Goal: Task Accomplishment & Management: Manage account settings

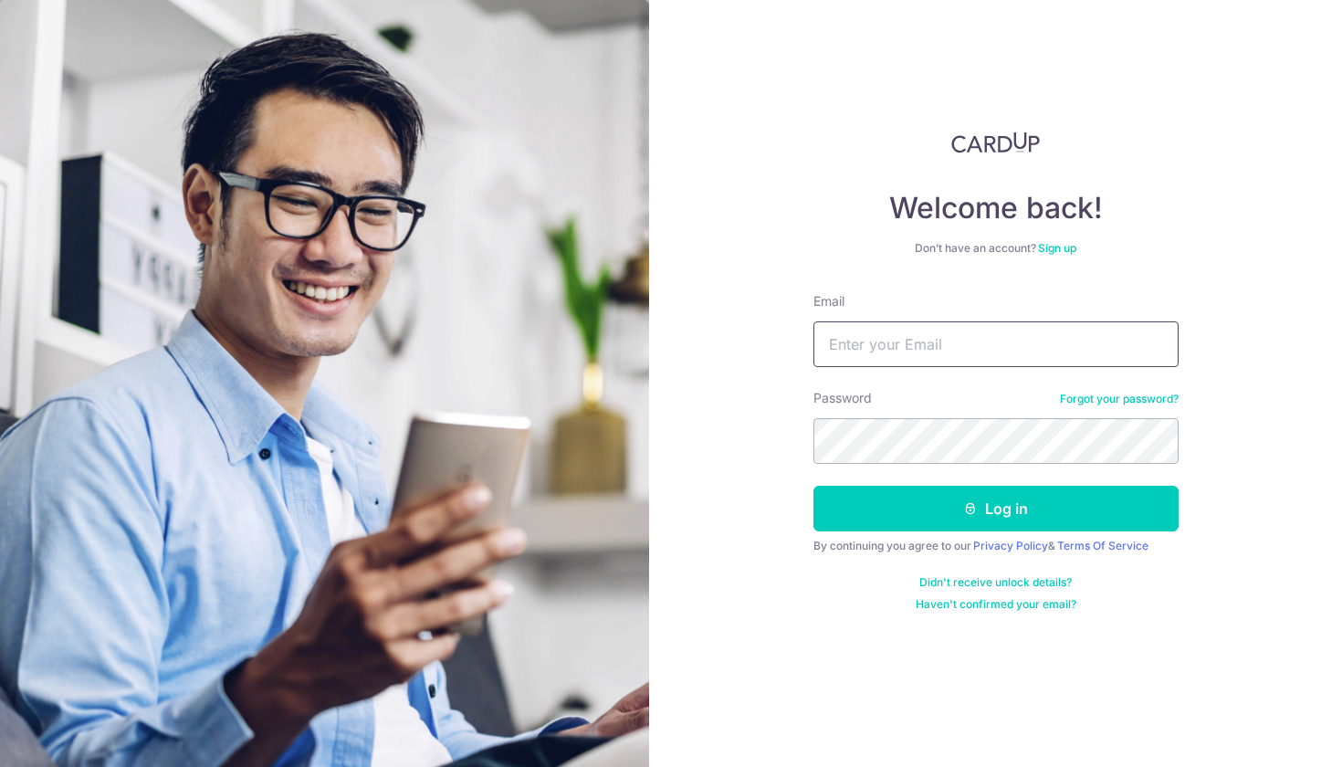
type input "[EMAIL_ADDRESS][DOMAIN_NAME]"
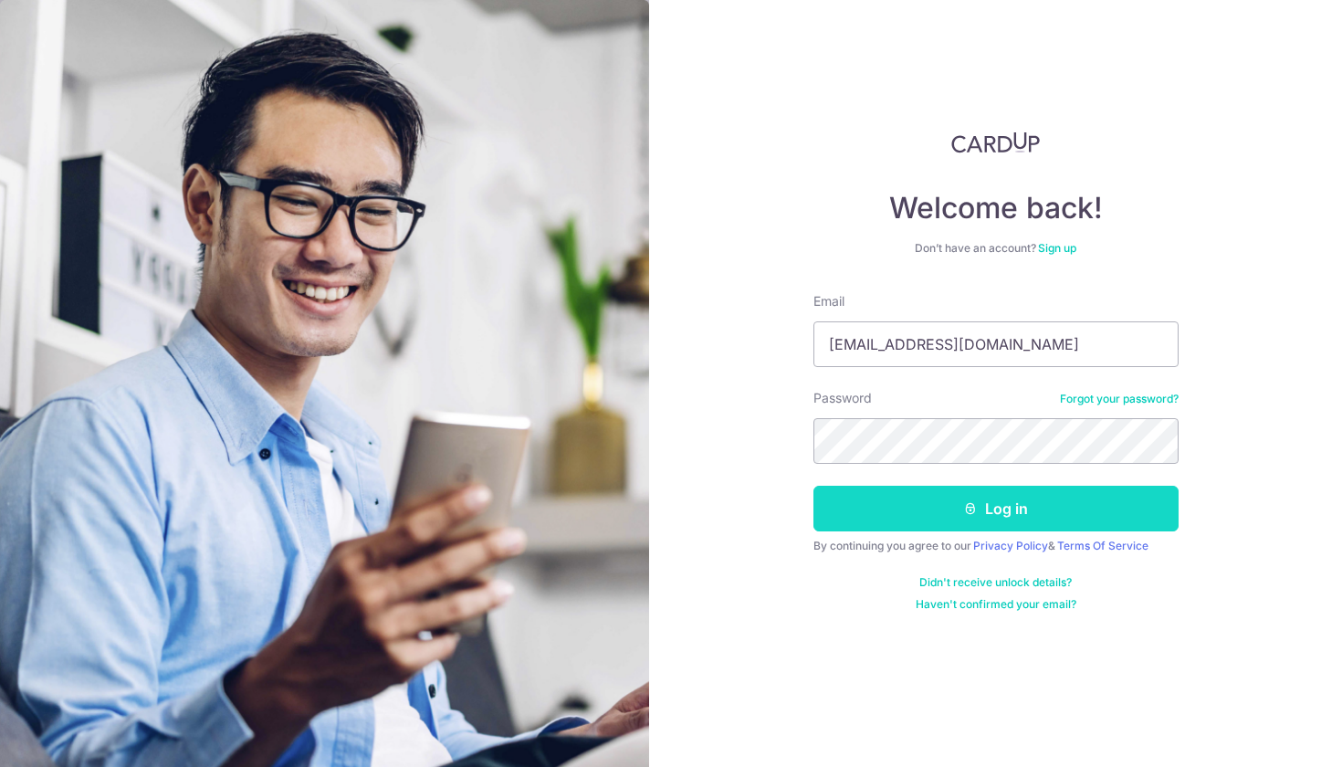
click at [910, 510] on button "Log in" at bounding box center [996, 509] width 365 height 46
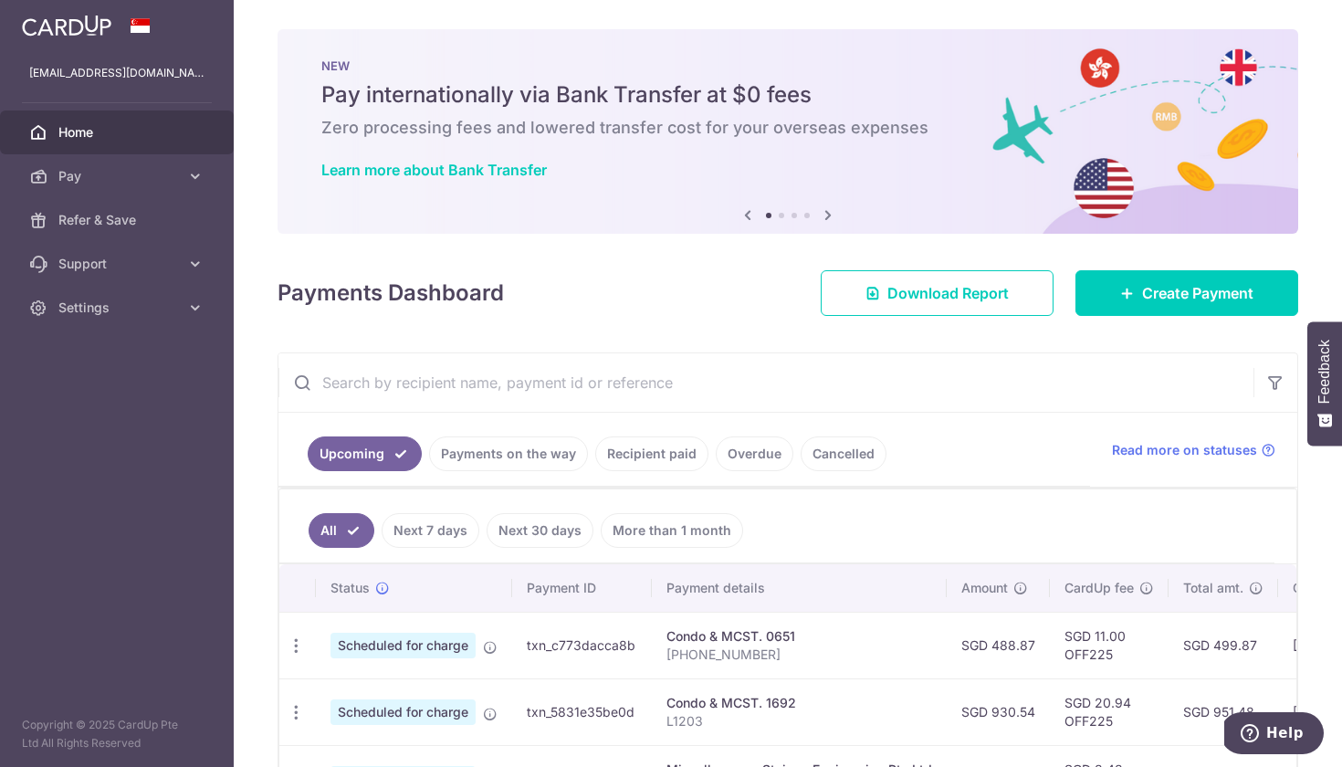
click at [545, 454] on link "Payments on the way" at bounding box center [508, 453] width 159 height 35
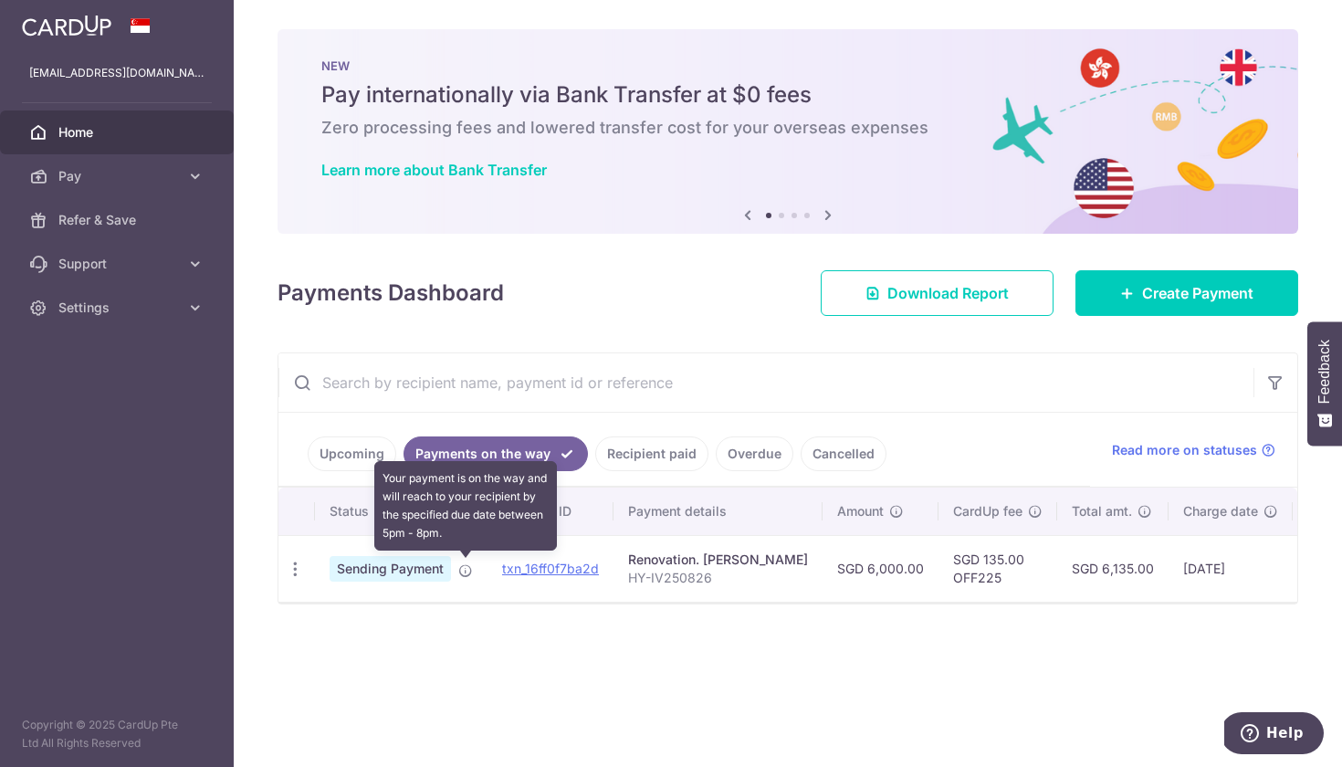
click at [462, 566] on icon at bounding box center [465, 570] width 15 height 15
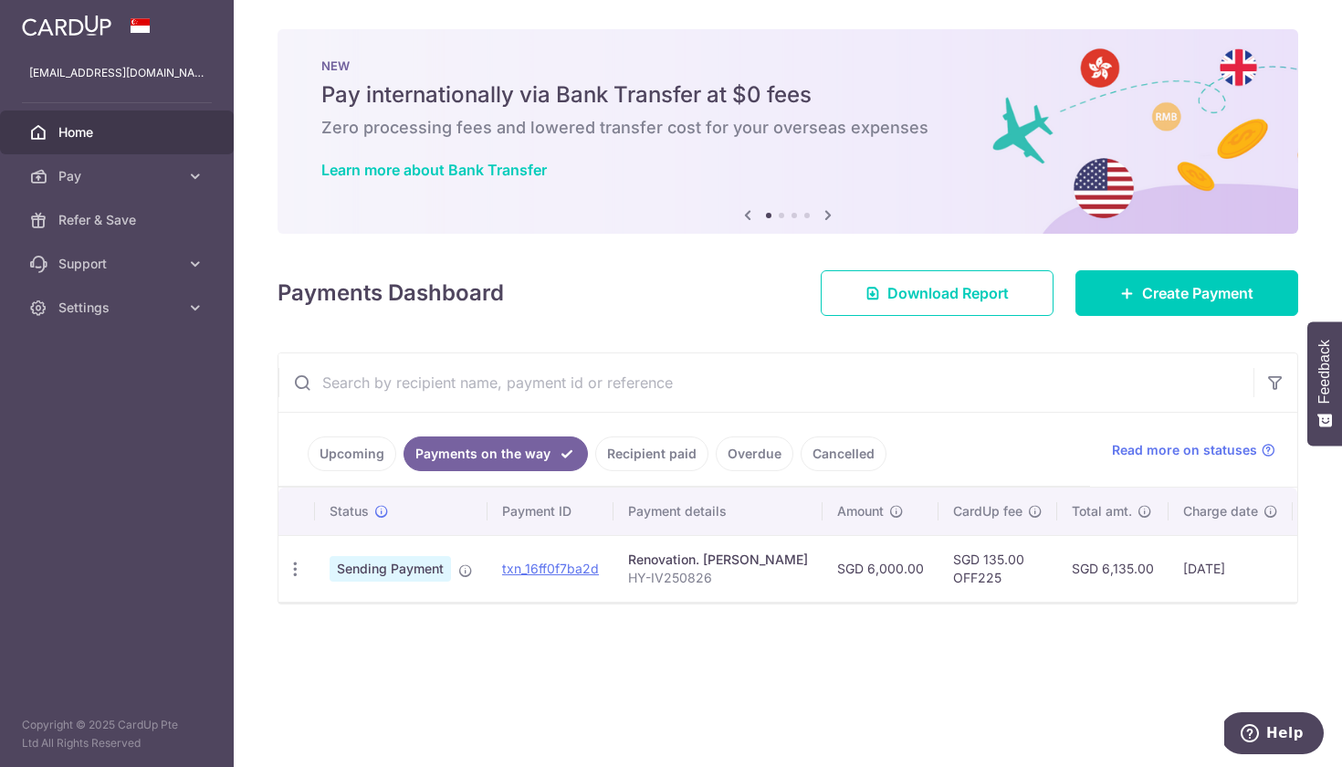
scroll to position [0, 1]
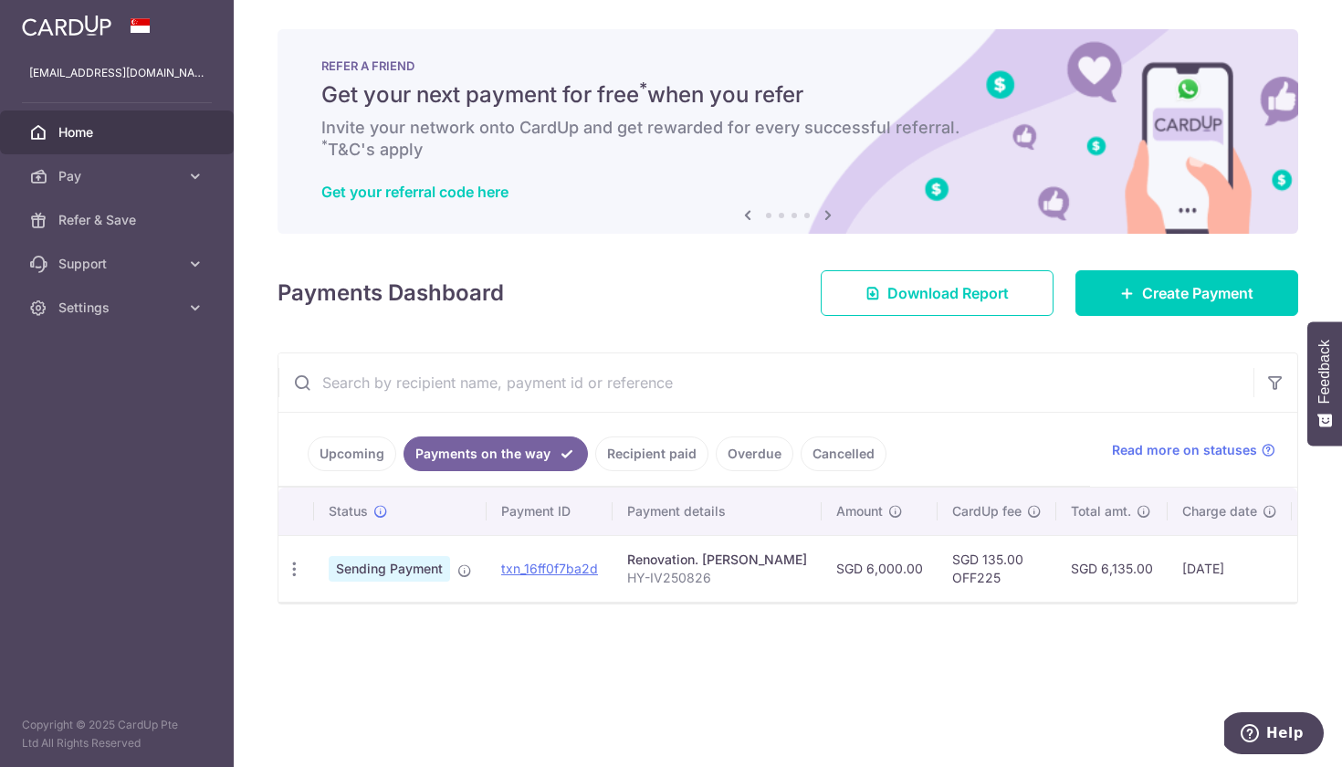
click at [363, 448] on link "Upcoming" at bounding box center [352, 453] width 89 height 35
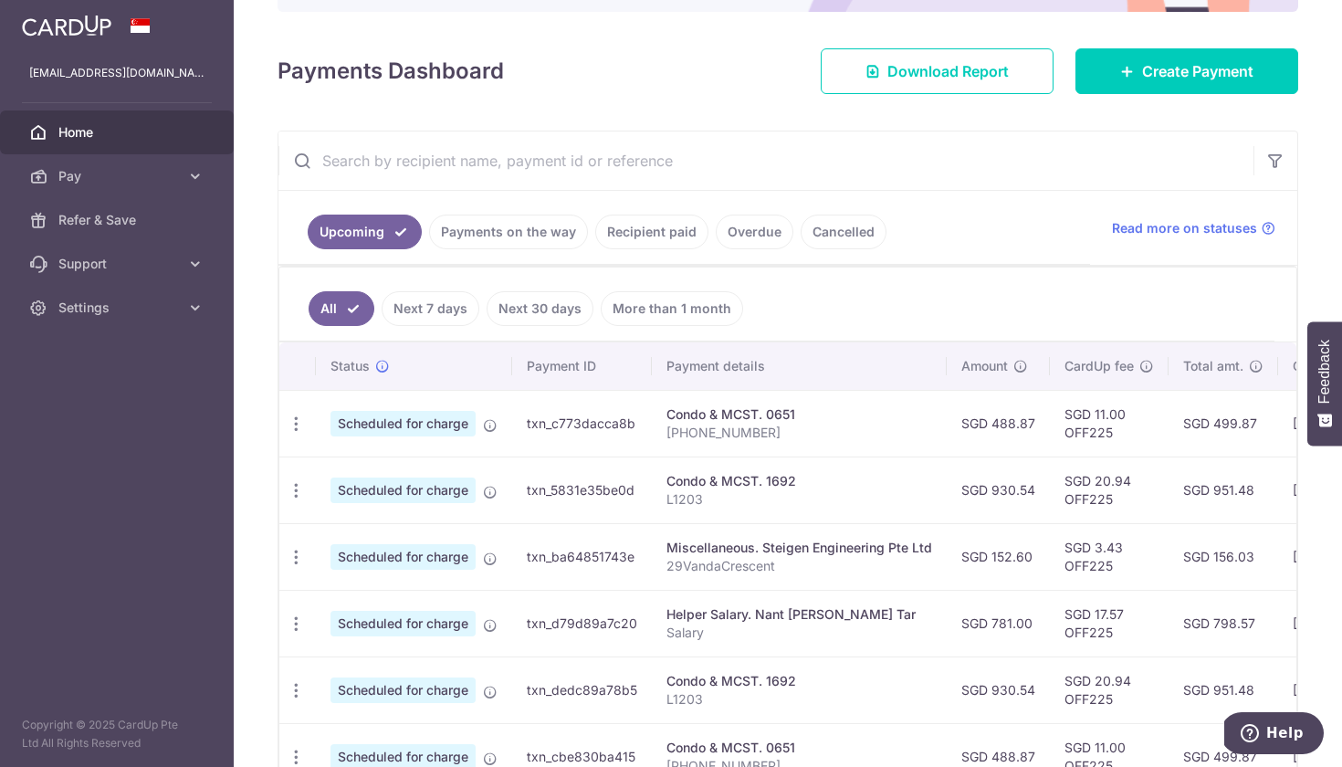
scroll to position [228, 0]
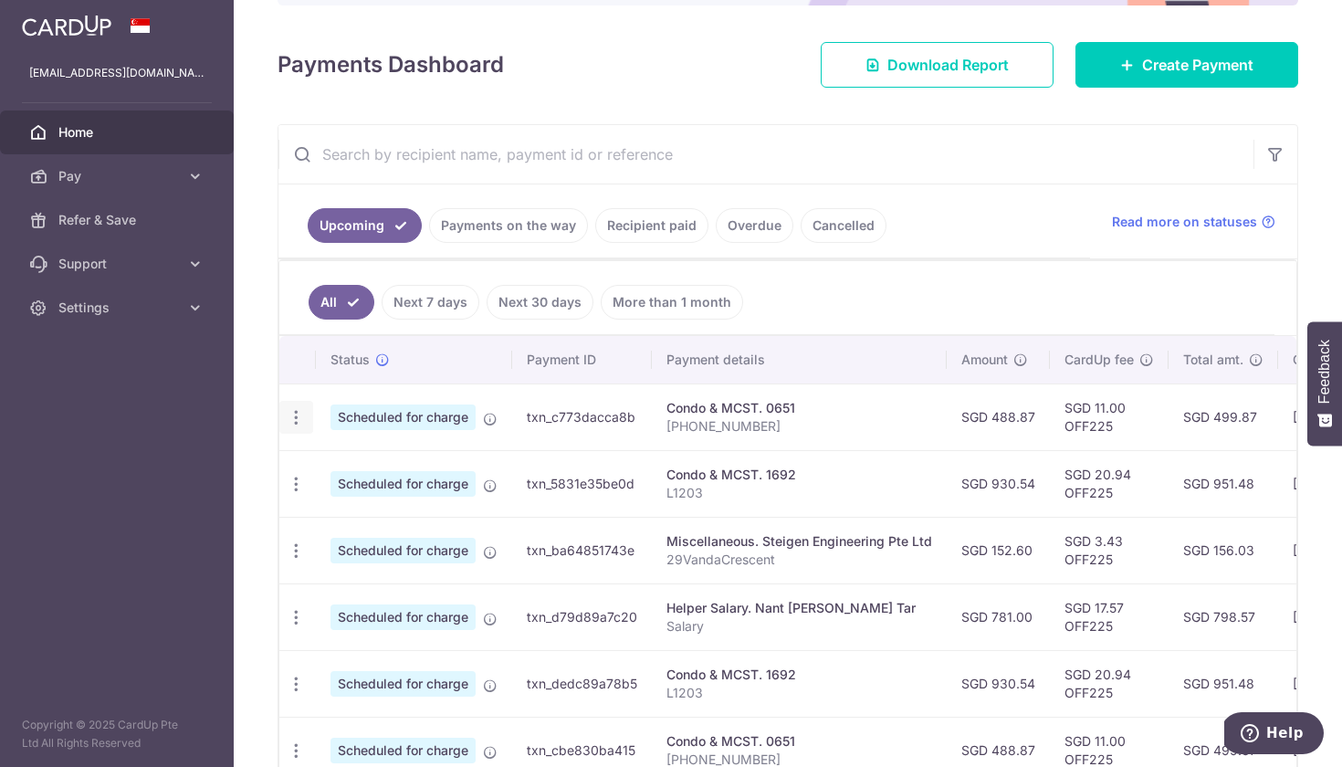
click at [303, 421] on icon "button" at bounding box center [296, 417] width 19 height 19
click at [348, 468] on span "Update payment" at bounding box center [393, 468] width 124 height 22
radio input "true"
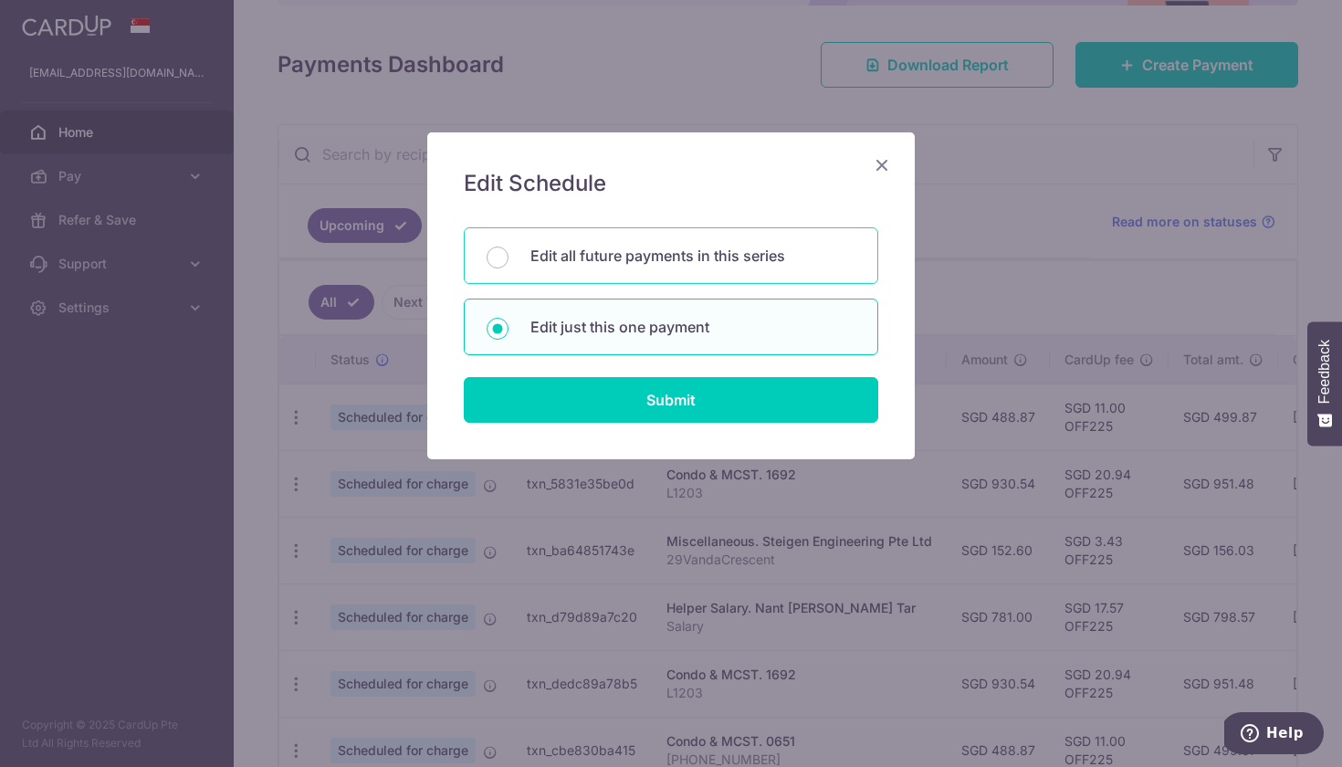
click at [594, 274] on div "Edit all future payments in this series" at bounding box center [671, 255] width 415 height 57
radio input "true"
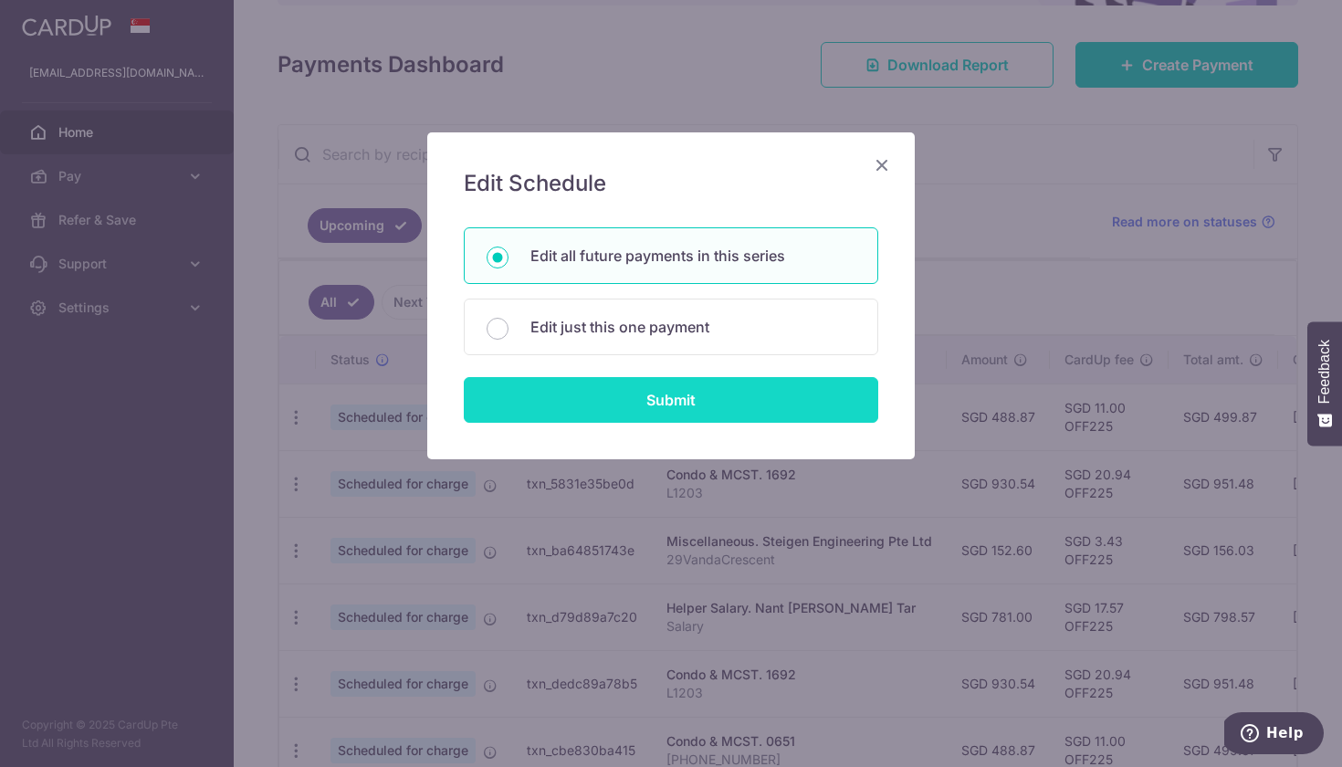
click at [605, 398] on input "Submit" at bounding box center [671, 400] width 415 height 46
radio input "true"
type input "488.87"
type input "[PHONE_NUMBER]"
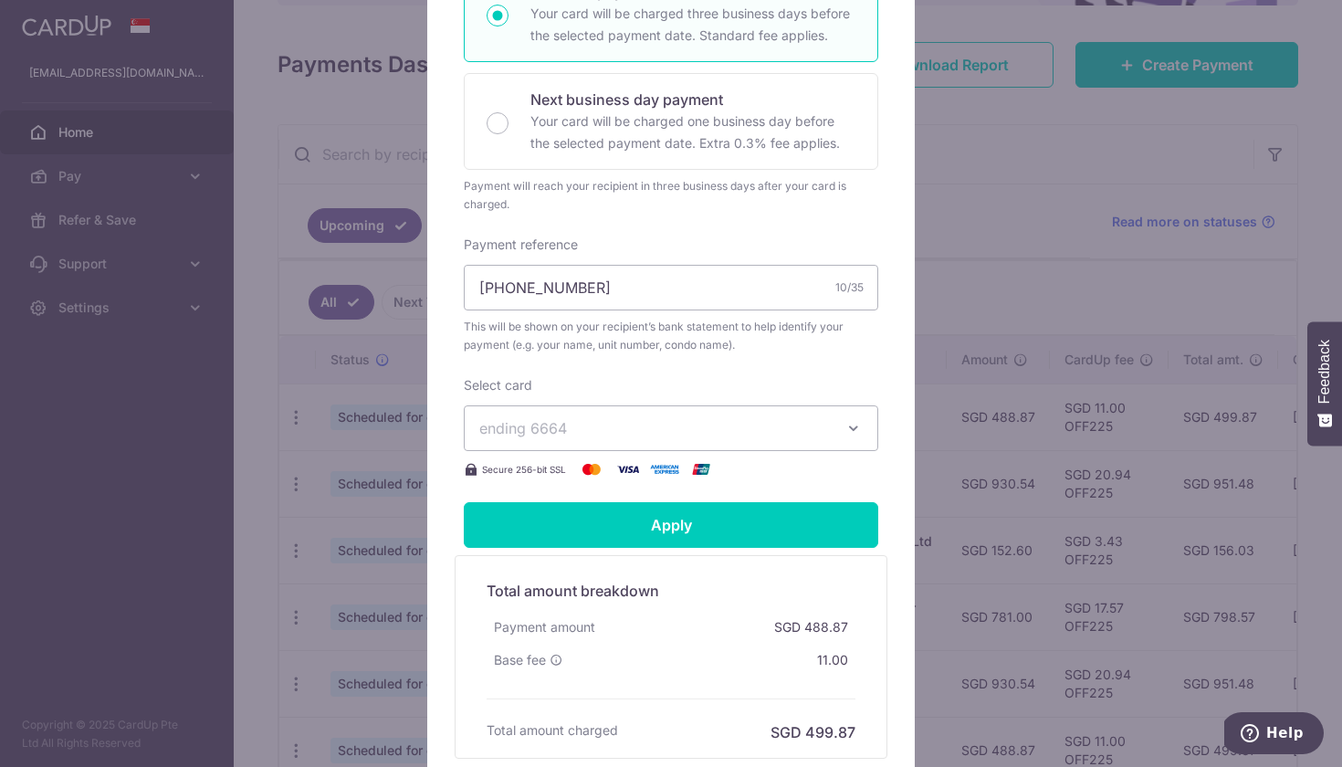
scroll to position [419, 0]
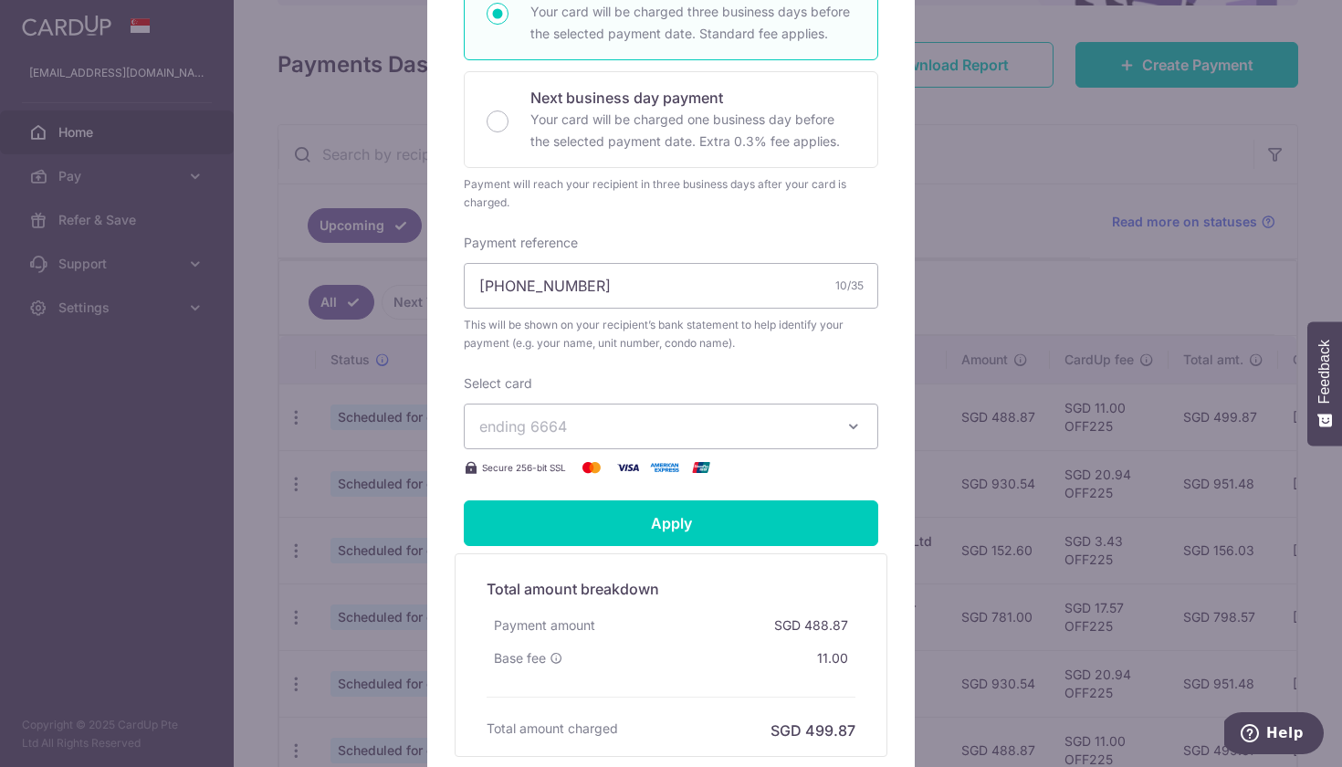
click at [667, 424] on span "ending 6664" at bounding box center [654, 426] width 351 height 22
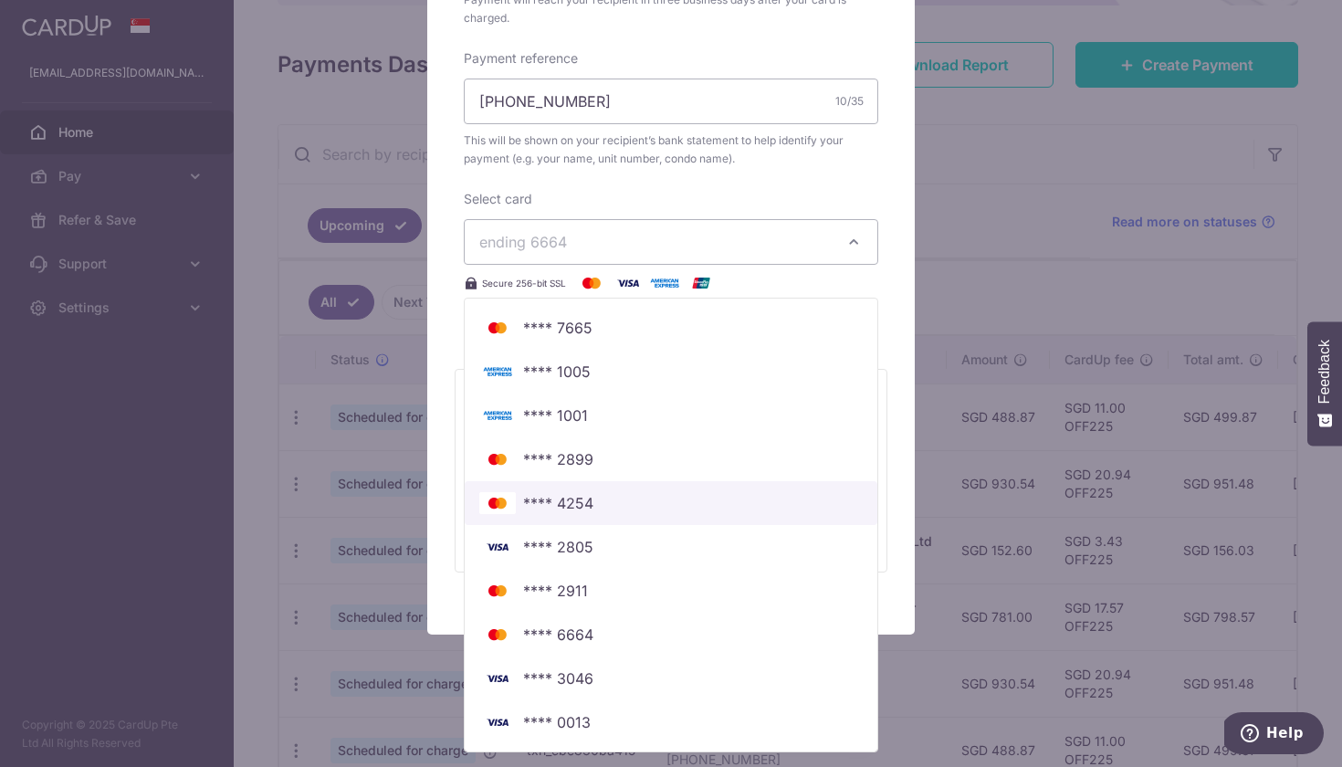
scroll to position [604, 0]
click at [1025, 310] on div "Edit payment By clicking apply, you will make changes to all 6 payments to 0651…" at bounding box center [671, 383] width 1342 height 767
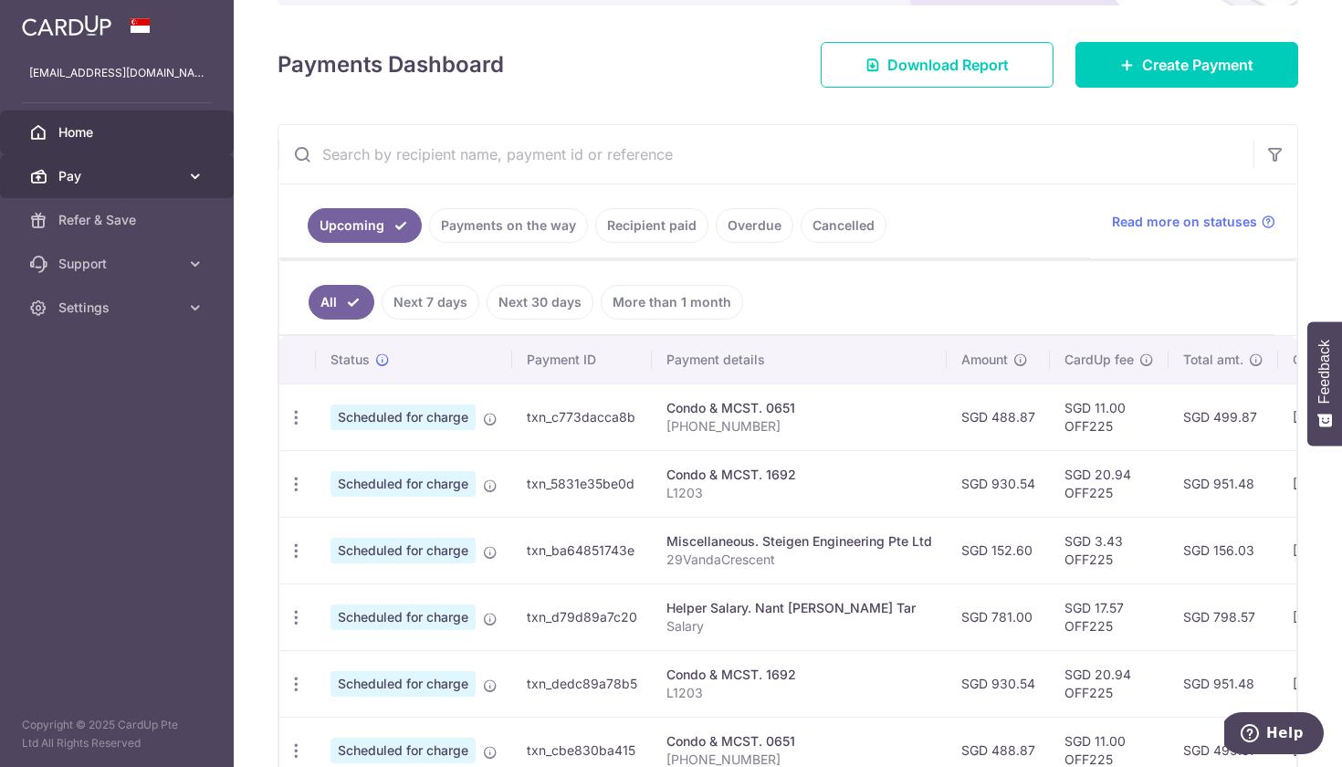
click at [186, 177] on icon at bounding box center [195, 176] width 18 height 18
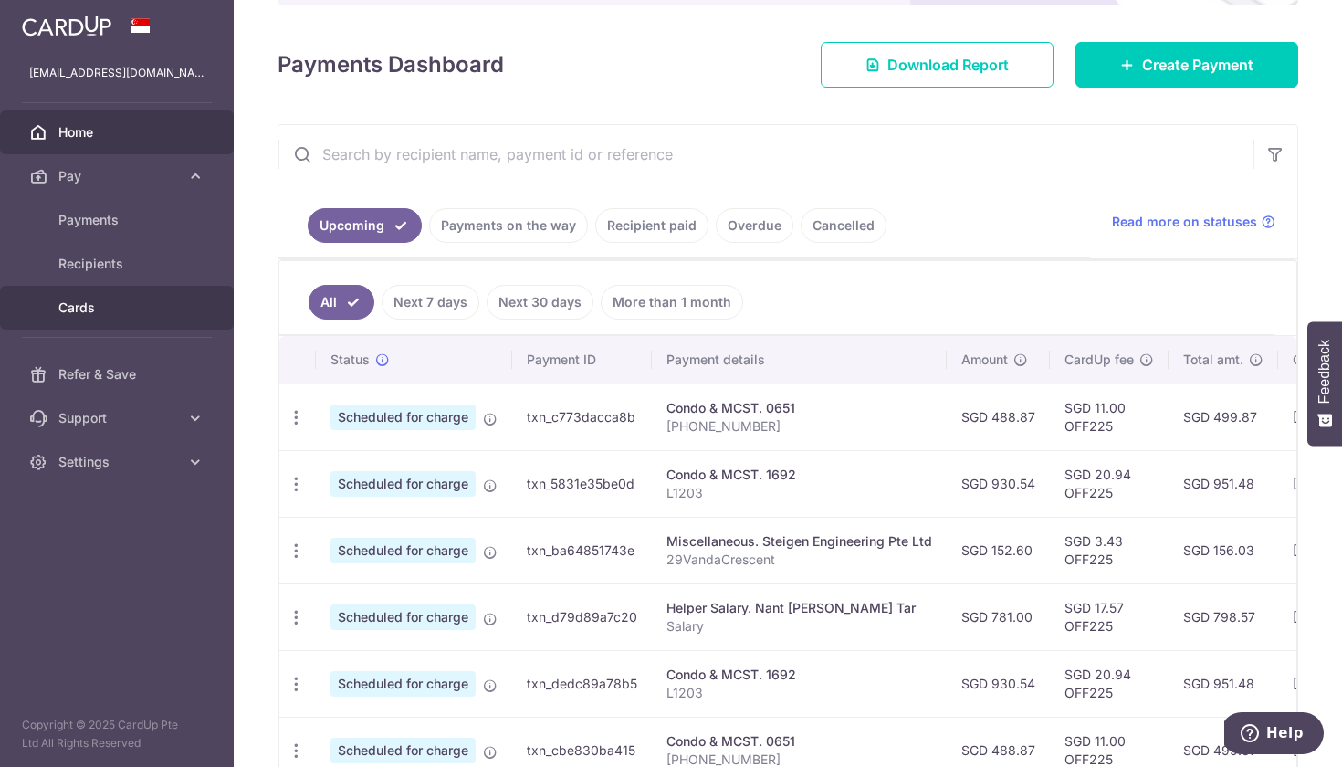
click at [101, 298] on link "Cards" at bounding box center [117, 308] width 234 height 44
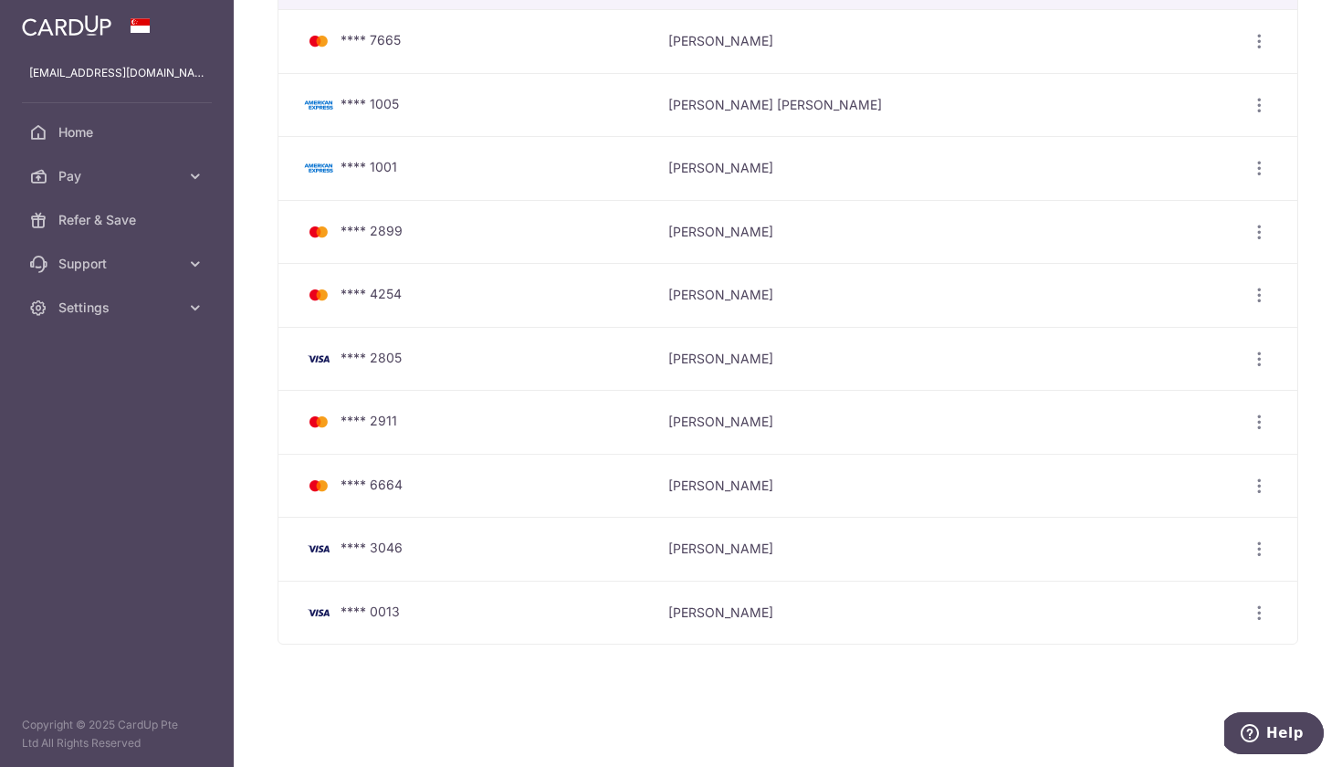
scroll to position [131, 0]
click at [1256, 51] on icon "button" at bounding box center [1259, 41] width 19 height 19
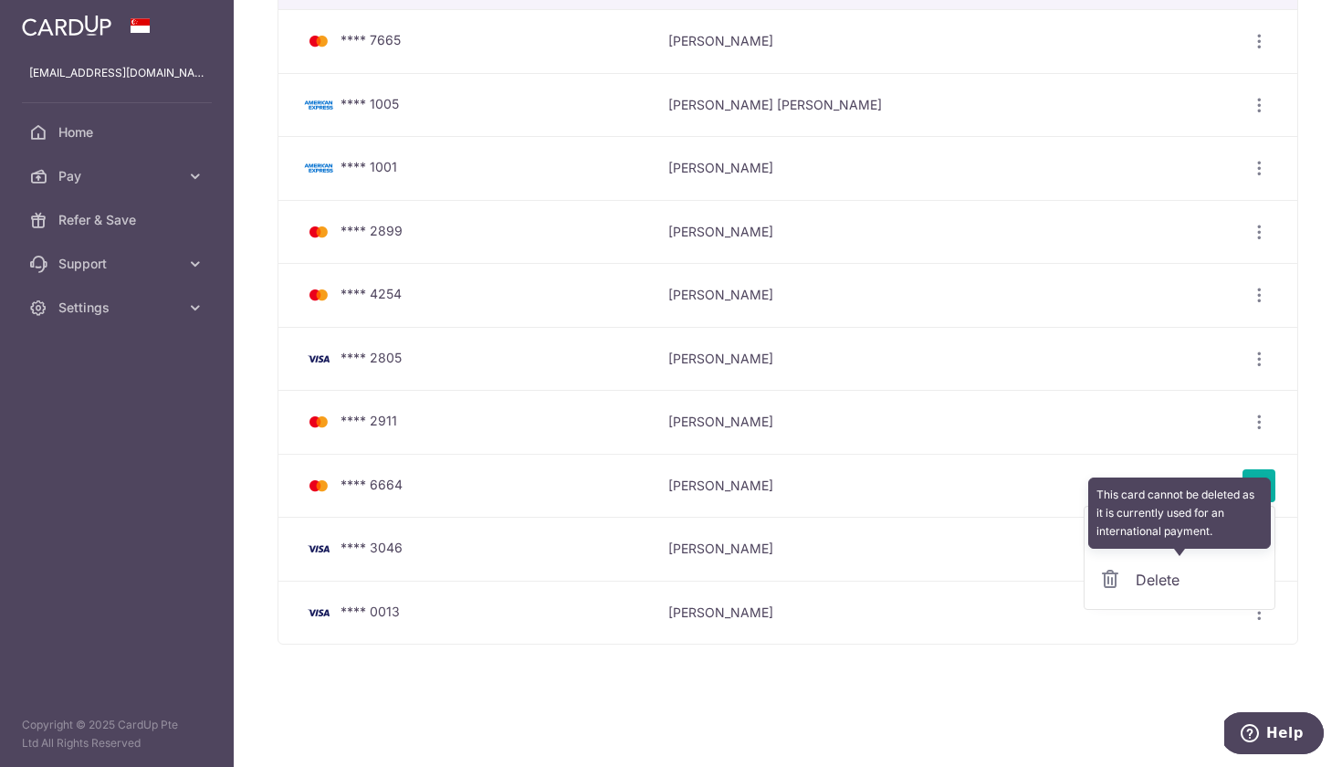
click at [1174, 575] on div "Delete" at bounding box center [1180, 580] width 190 height 44
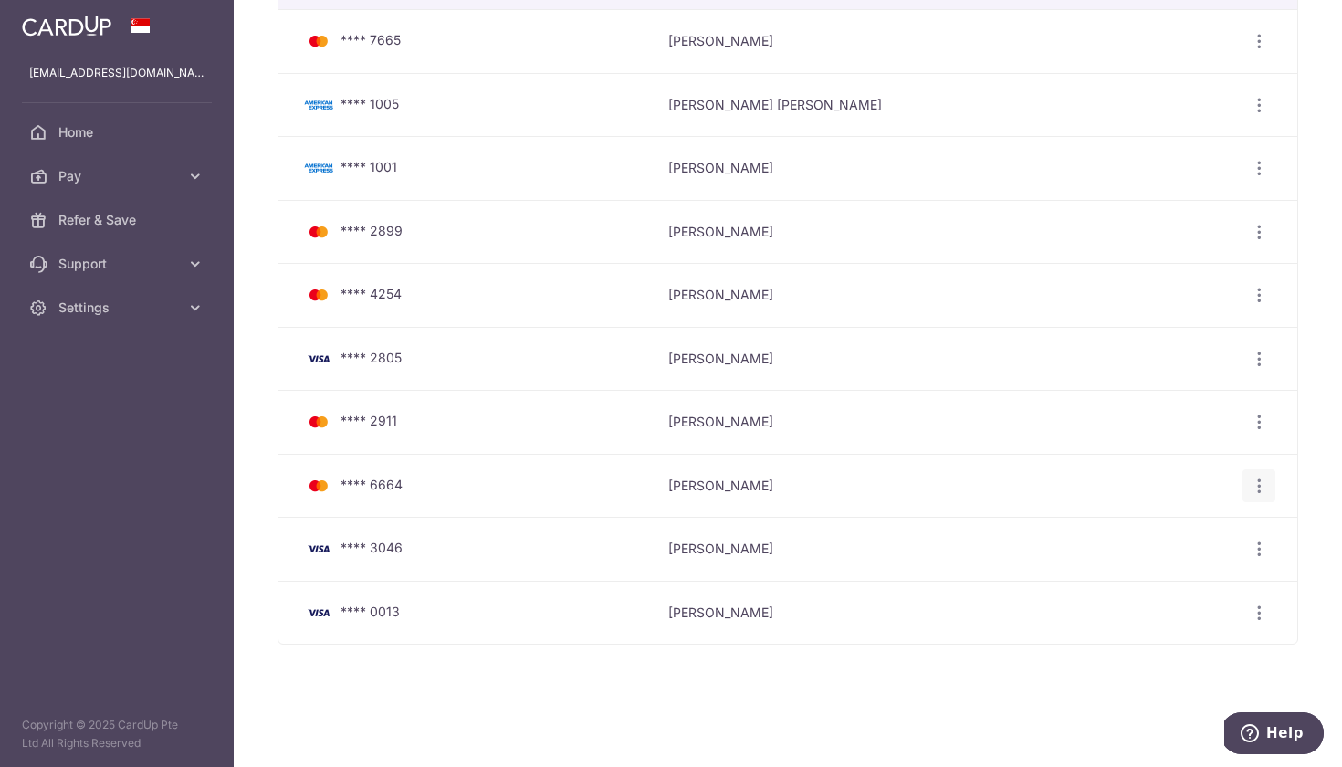
click at [1251, 51] on icon "button" at bounding box center [1259, 41] width 19 height 19
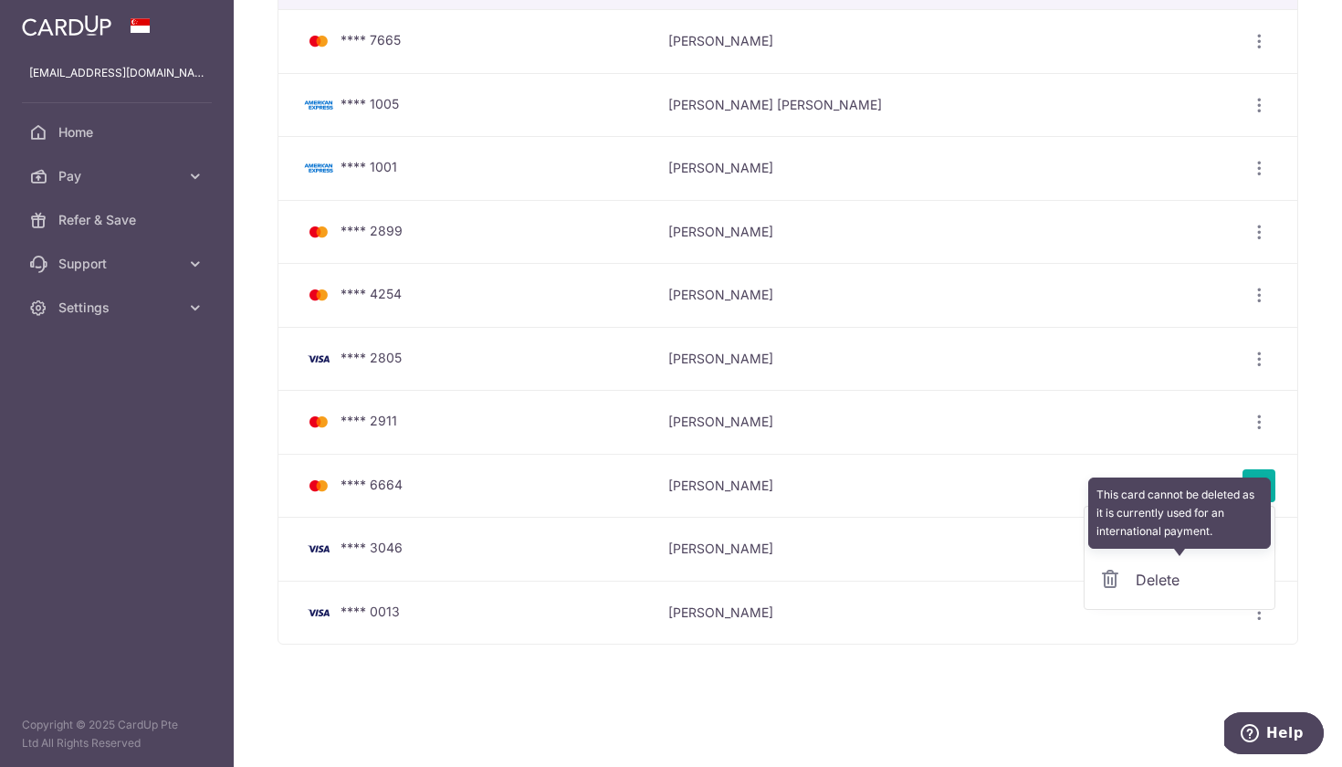
click at [1155, 588] on div "Delete" at bounding box center [1180, 580] width 190 height 44
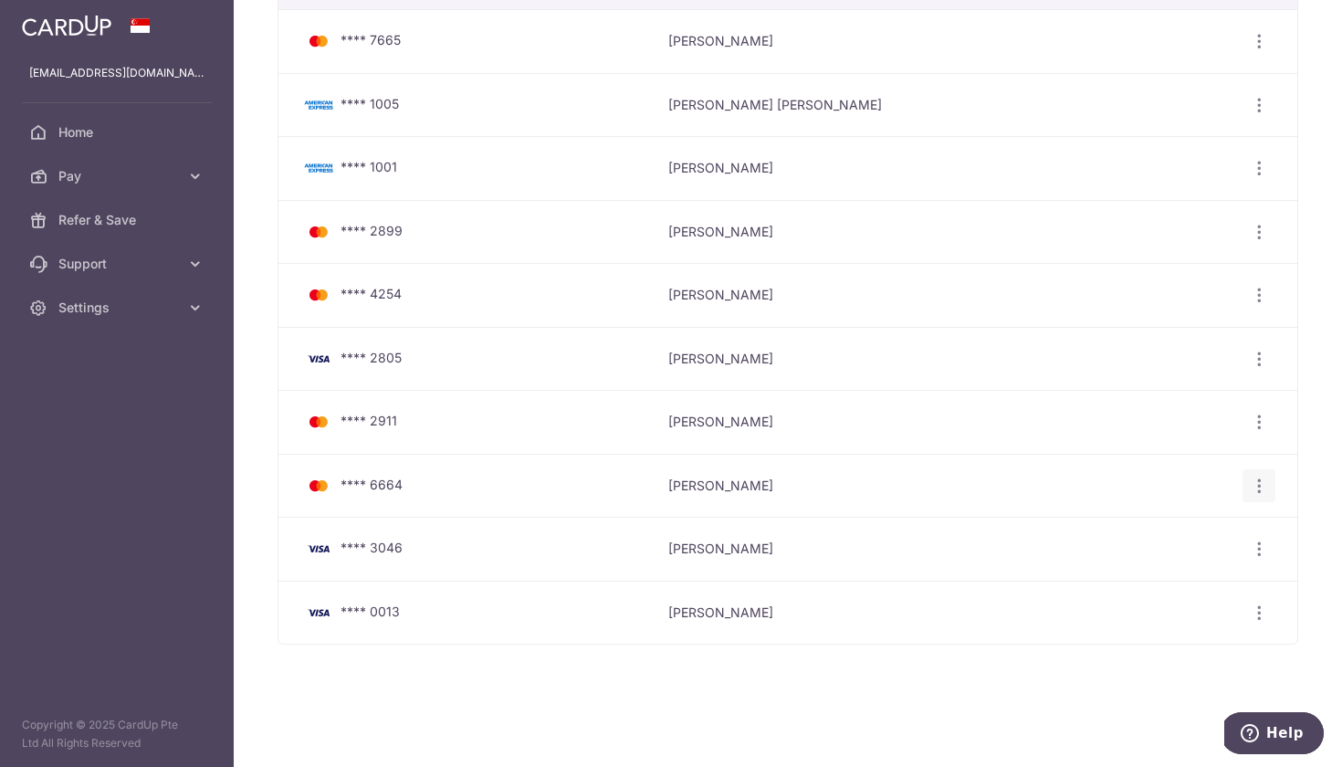
click at [1250, 51] on icon "button" at bounding box center [1259, 41] width 19 height 19
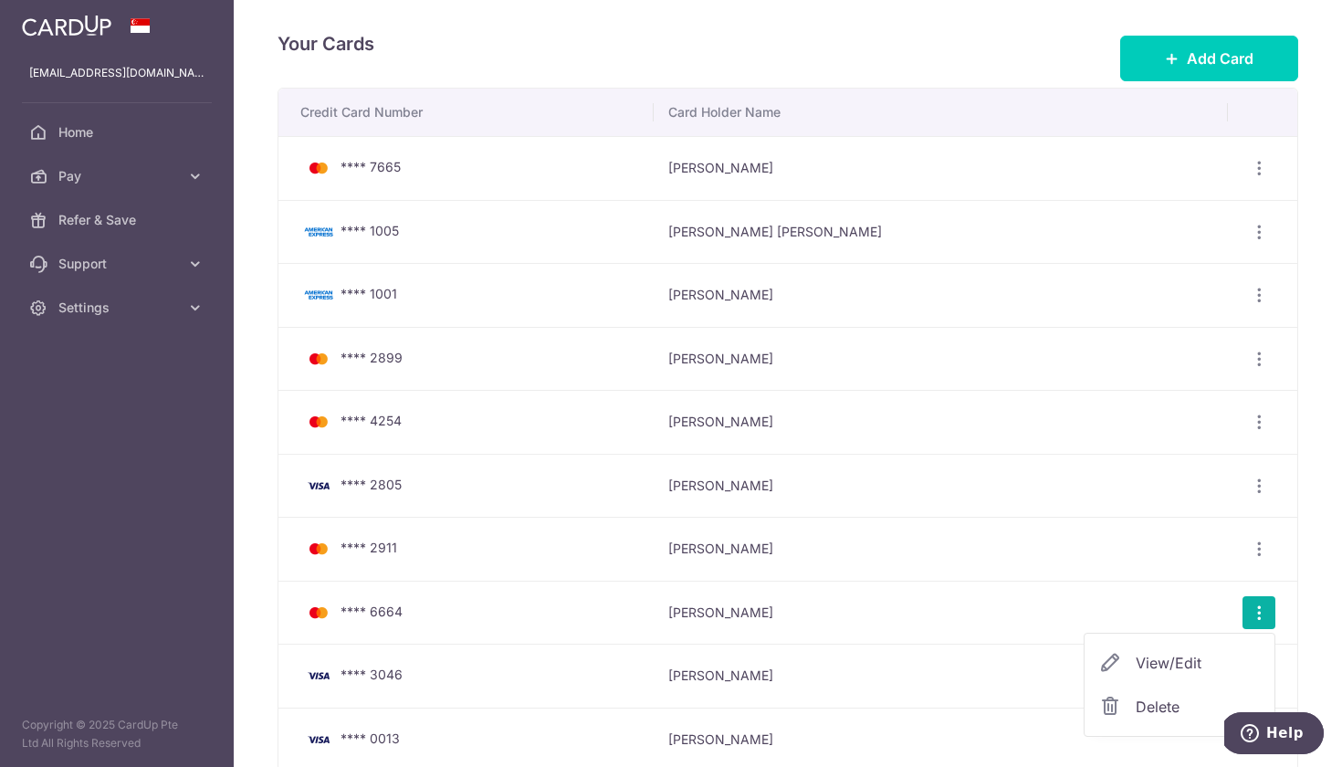
scroll to position [0, 0]
click at [1203, 47] on button "Add Card" at bounding box center [1209, 59] width 178 height 46
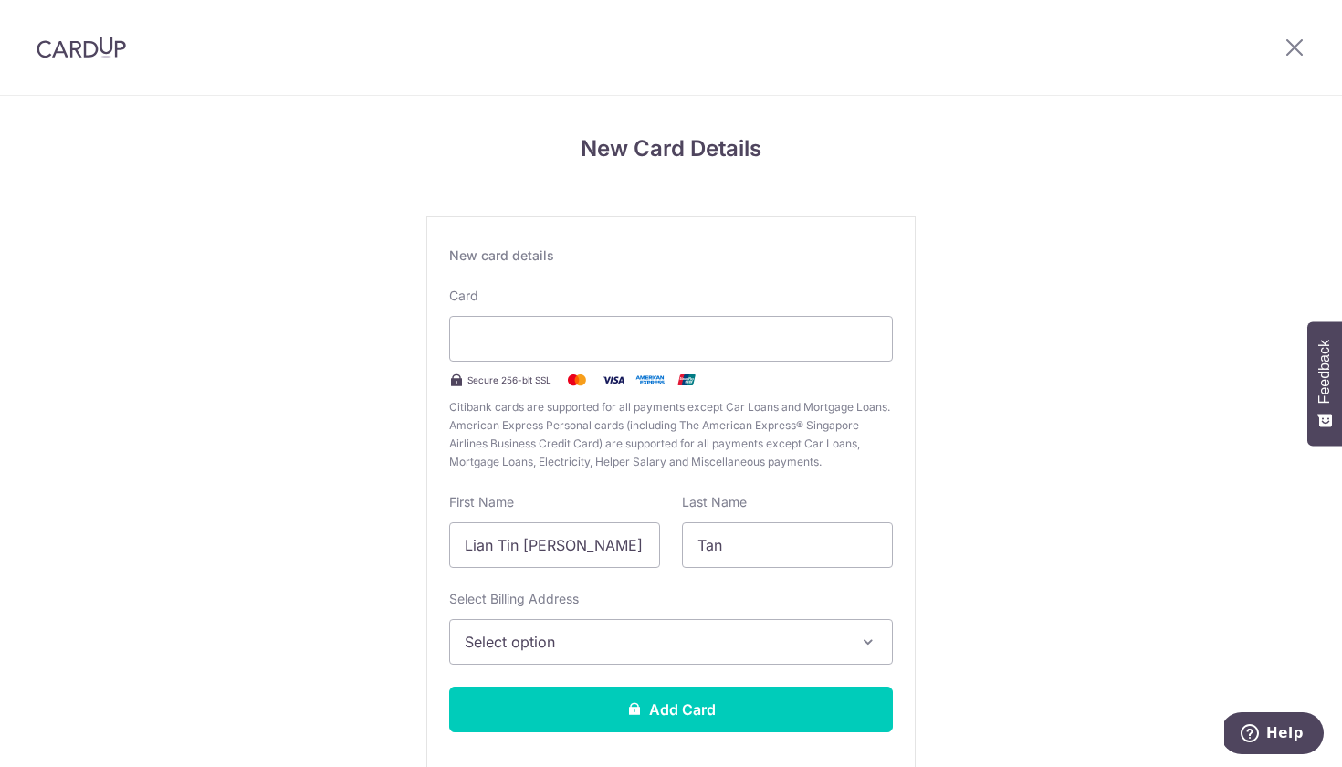
click at [644, 641] on span "Select option" at bounding box center [655, 642] width 380 height 22
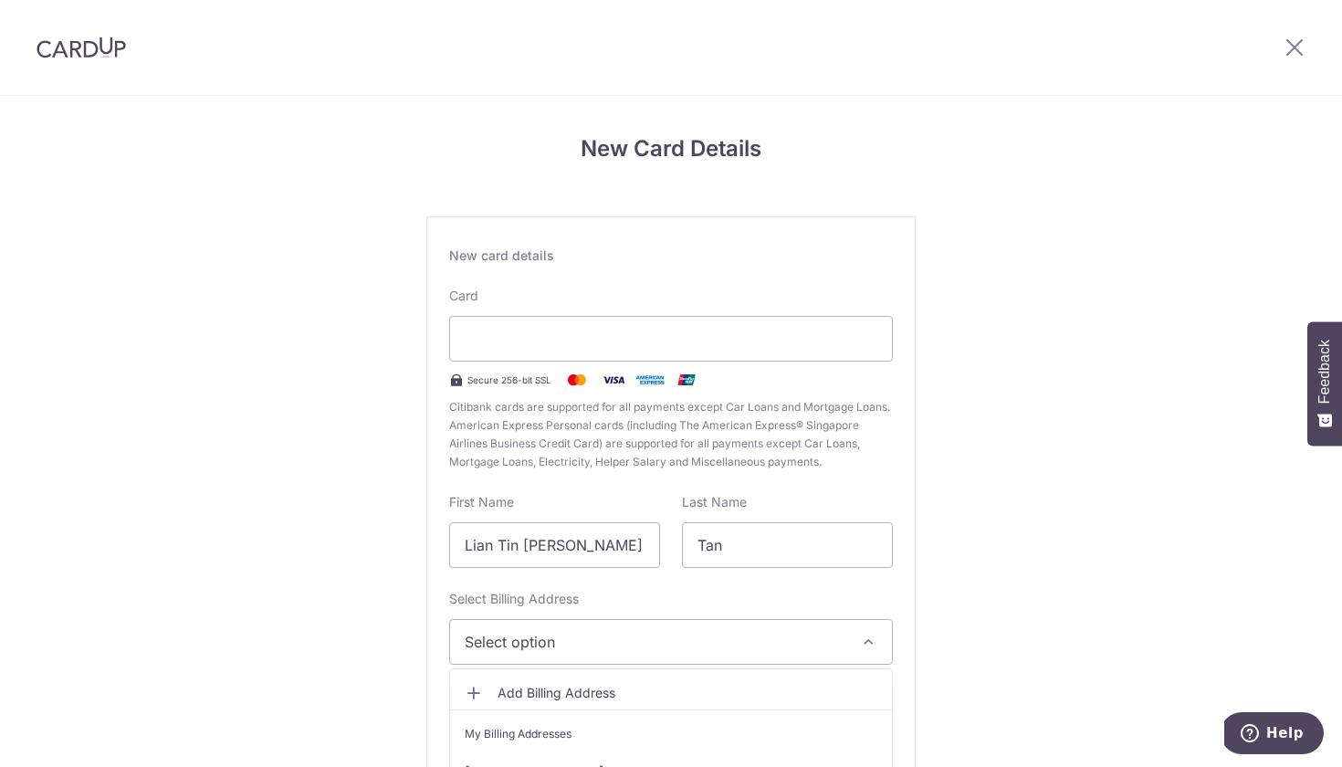
click at [644, 641] on span "Select option" at bounding box center [655, 642] width 380 height 22
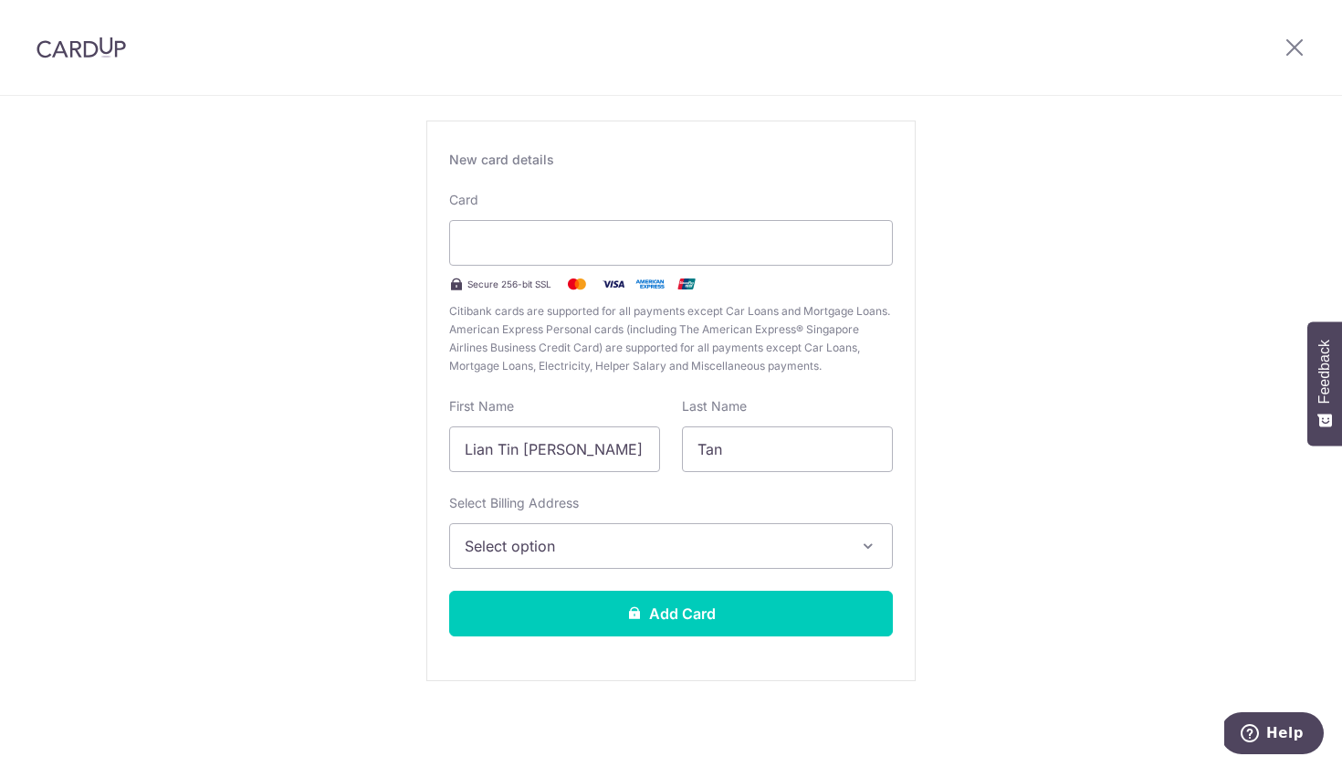
scroll to position [96, 0]
click at [647, 544] on span "Select option" at bounding box center [655, 546] width 380 height 22
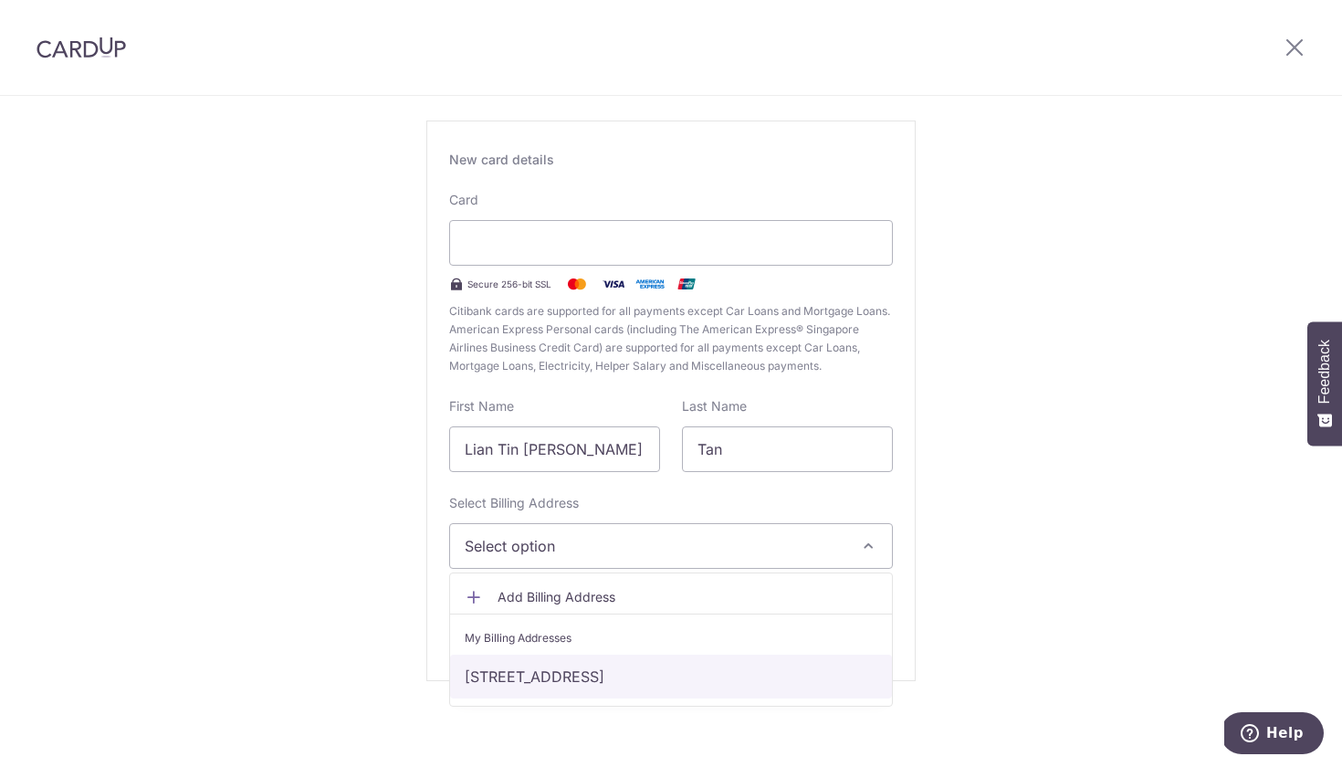
click at [612, 678] on link "29 Vanda Crescent , Singapore, Singapore-287916" at bounding box center [671, 677] width 442 height 44
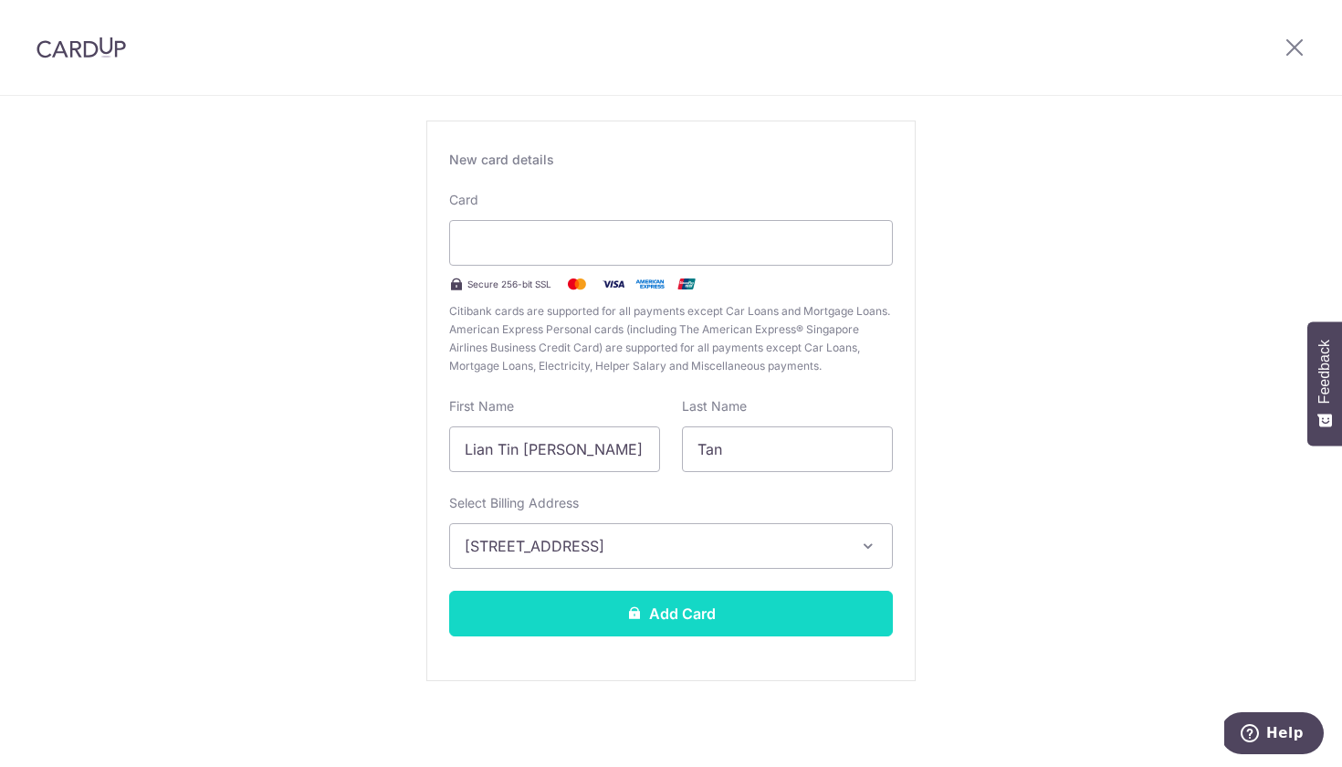
click at [636, 612] on icon at bounding box center [634, 612] width 15 height 15
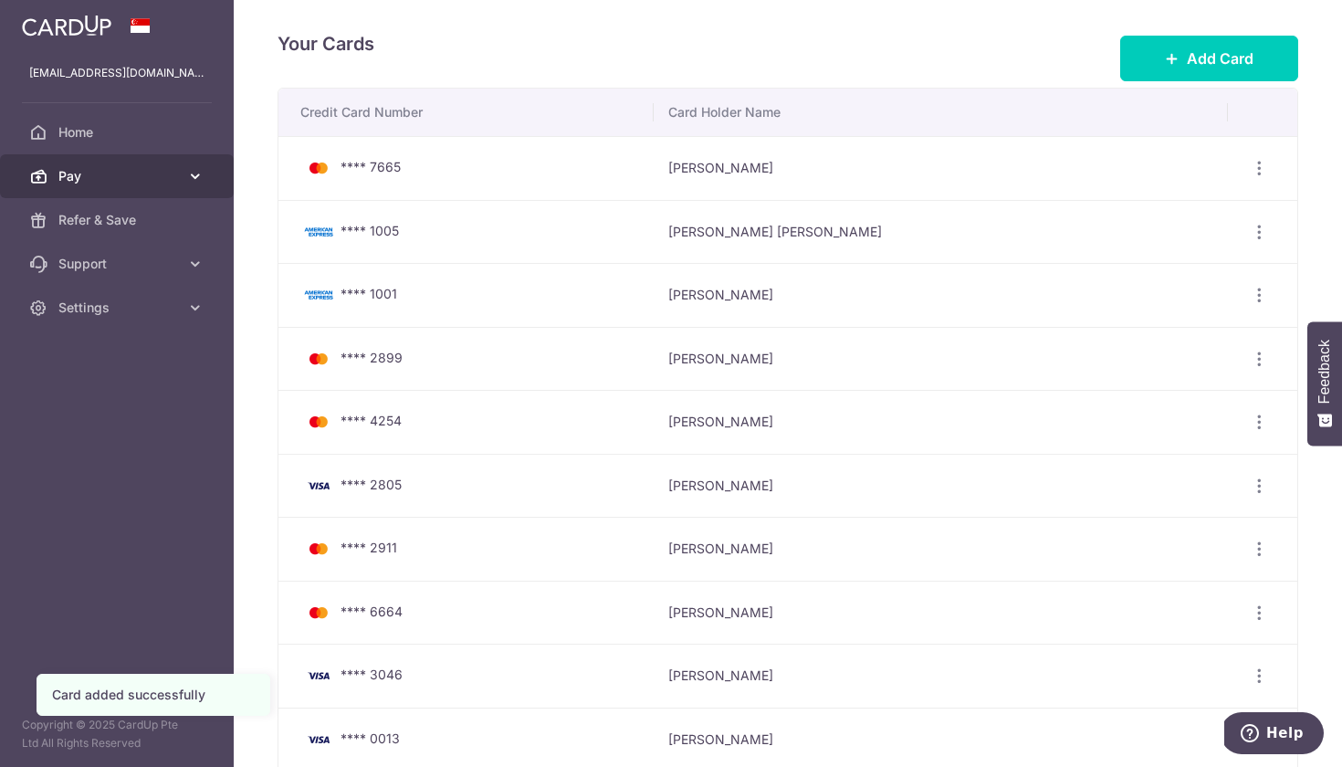
click at [197, 171] on icon at bounding box center [195, 176] width 18 height 18
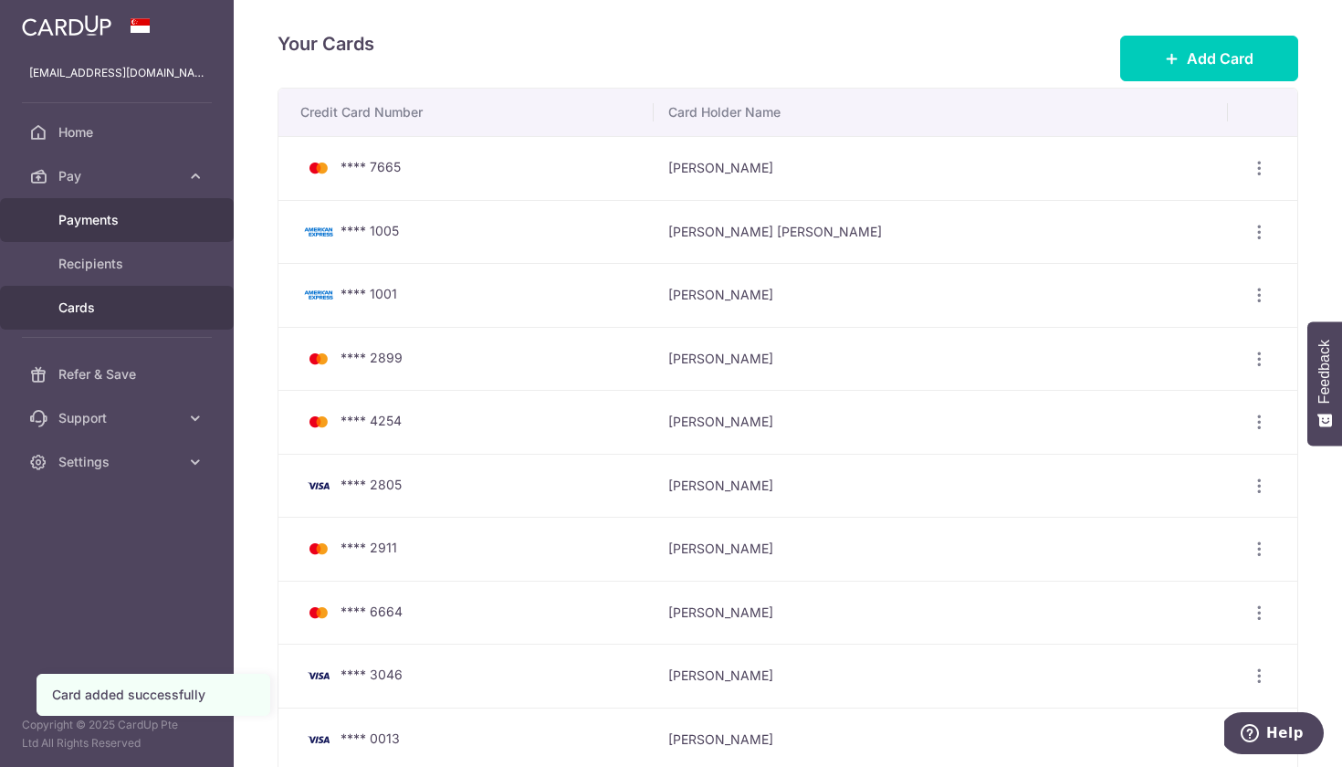
click at [164, 226] on span "Payments" at bounding box center [118, 220] width 121 height 18
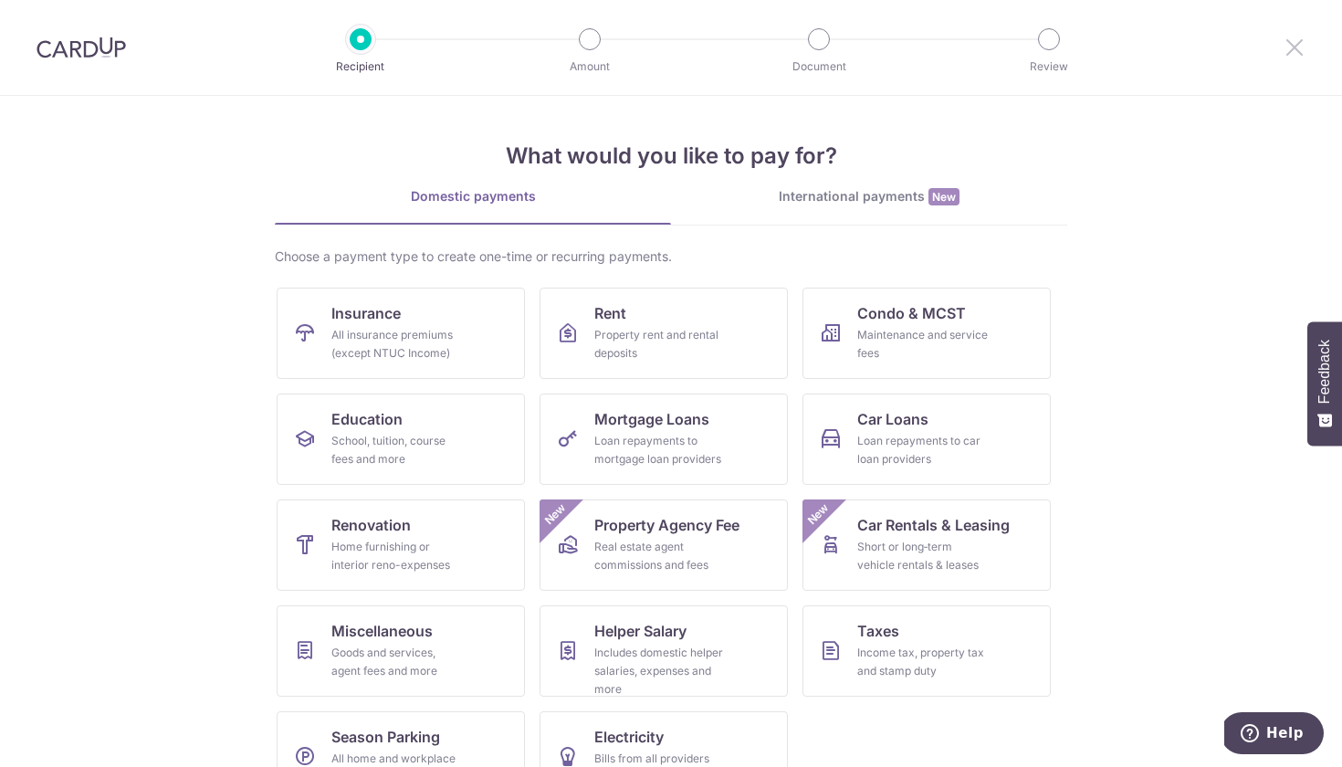
click at [1288, 44] on icon at bounding box center [1295, 47] width 22 height 23
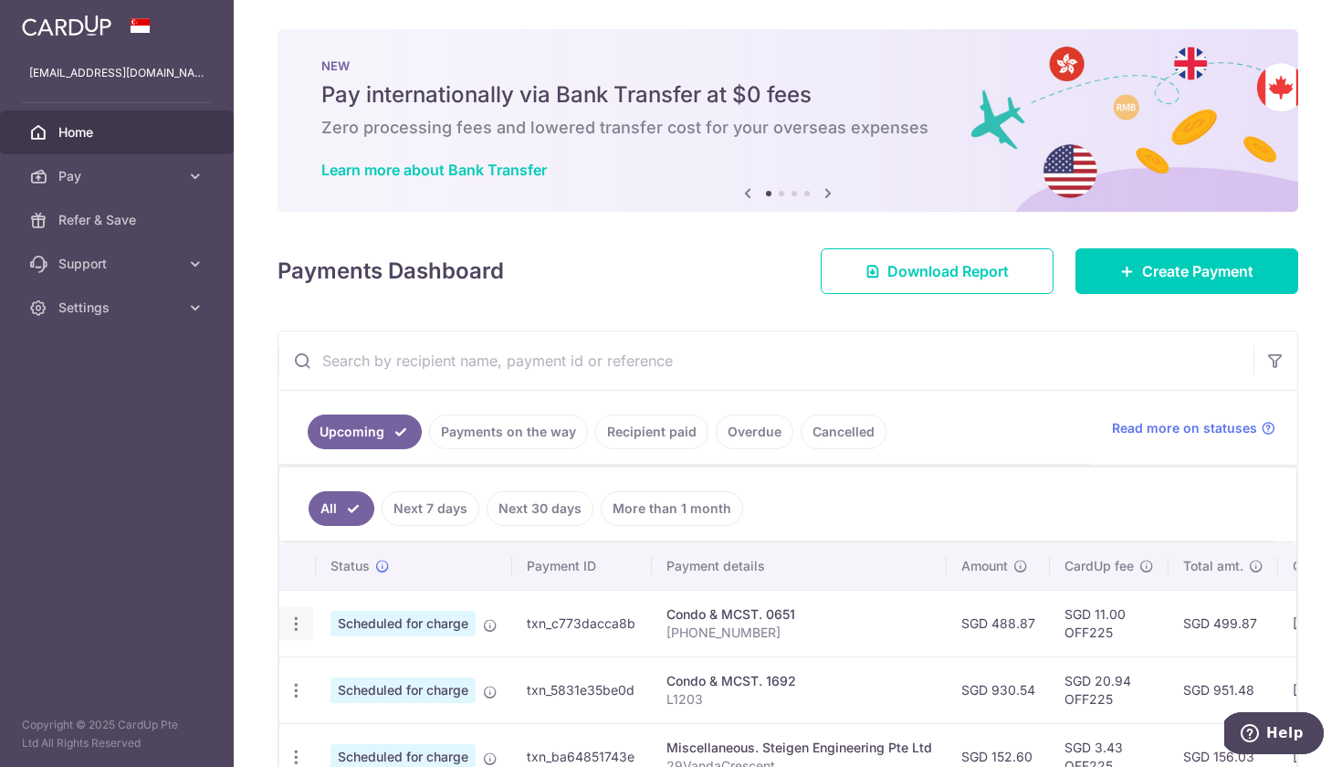
click at [295, 620] on icon "button" at bounding box center [296, 624] width 19 height 19
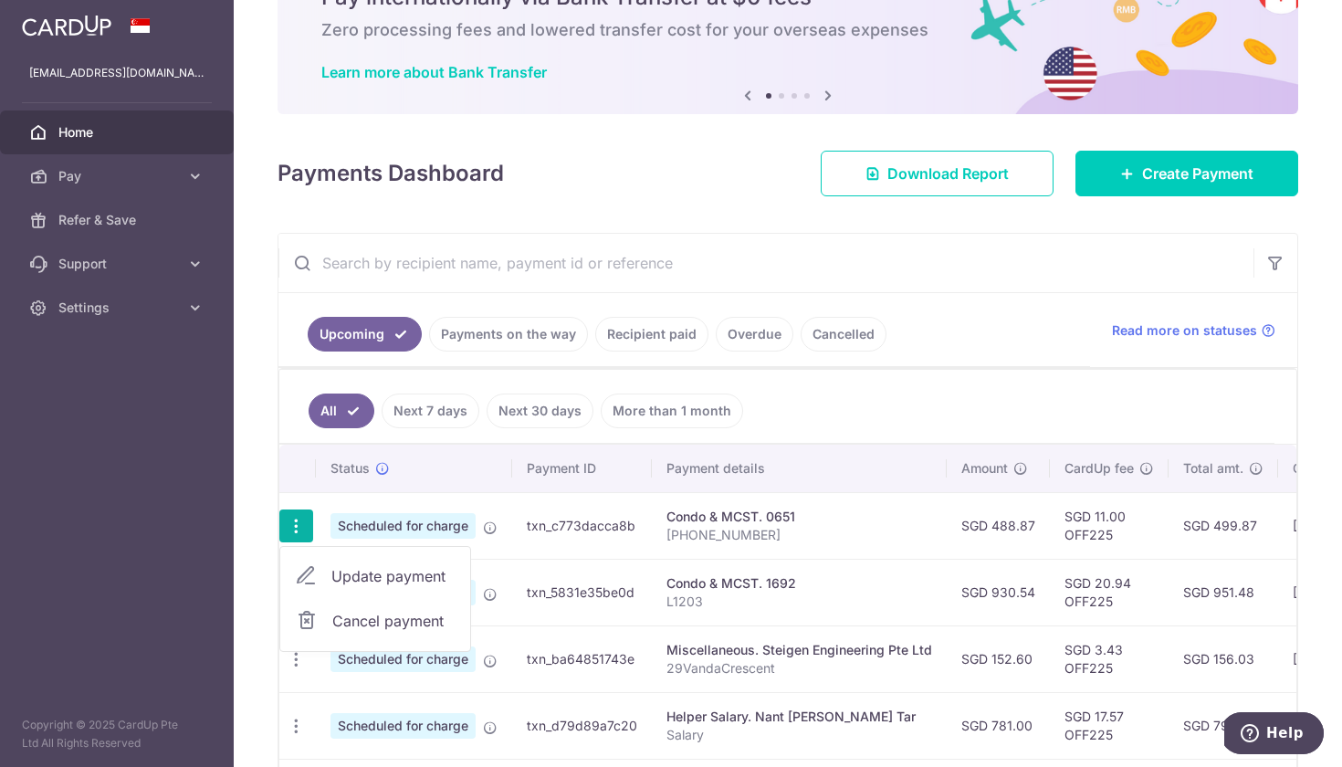
scroll to position [0, 3]
click at [402, 571] on span "Update payment" at bounding box center [391, 576] width 124 height 22
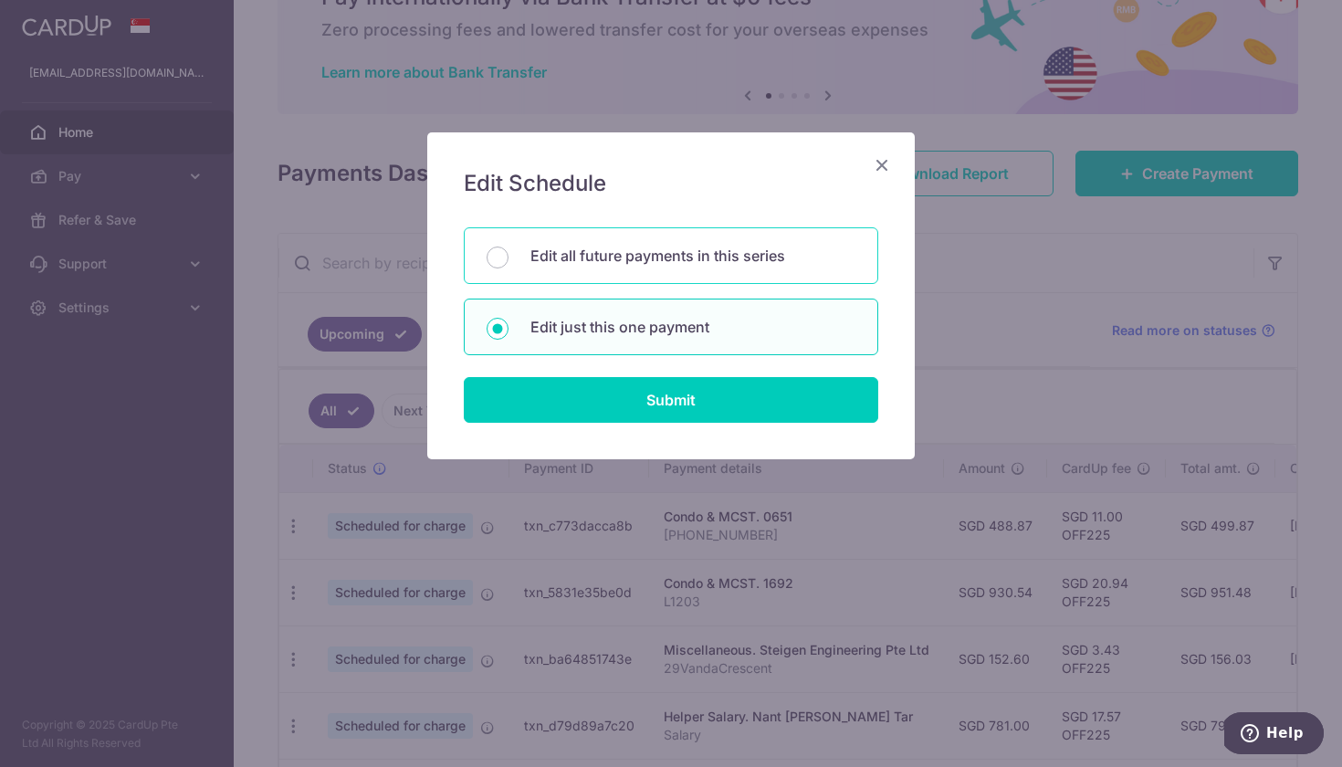
click at [733, 268] on div "Edit all future payments in this series" at bounding box center [671, 255] width 415 height 57
radio input "true"
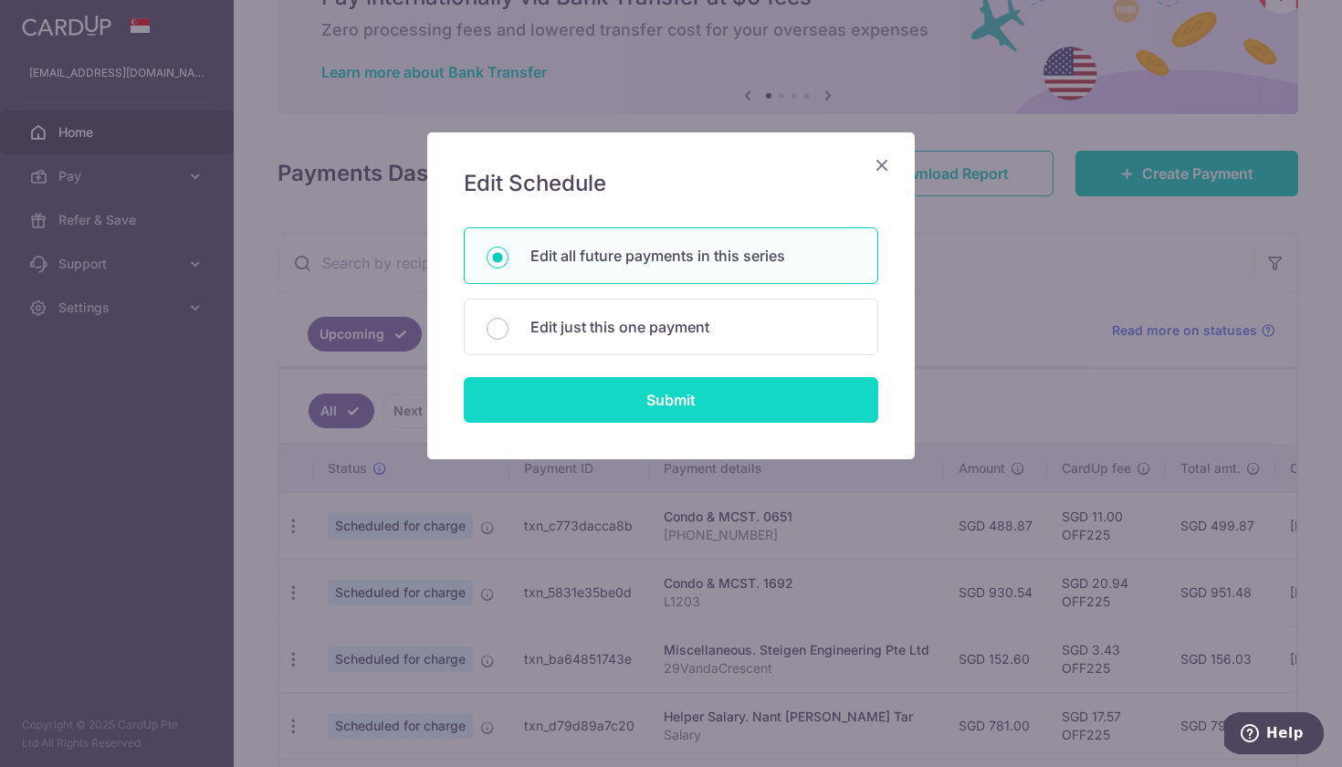
click at [714, 417] on input "Submit" at bounding box center [671, 400] width 415 height 46
radio input "true"
type input "488.87"
type input "[PHONE_NUMBER]"
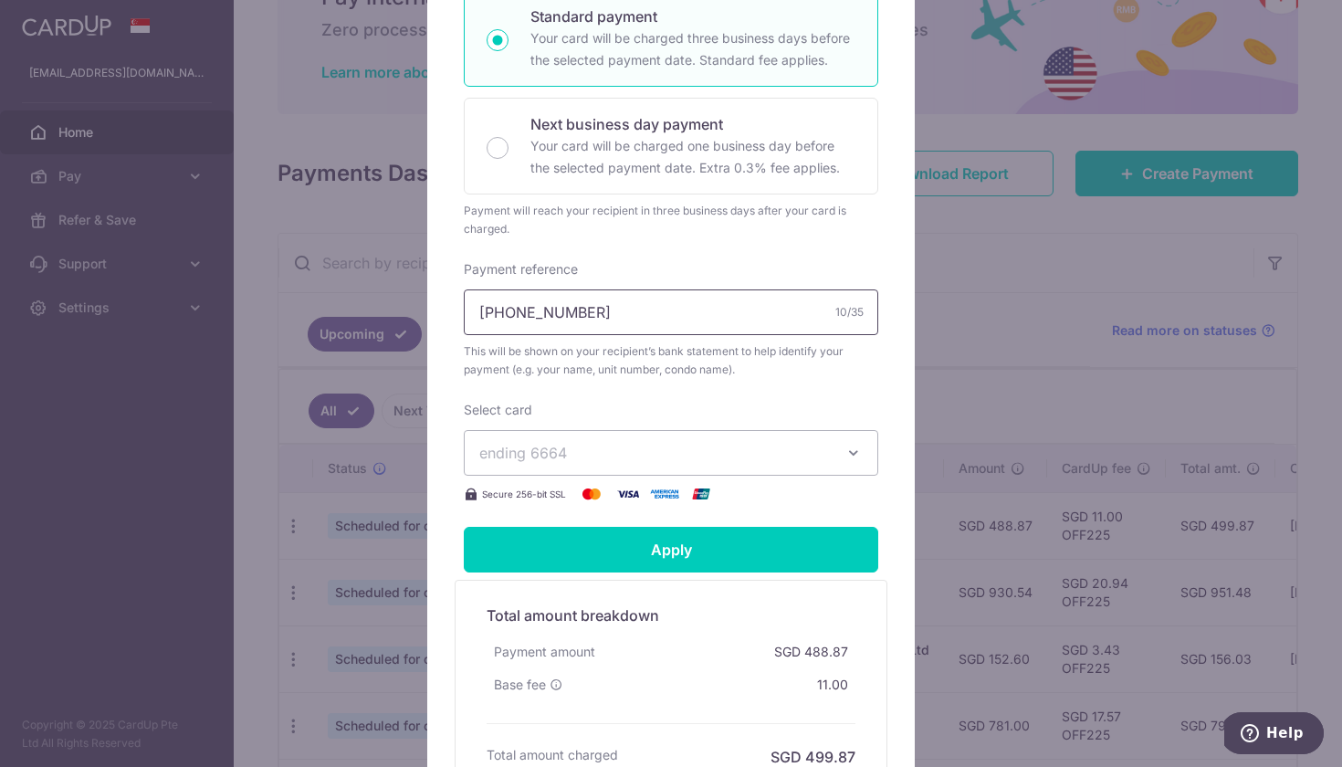
scroll to position [394, 0]
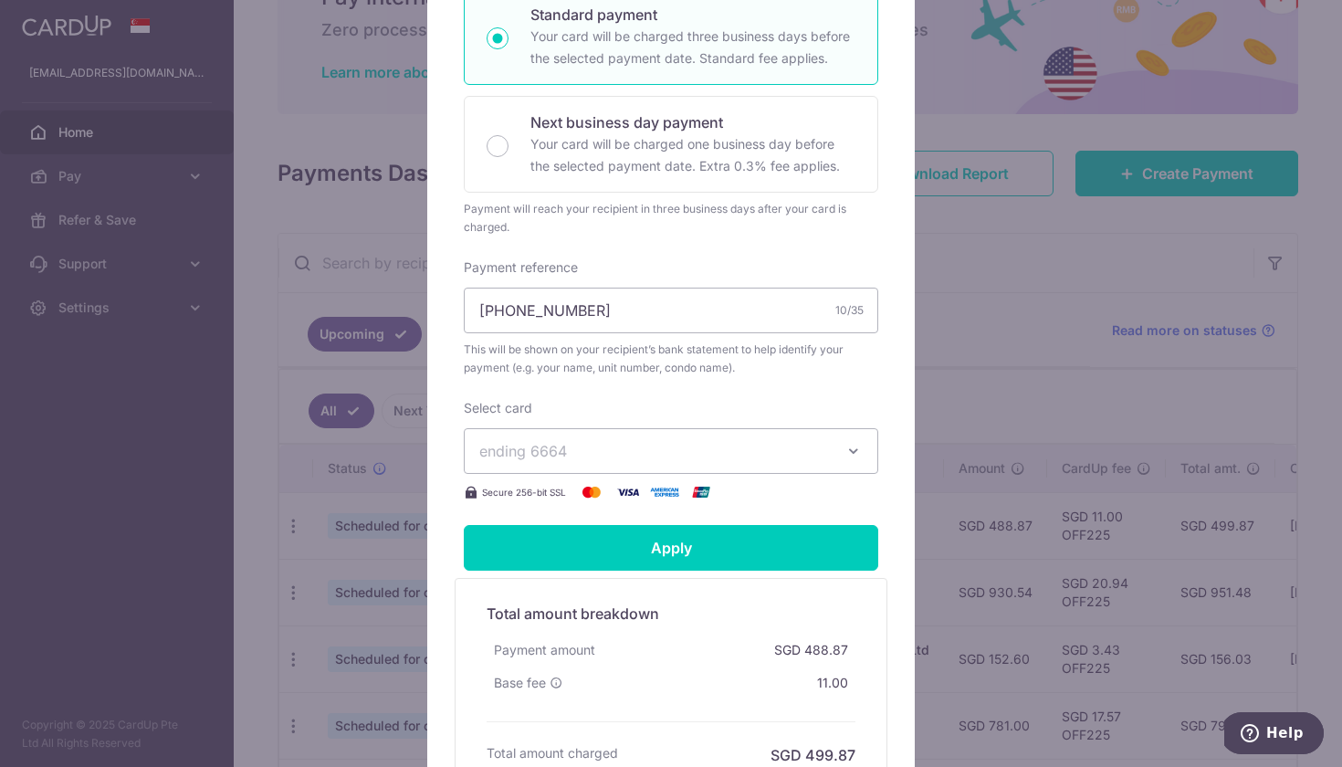
click at [715, 450] on span "ending 6664" at bounding box center [654, 451] width 351 height 22
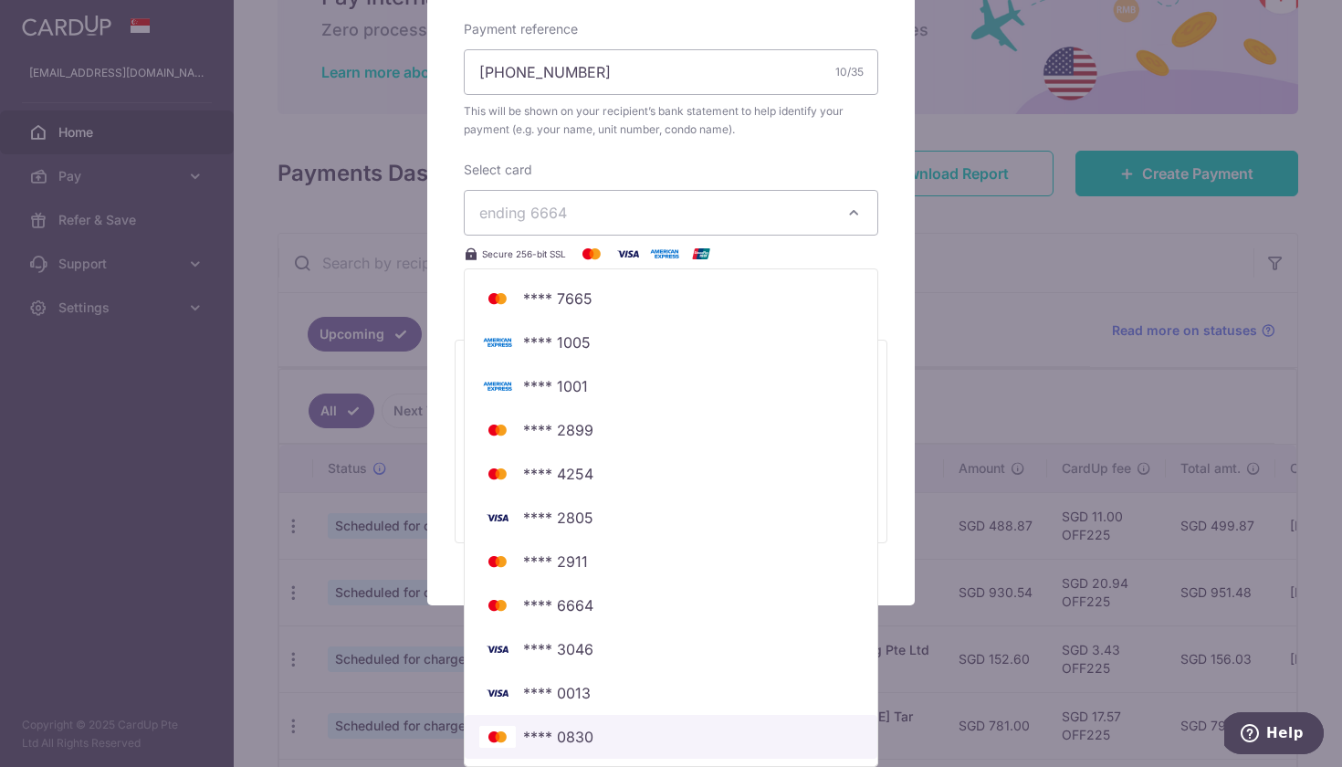
click at [636, 736] on span "**** 0830" at bounding box center [671, 737] width 384 height 22
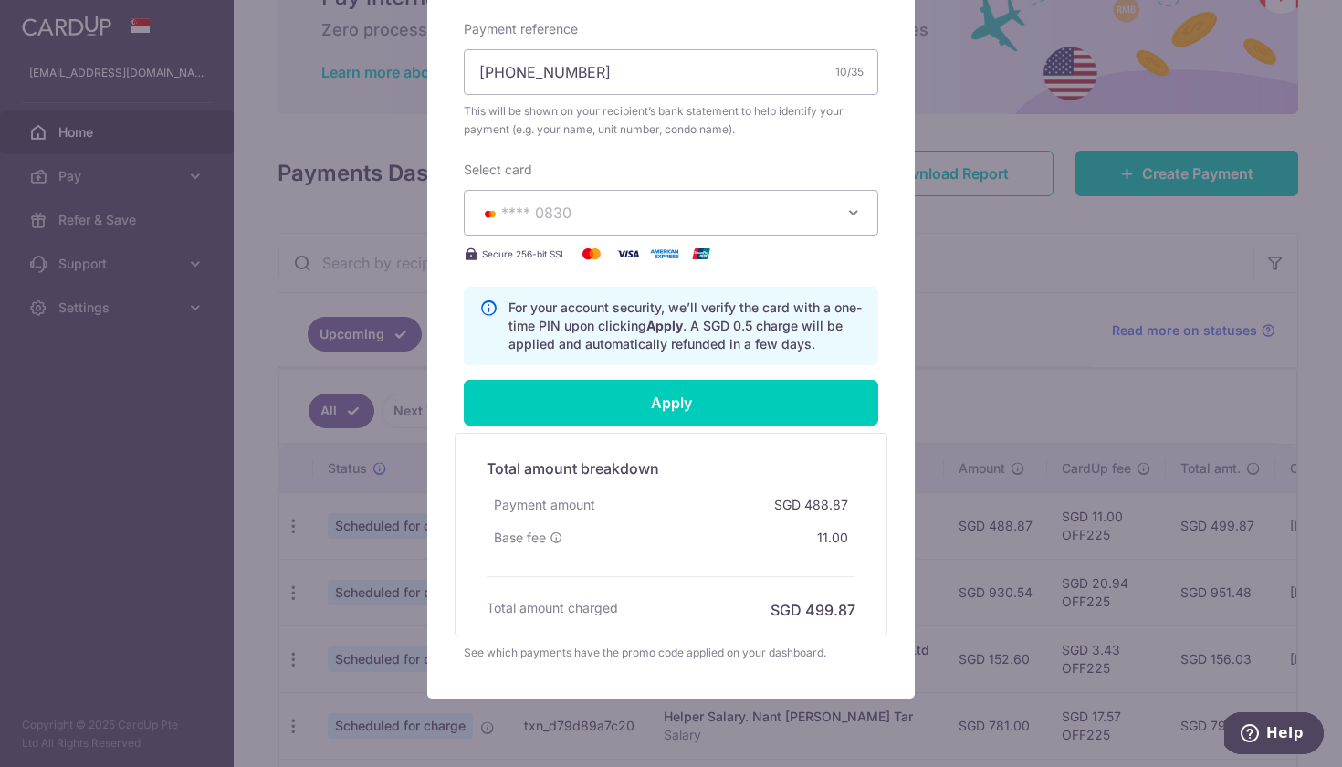
scroll to position [604, 0]
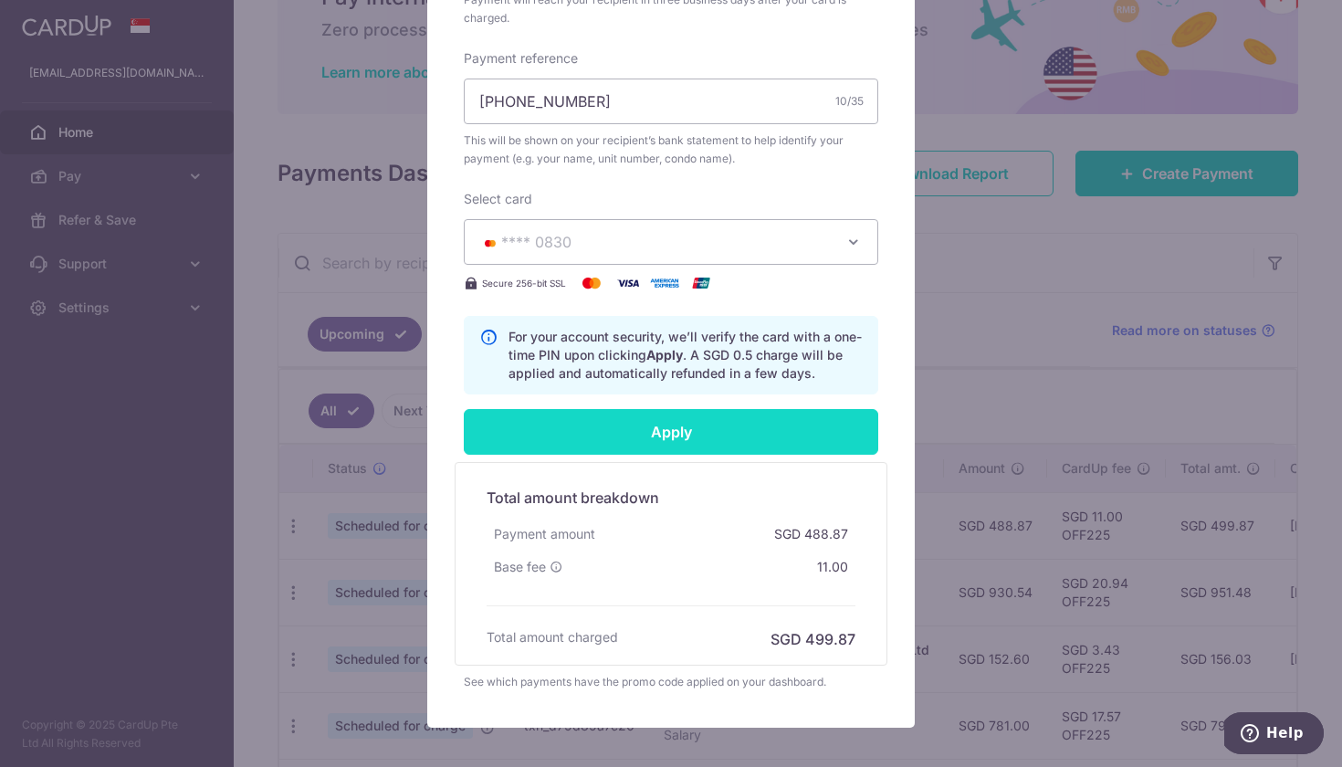
click at [593, 417] on input "Apply" at bounding box center [671, 432] width 415 height 46
click at [750, 443] on input "Apply" at bounding box center [671, 432] width 415 height 46
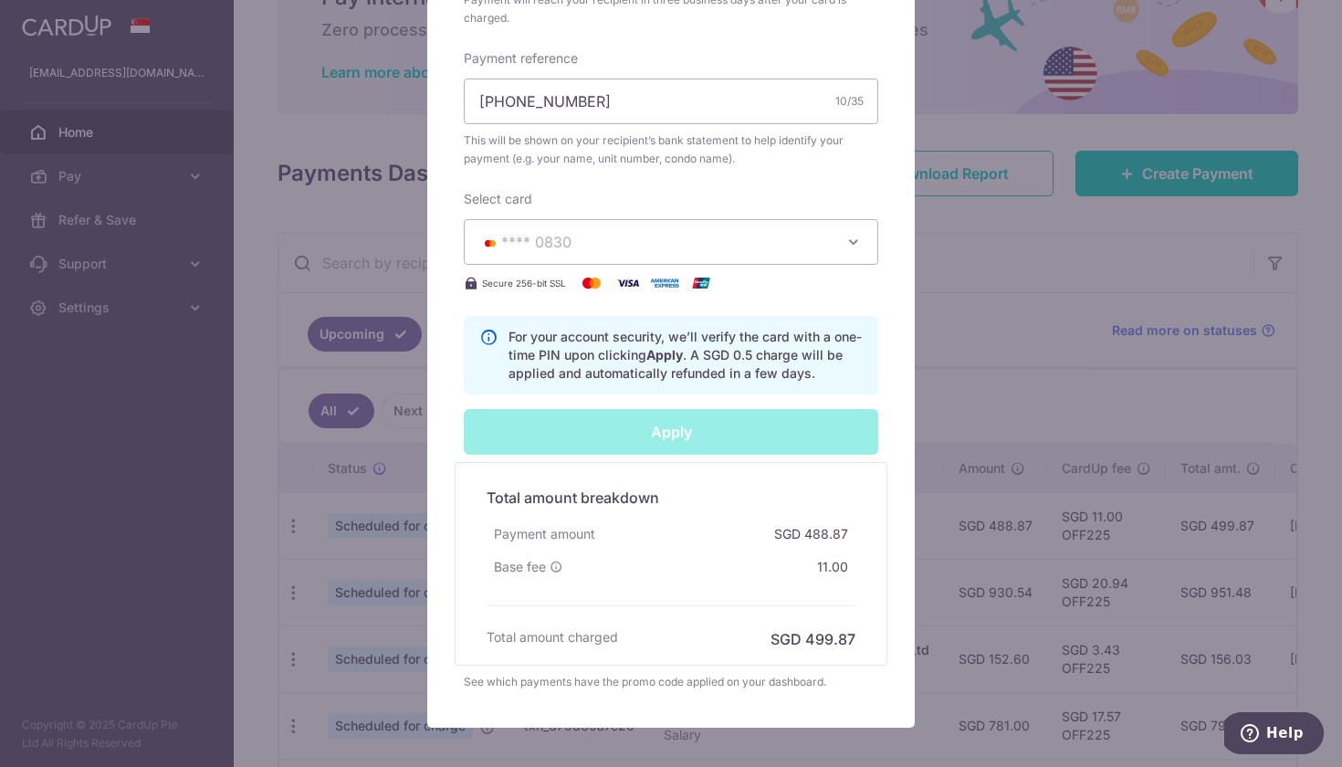
type input "Successfully Applied"
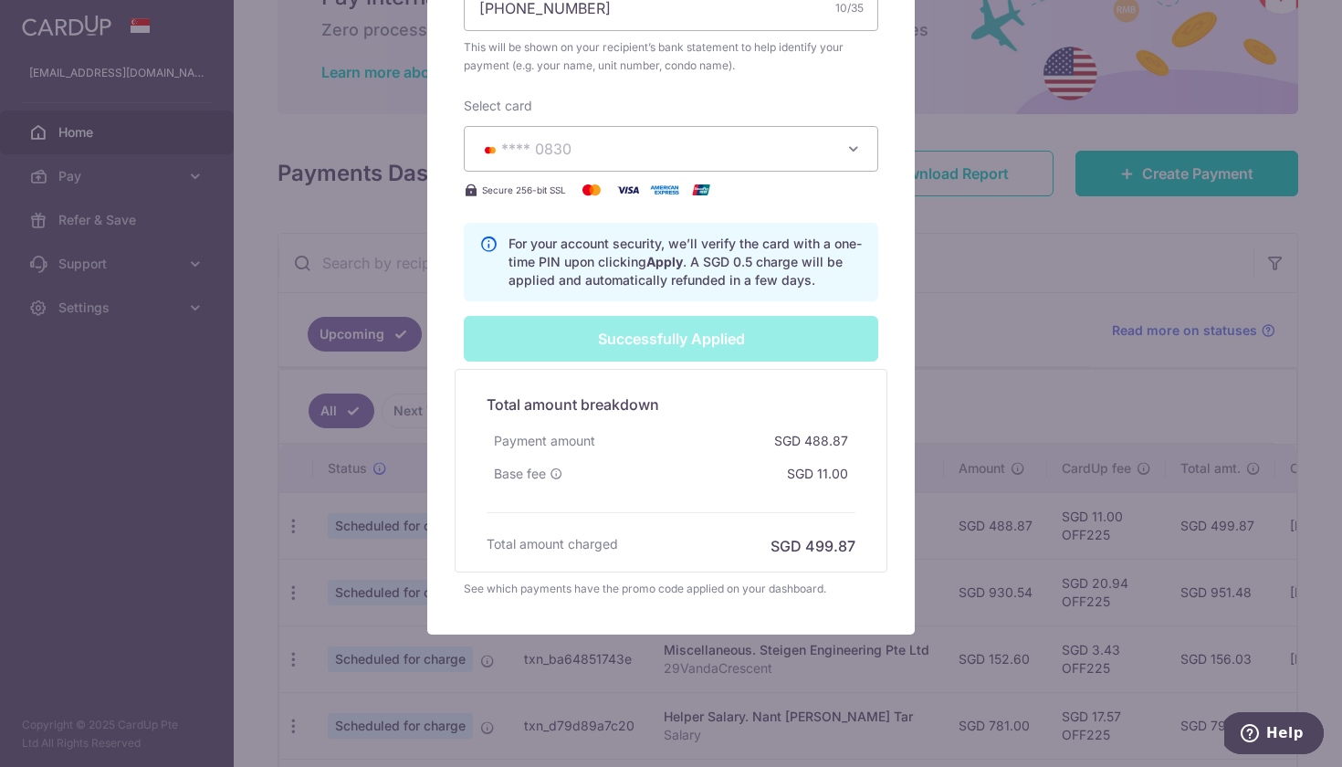
scroll to position [761, 0]
click at [328, 577] on div "Edit payment By clicking apply, you will make changes to all 6 payments to 0651…" at bounding box center [671, 383] width 1342 height 767
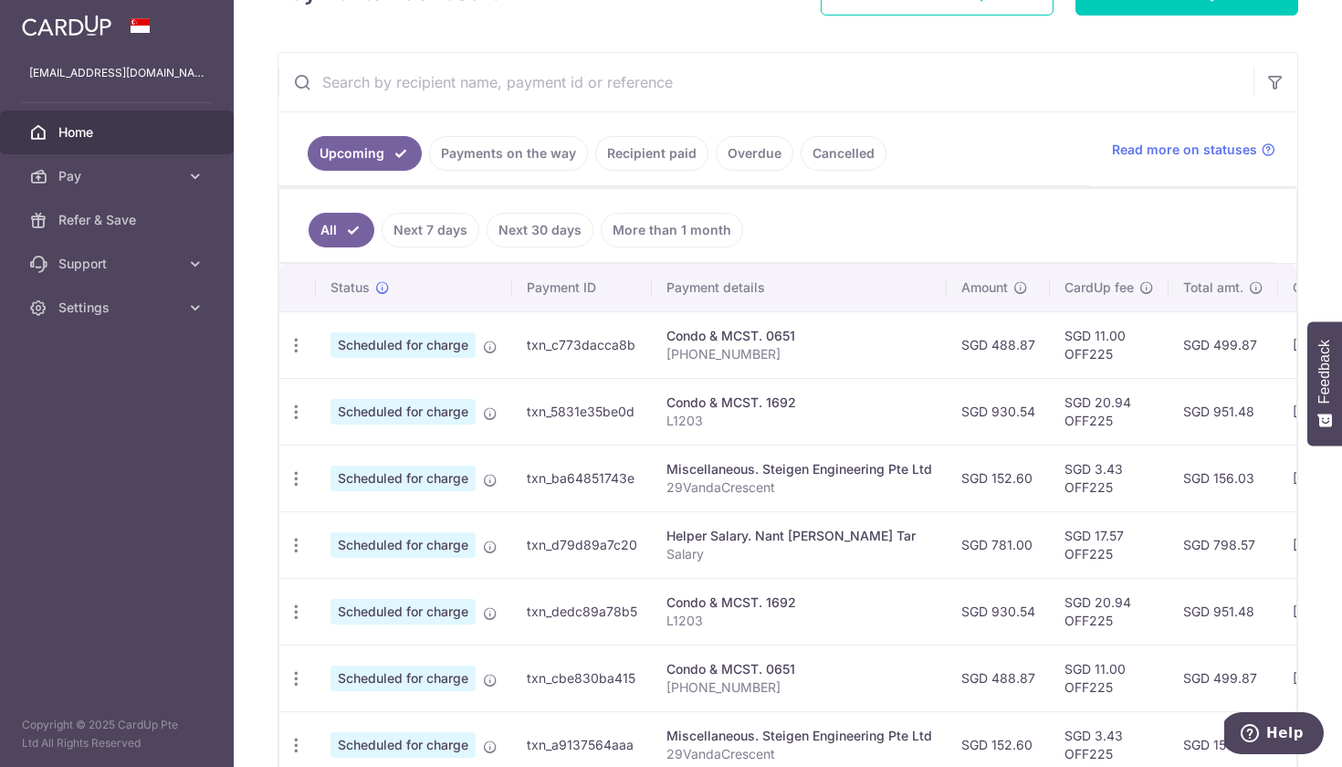
scroll to position [317, 0]
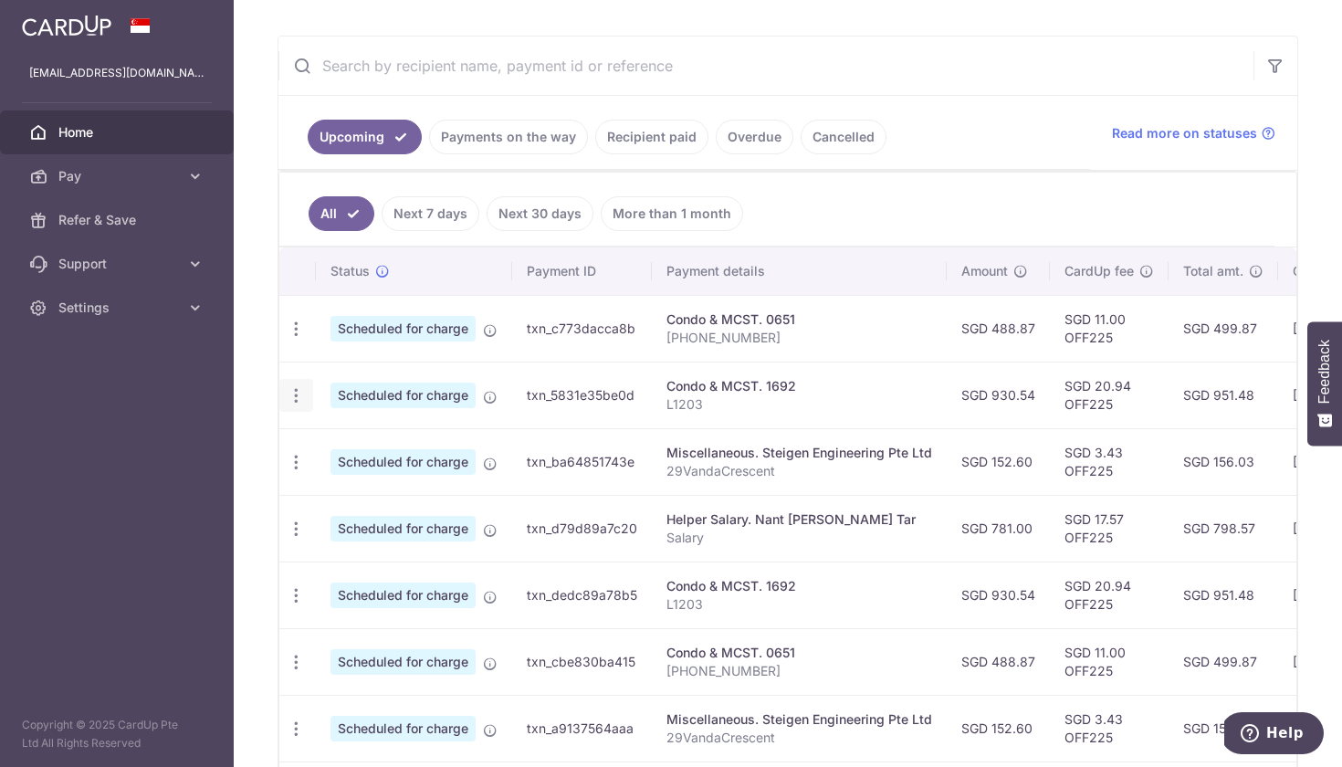
click at [296, 339] on icon "button" at bounding box center [296, 329] width 19 height 19
click at [359, 437] on span "Update payment" at bounding box center [393, 446] width 124 height 22
radio input "true"
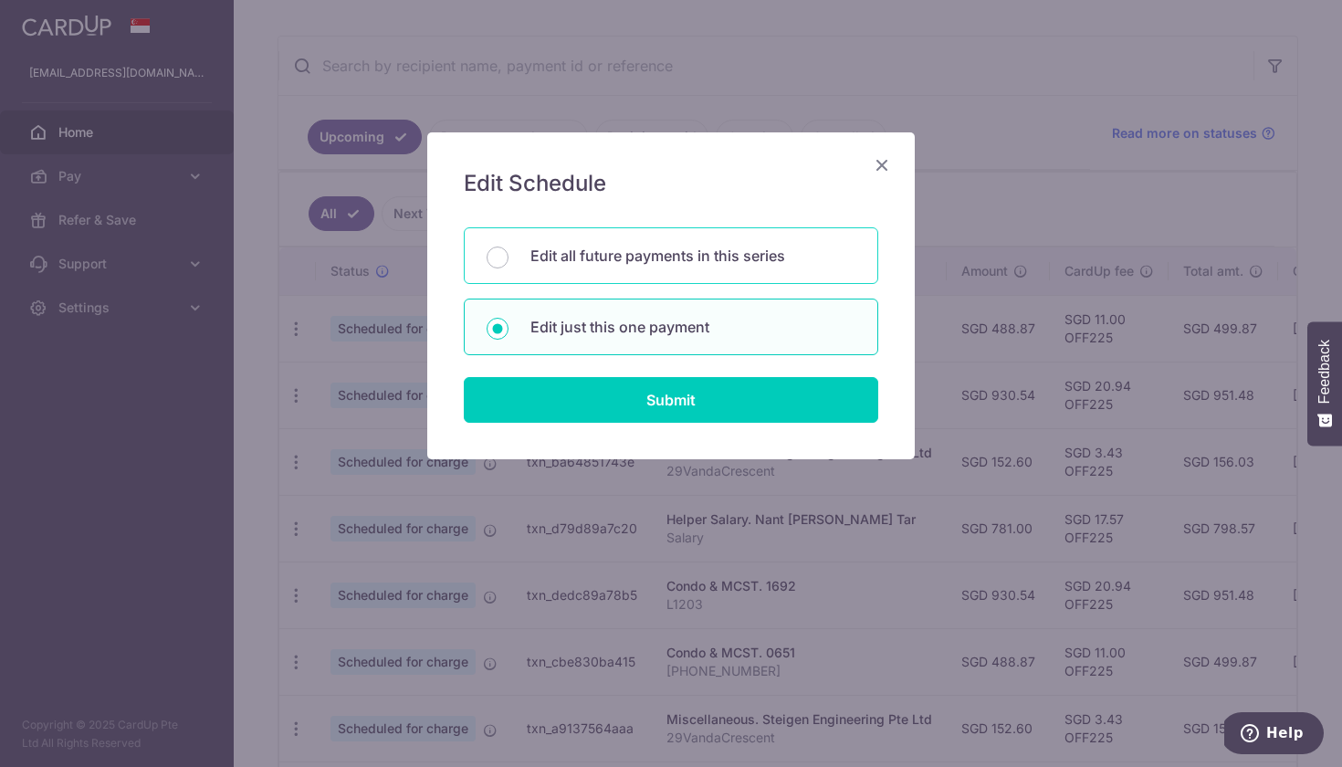
click at [673, 257] on p "Edit all future payments in this series" at bounding box center [693, 256] width 325 height 22
click at [509, 257] on input "Edit all future payments in this series" at bounding box center [498, 258] width 22 height 22
radio input "true"
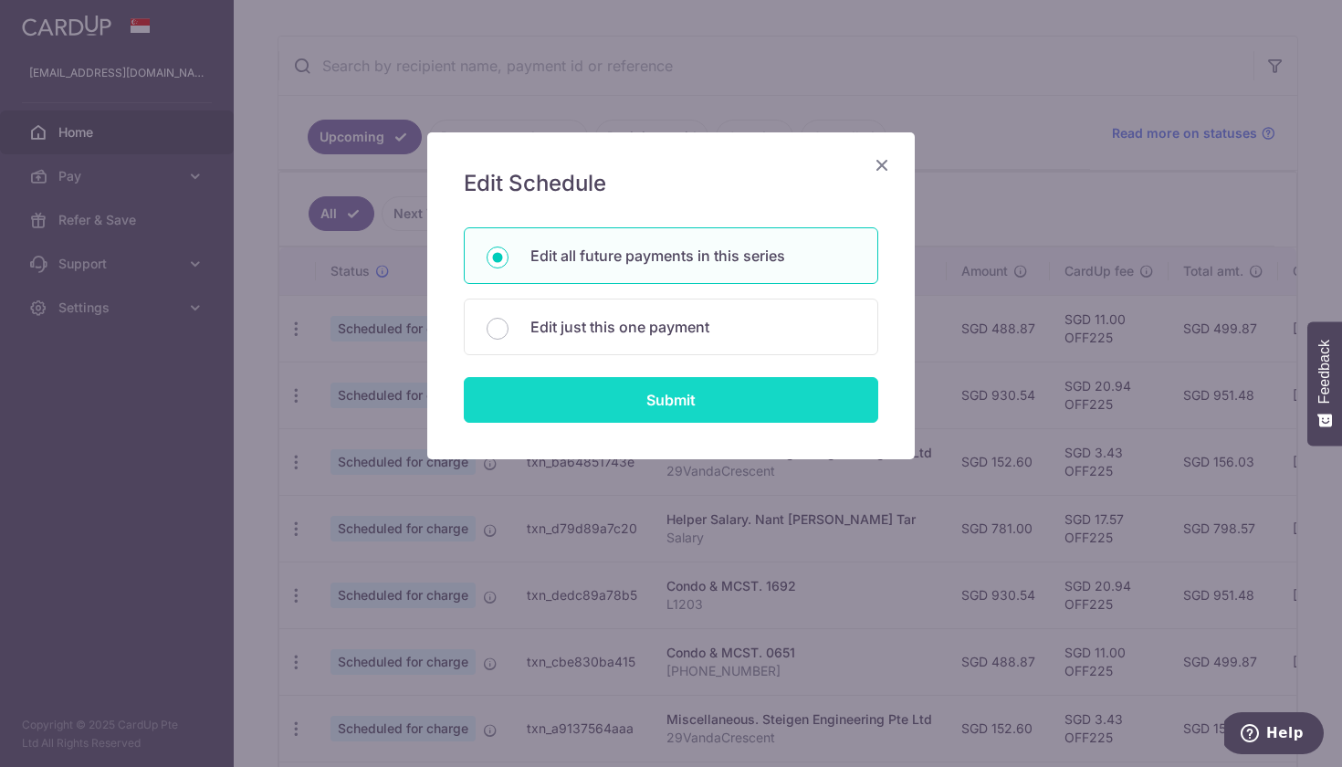
click at [658, 405] on input "Submit" at bounding box center [671, 400] width 415 height 46
radio input "true"
type input "930.54"
type input "L1203"
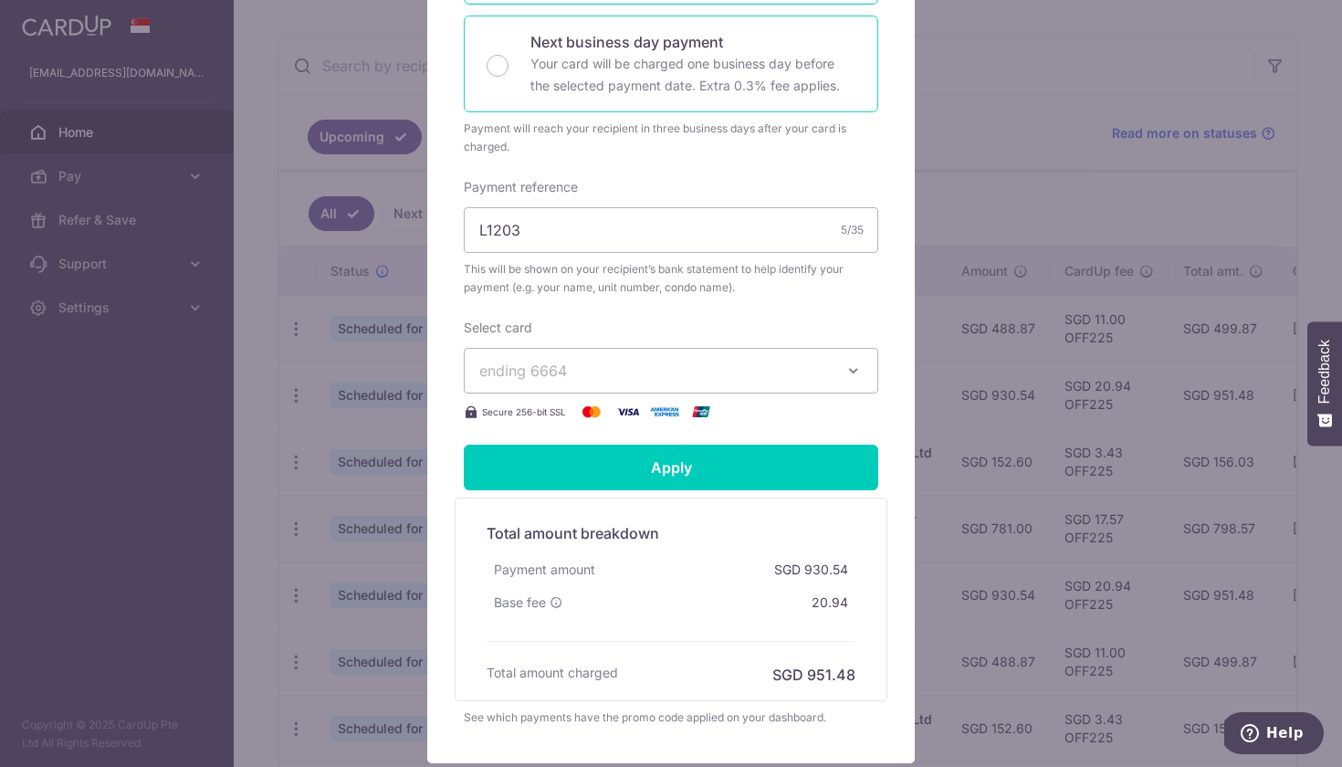
scroll to position [576, 0]
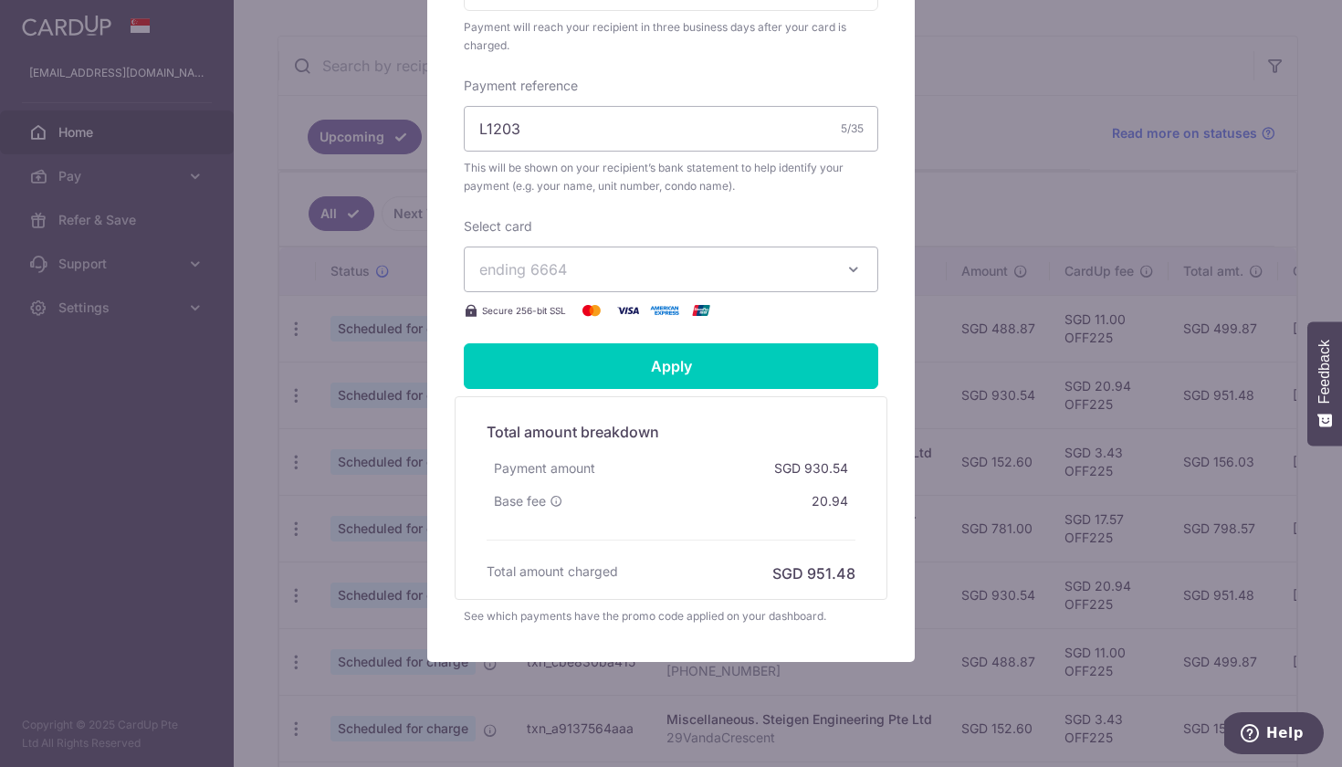
click at [654, 265] on span "ending 6664" at bounding box center [654, 269] width 351 height 22
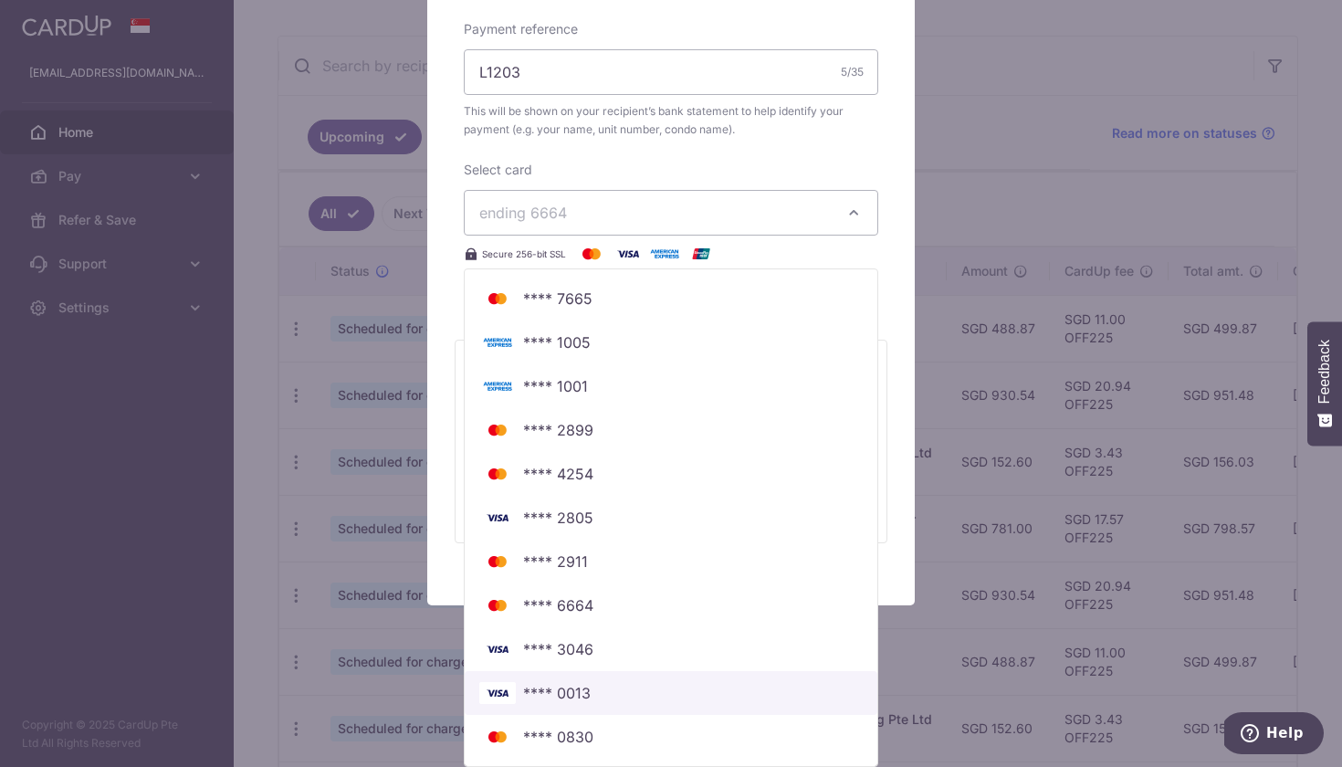
scroll to position [633, 0]
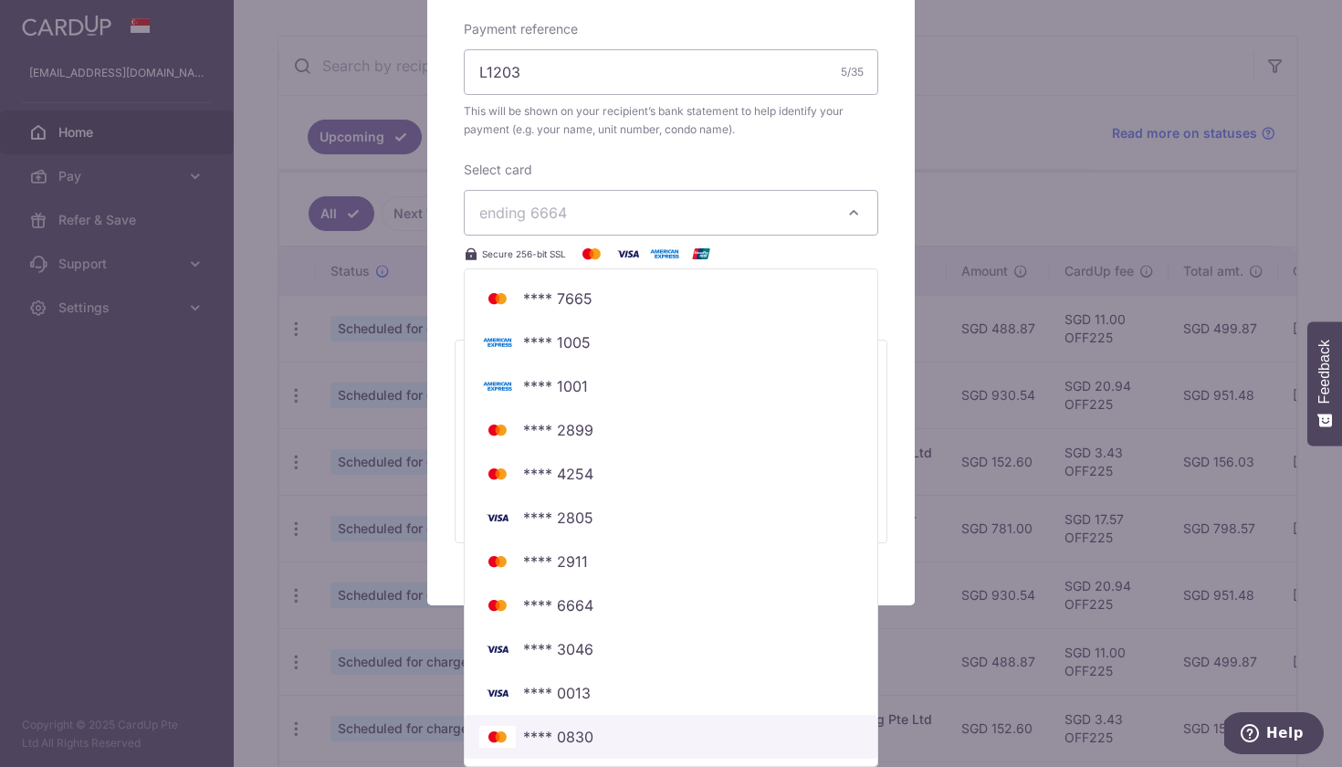
click at [660, 727] on span "**** 0830" at bounding box center [671, 737] width 384 height 22
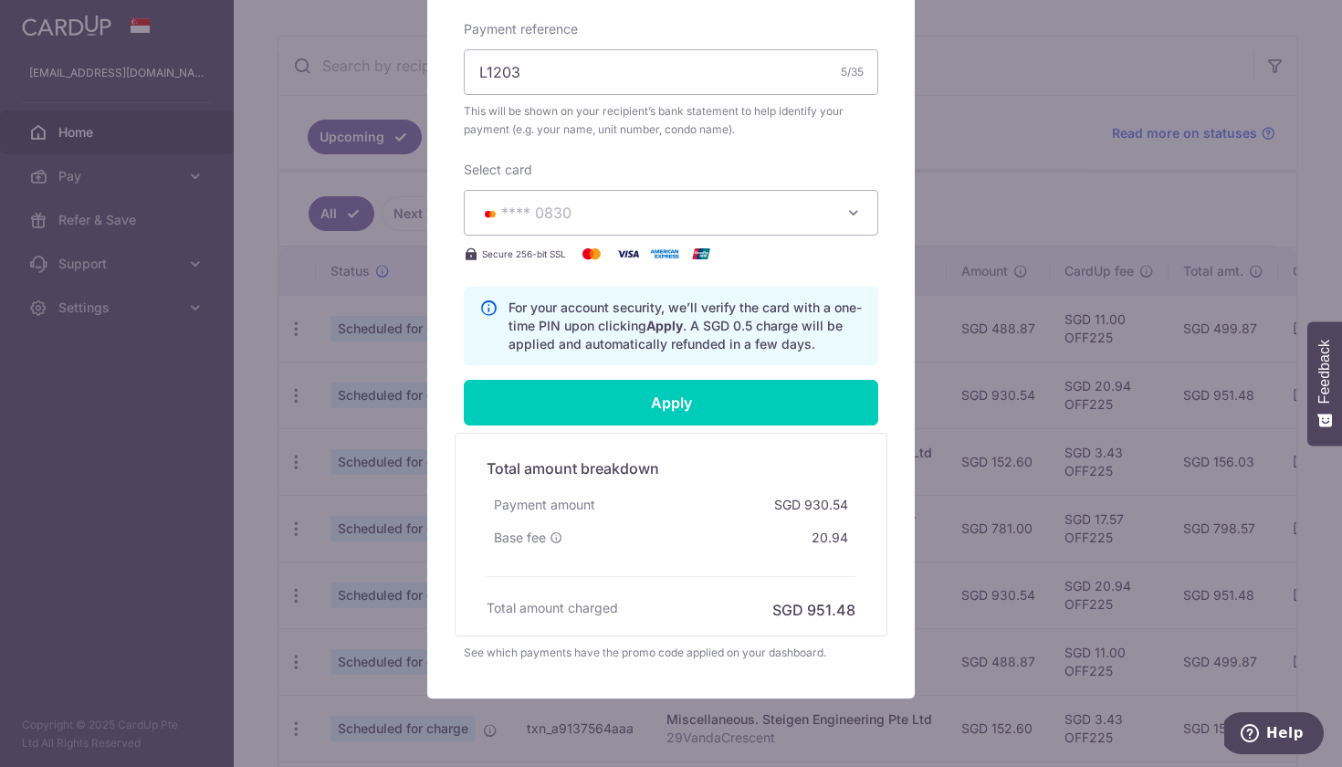
scroll to position [604, 0]
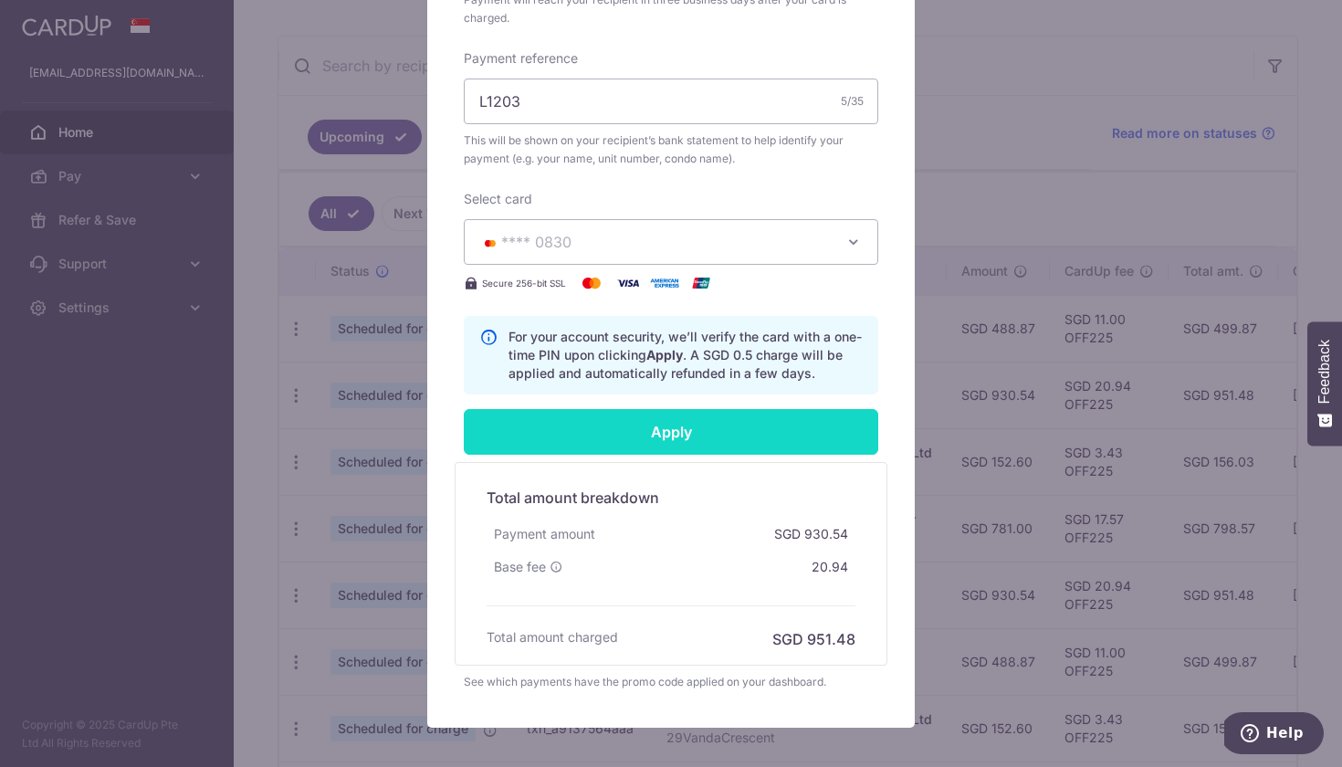
click at [661, 425] on input "Apply" at bounding box center [671, 432] width 415 height 46
click at [664, 424] on input "Apply" at bounding box center [671, 432] width 415 height 46
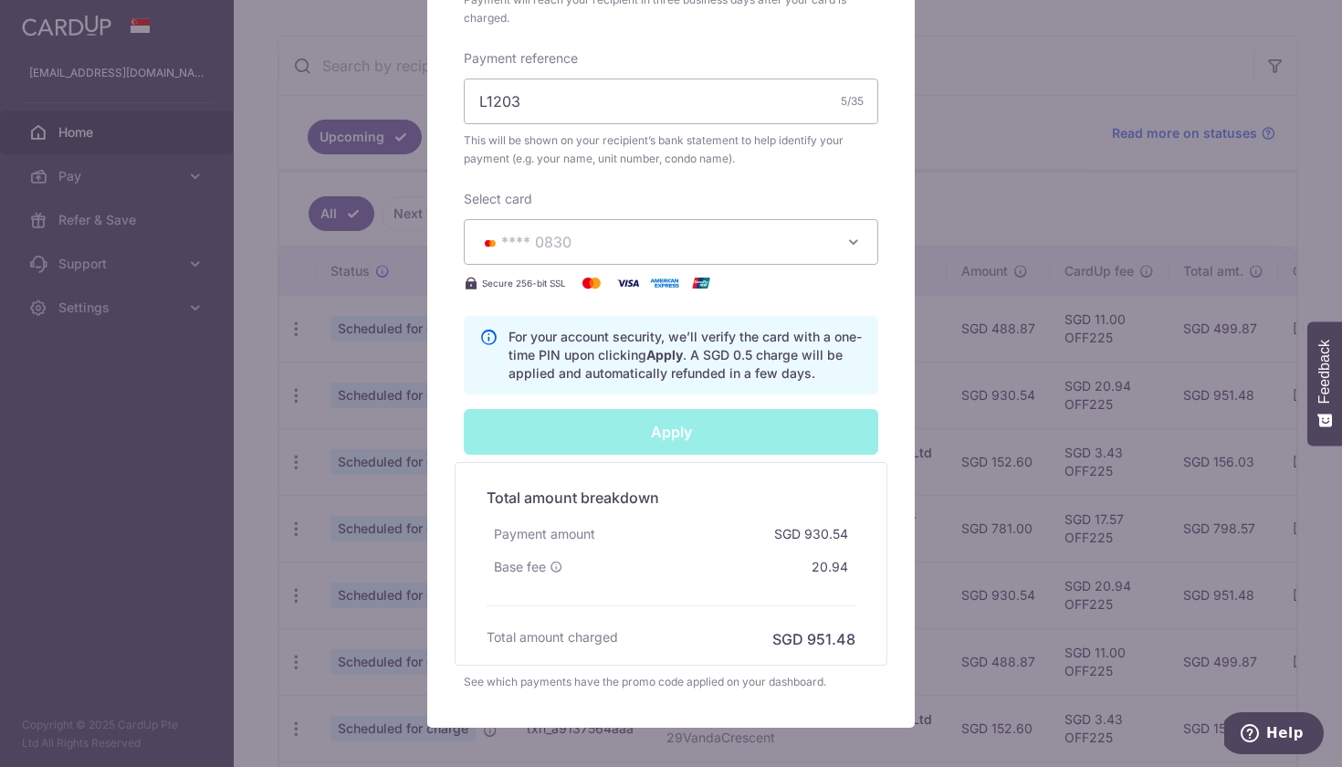
type input "Successfully Applied"
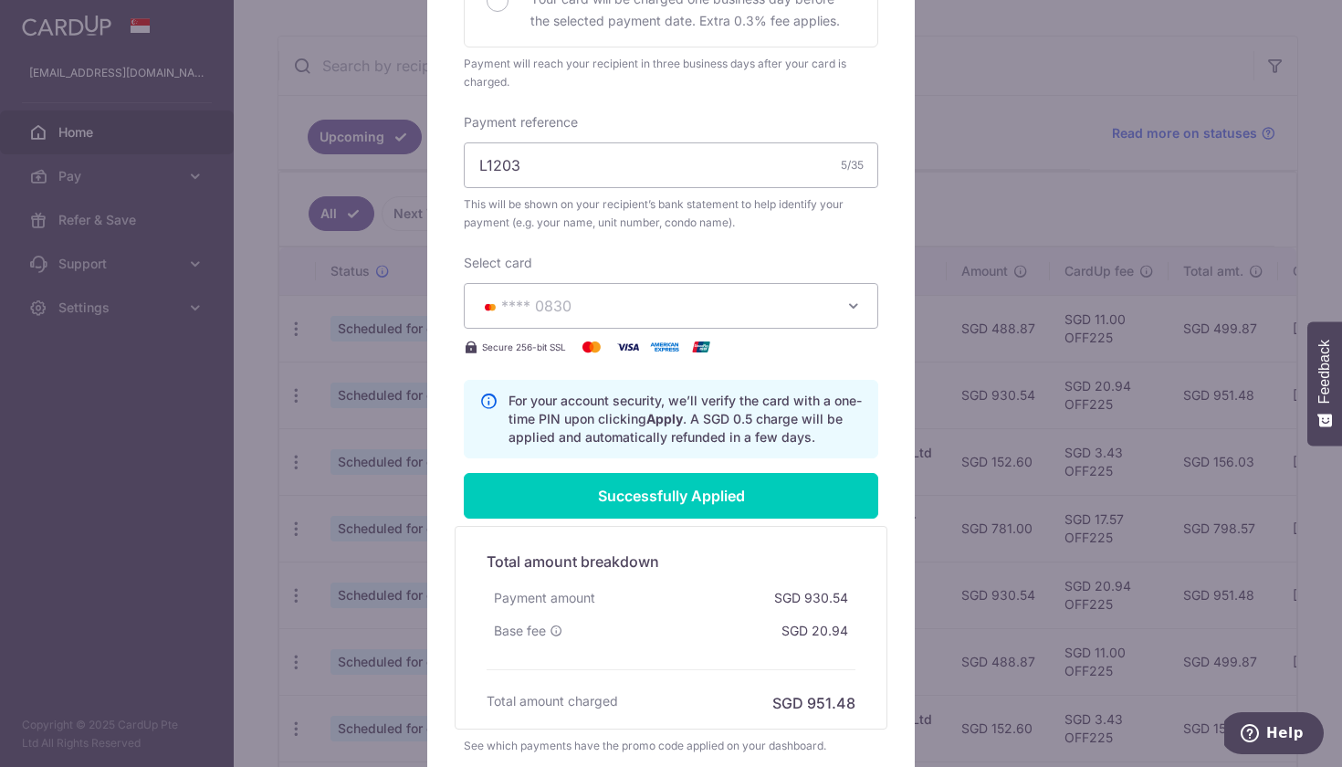
click at [293, 465] on div "Edit payment By clicking apply, you will make changes to all 6 payments to 1692…" at bounding box center [671, 383] width 1342 height 767
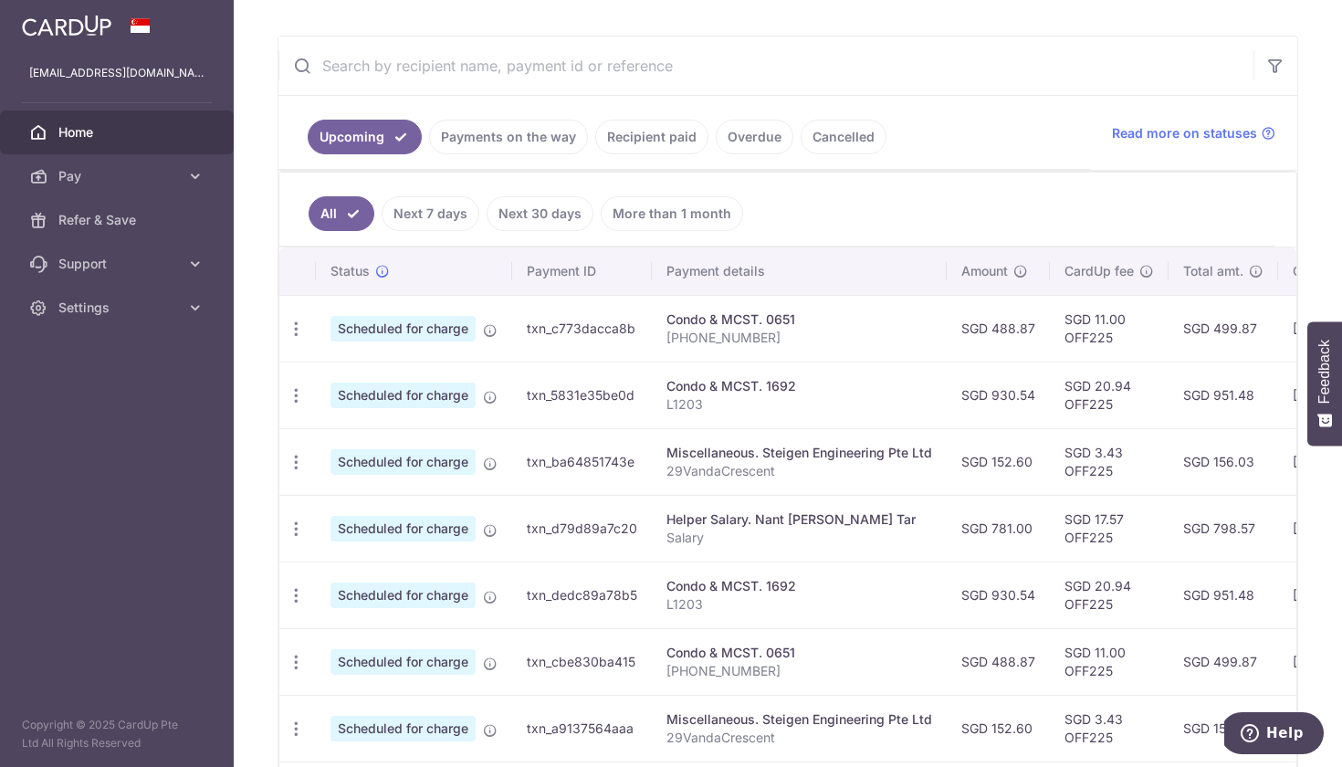
click at [293, 465] on div at bounding box center [671, 383] width 1342 height 767
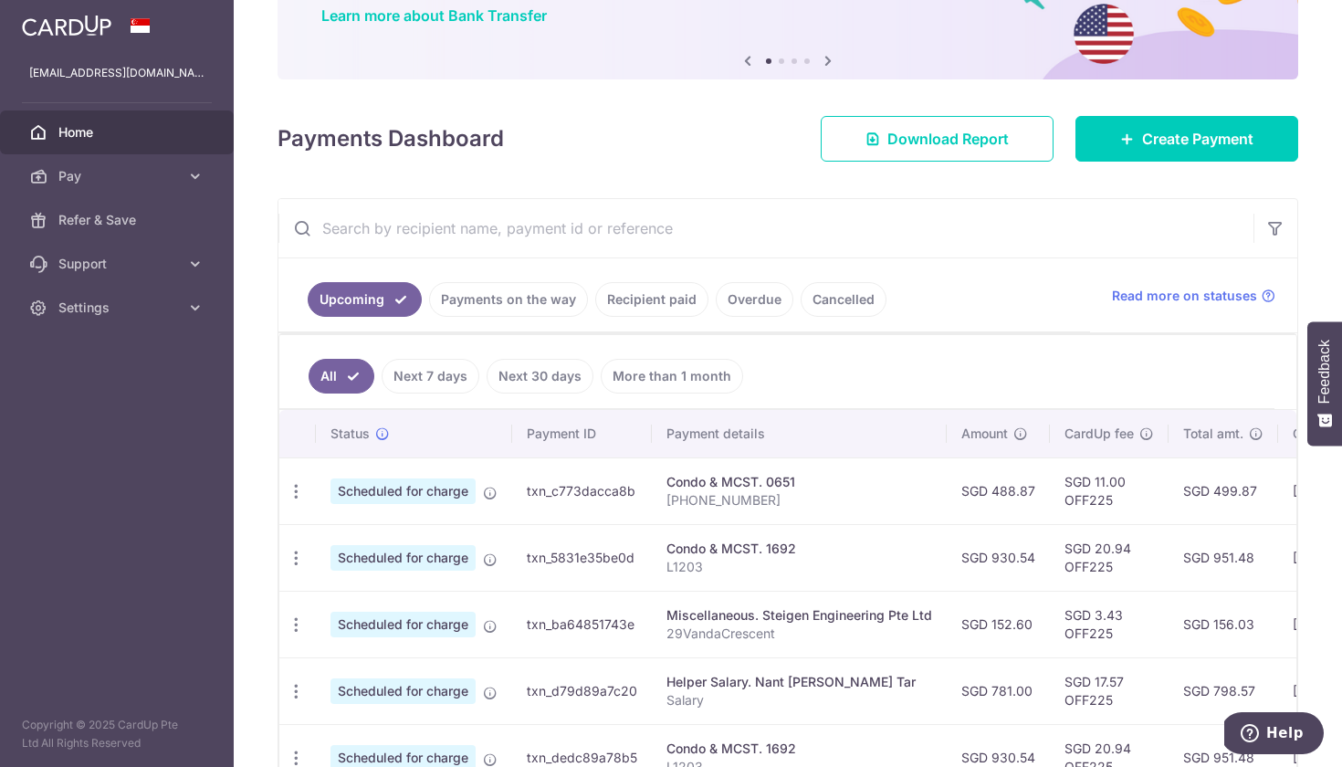
scroll to position [156, 0]
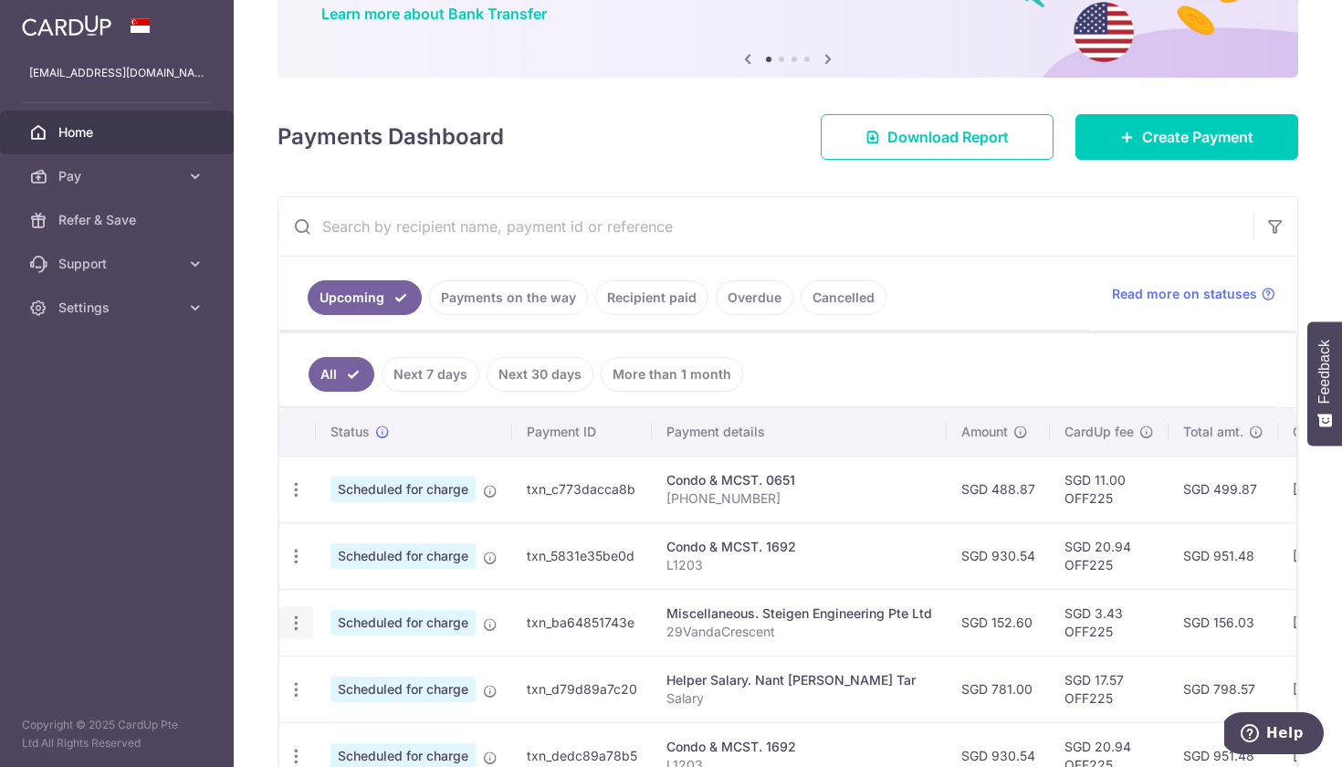
click at [295, 499] on icon "button" at bounding box center [296, 489] width 19 height 19
click at [352, 676] on span "Update payment" at bounding box center [393, 673] width 124 height 22
radio input "true"
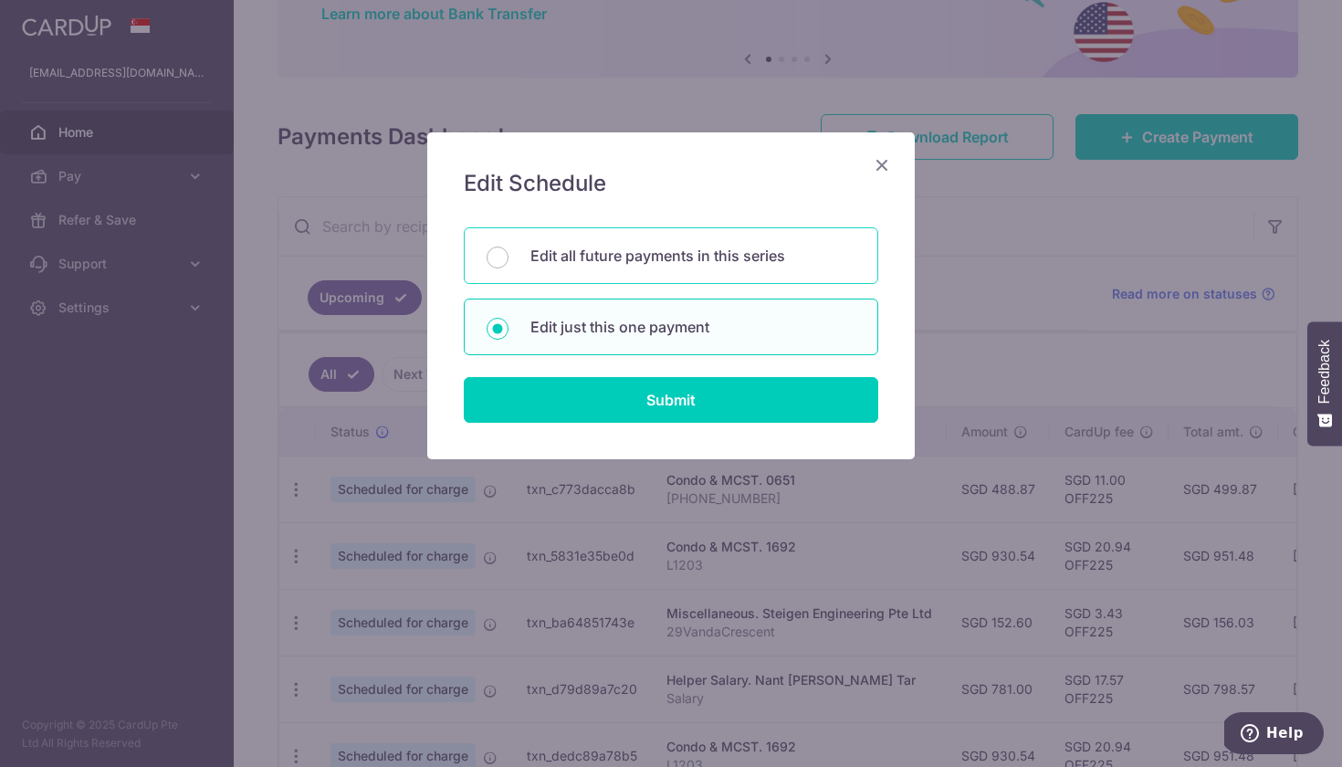
click at [520, 241] on div "Edit all future payments in this series" at bounding box center [671, 255] width 415 height 57
radio input "true"
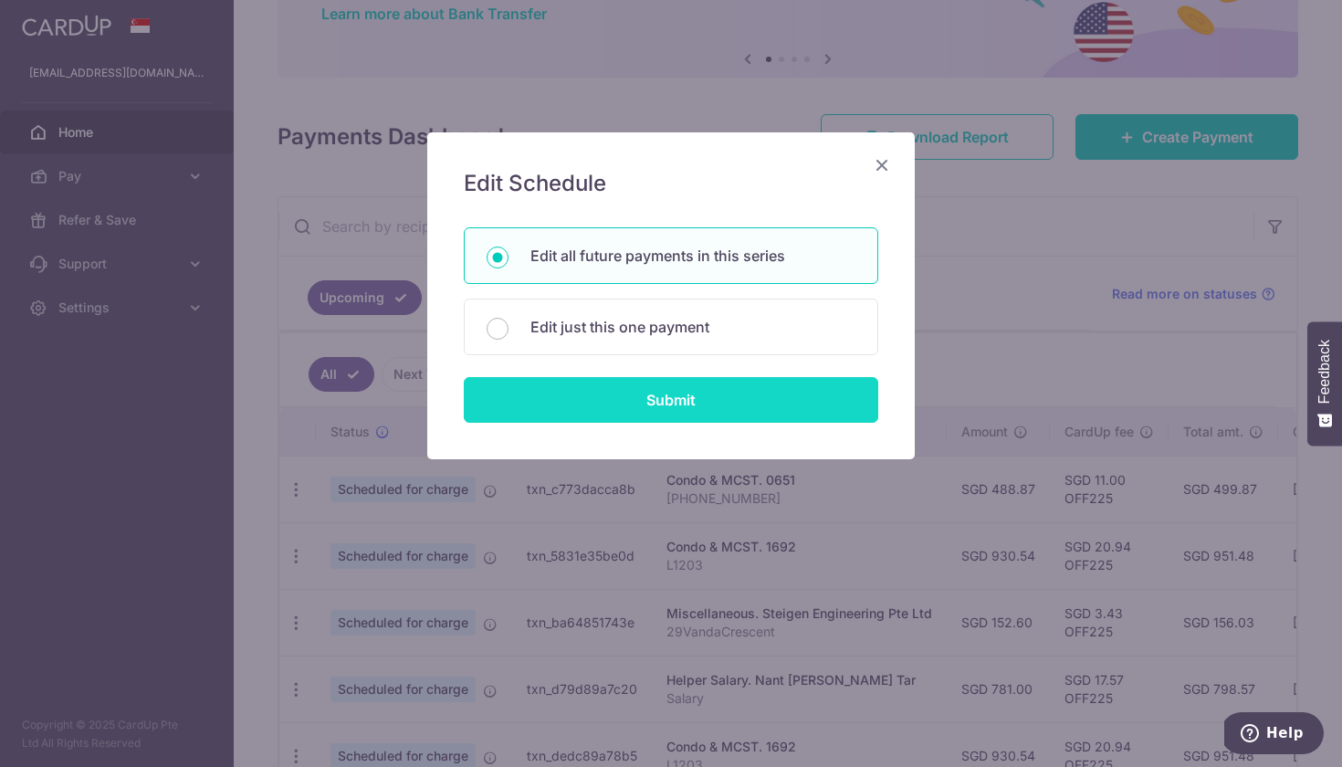
click at [564, 412] on input "Submit" at bounding box center [671, 400] width 415 height 46
radio input "true"
type input "152.60"
type input "29VandaCrescent"
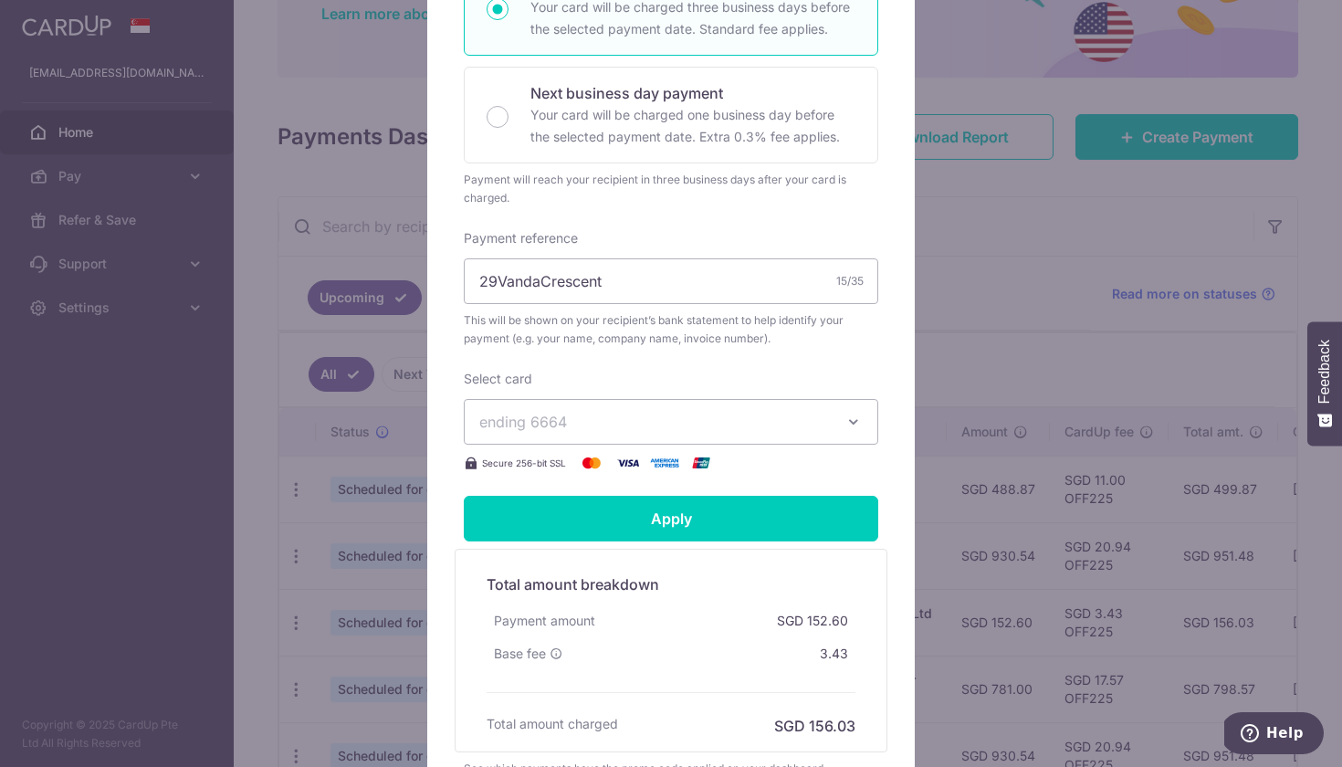
scroll to position [425, 0]
click at [564, 412] on div "Select card ending 6664 **** 7665 **** 1005 **** 1001 **** 2899 **** 4254 **** …" at bounding box center [671, 421] width 415 height 104
click at [564, 426] on button "ending 6664" at bounding box center [671, 421] width 415 height 46
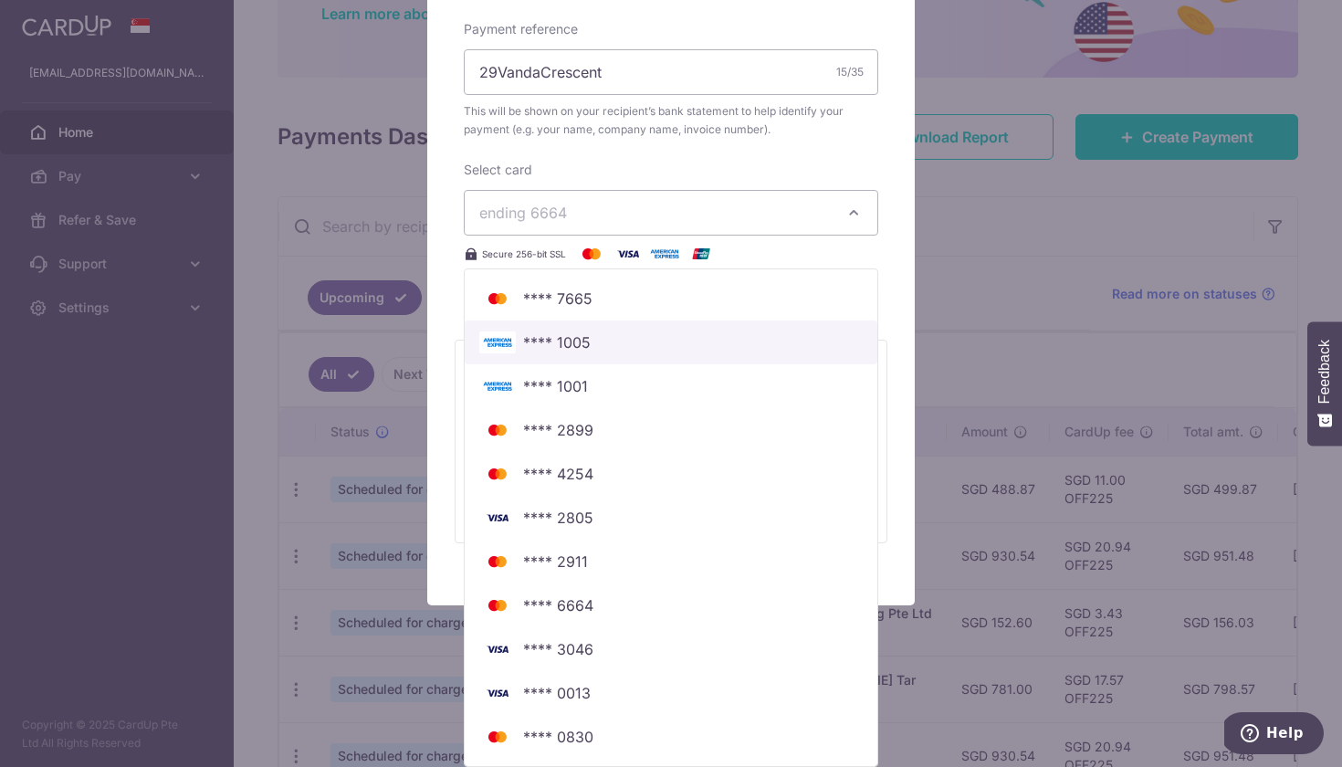
scroll to position [651, 0]
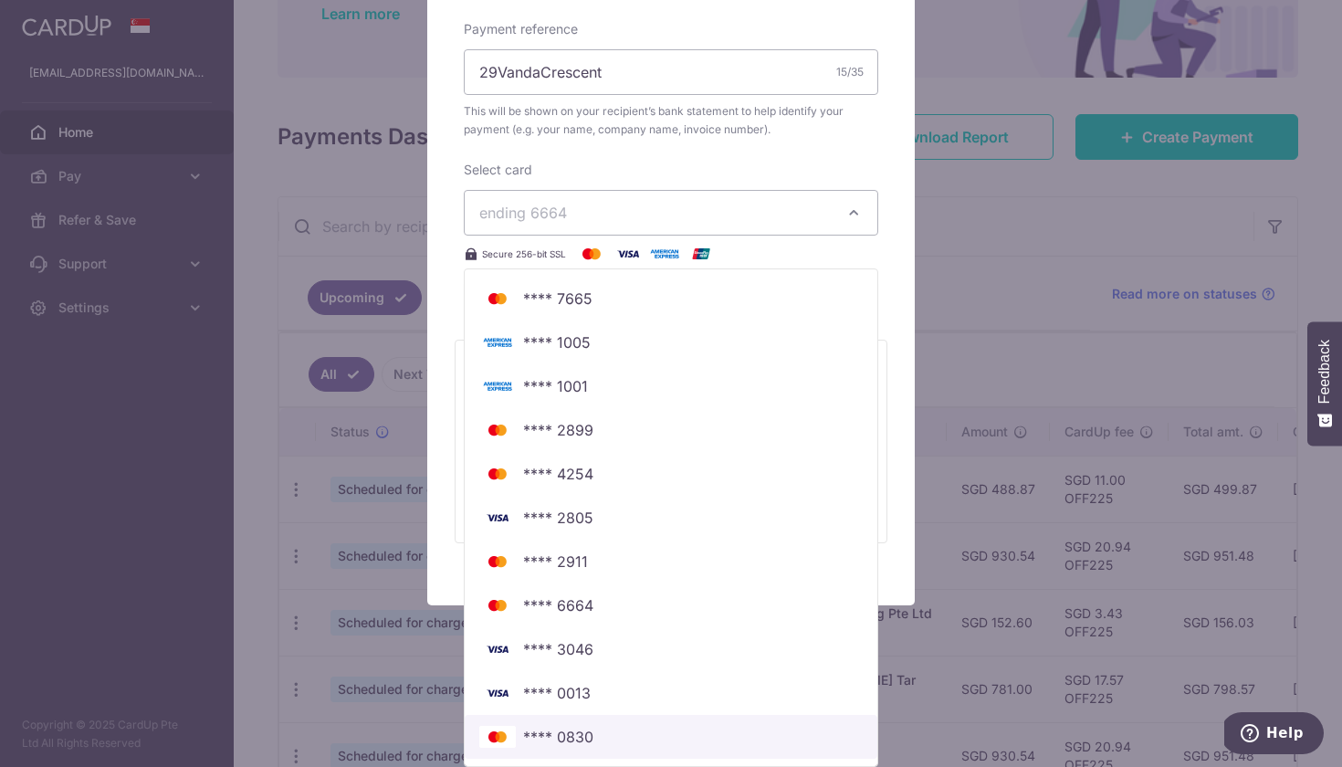
click at [576, 730] on span "**** 0830" at bounding box center [558, 737] width 70 height 22
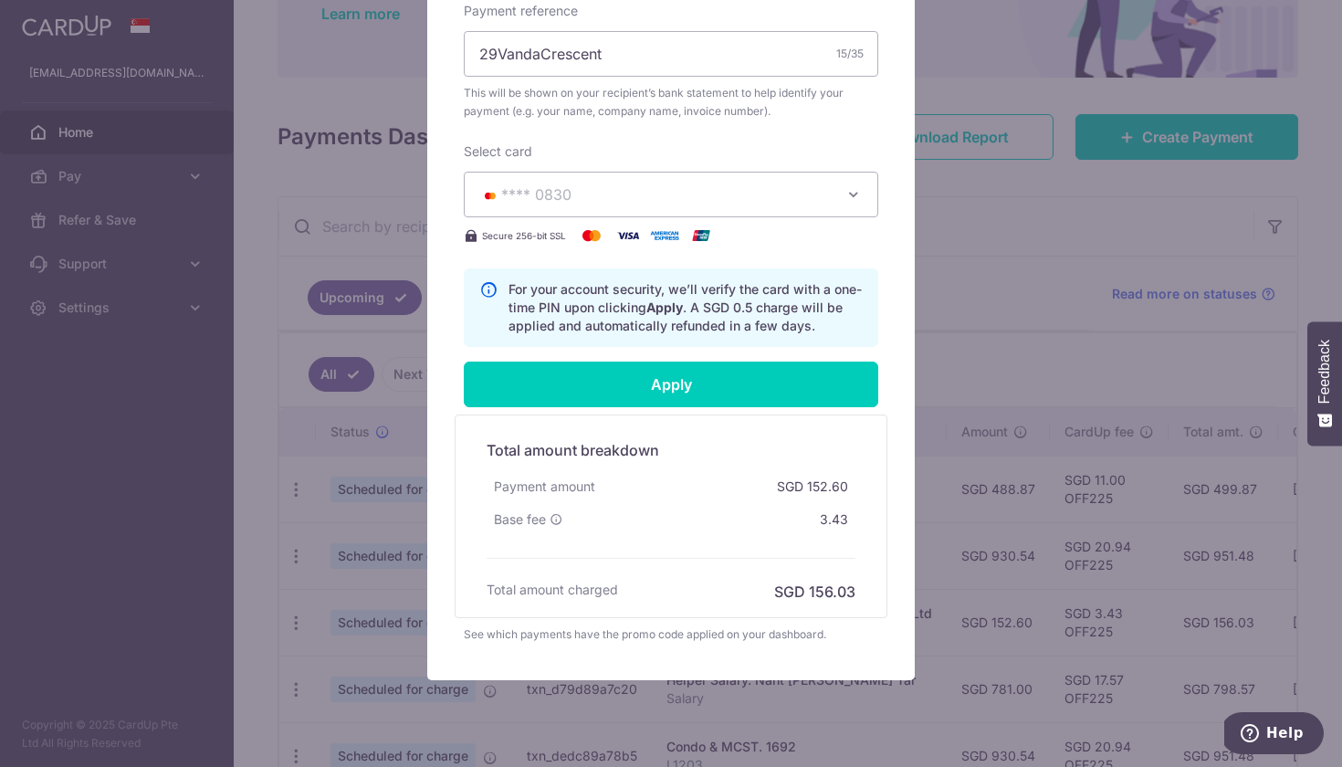
scroll to position [622, 0]
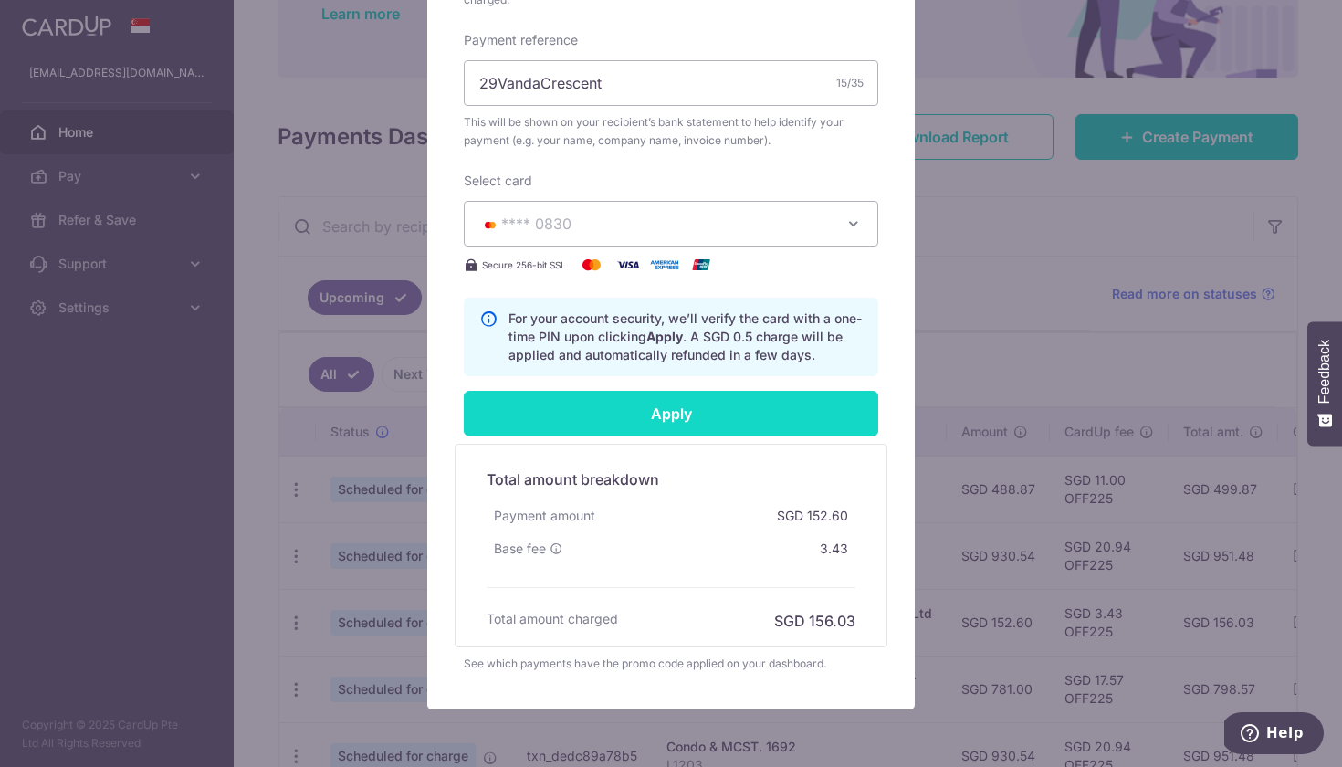
click at [562, 426] on input "Apply" at bounding box center [671, 414] width 415 height 46
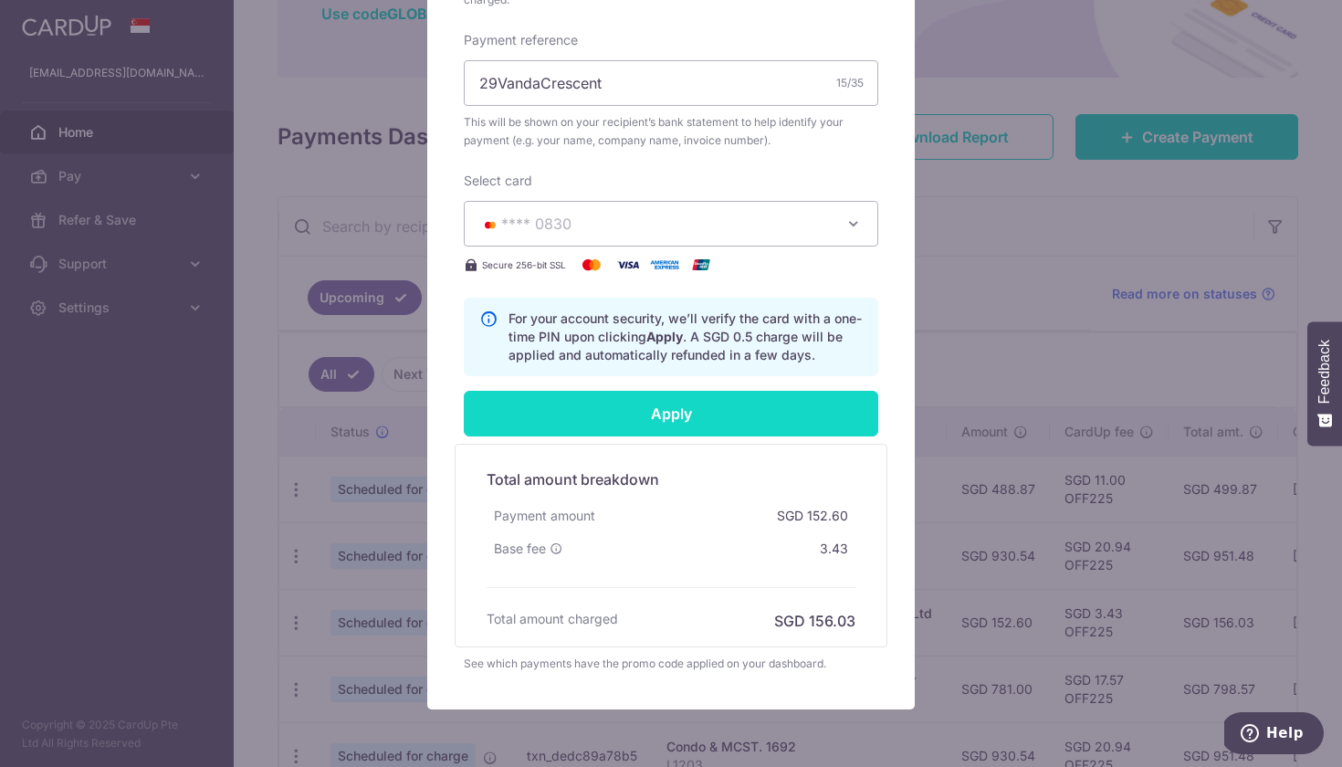
click at [580, 429] on input "Apply" at bounding box center [671, 414] width 415 height 46
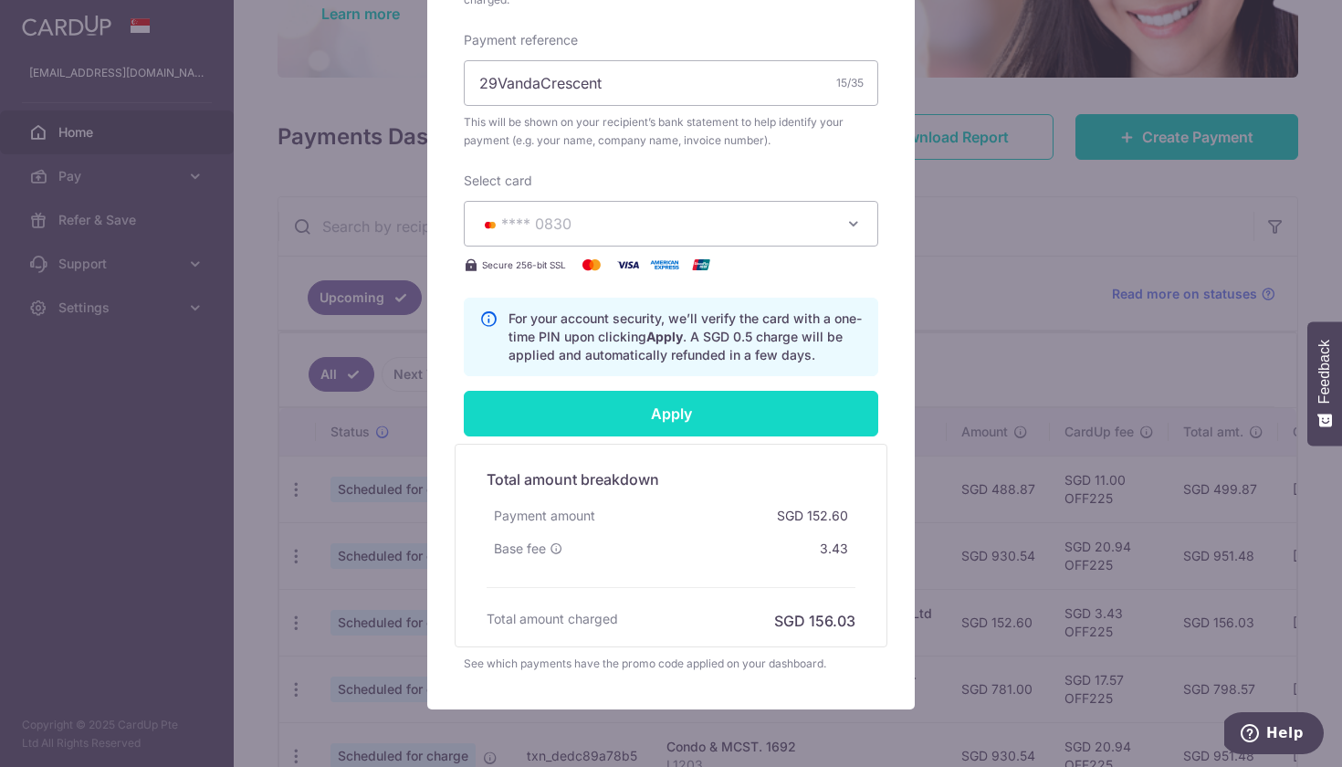
type input "Successfully Applied"
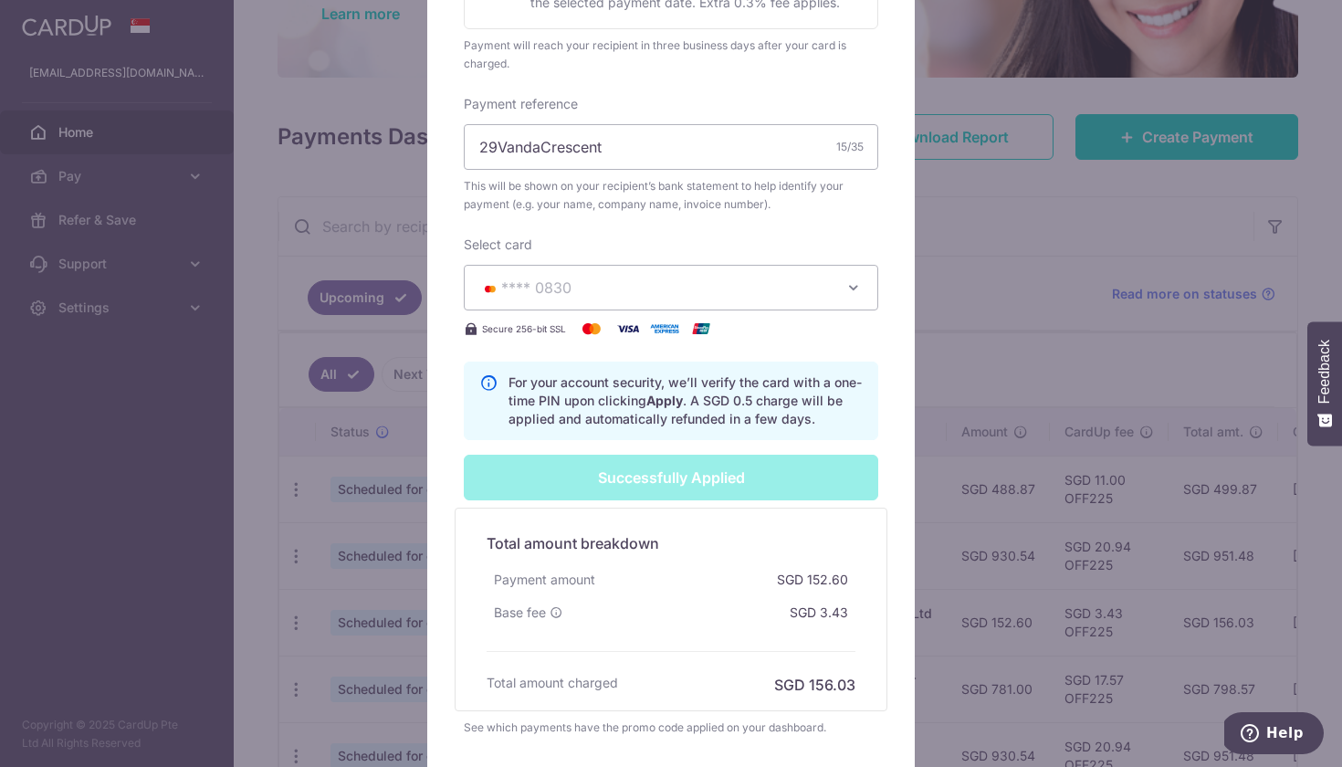
click at [308, 664] on div "Edit payment By clicking apply, you will make changes to all 13 payments to Ste…" at bounding box center [671, 383] width 1342 height 767
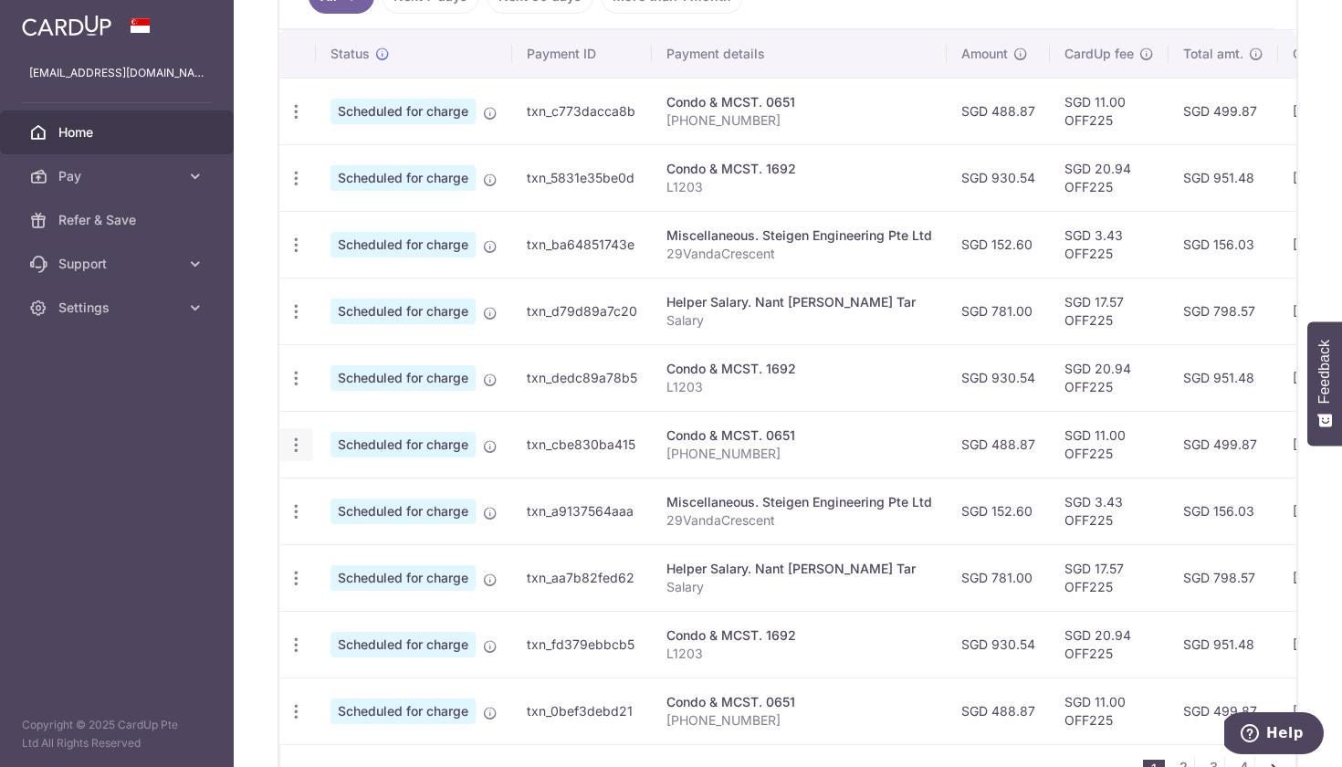
scroll to position [540, 0]
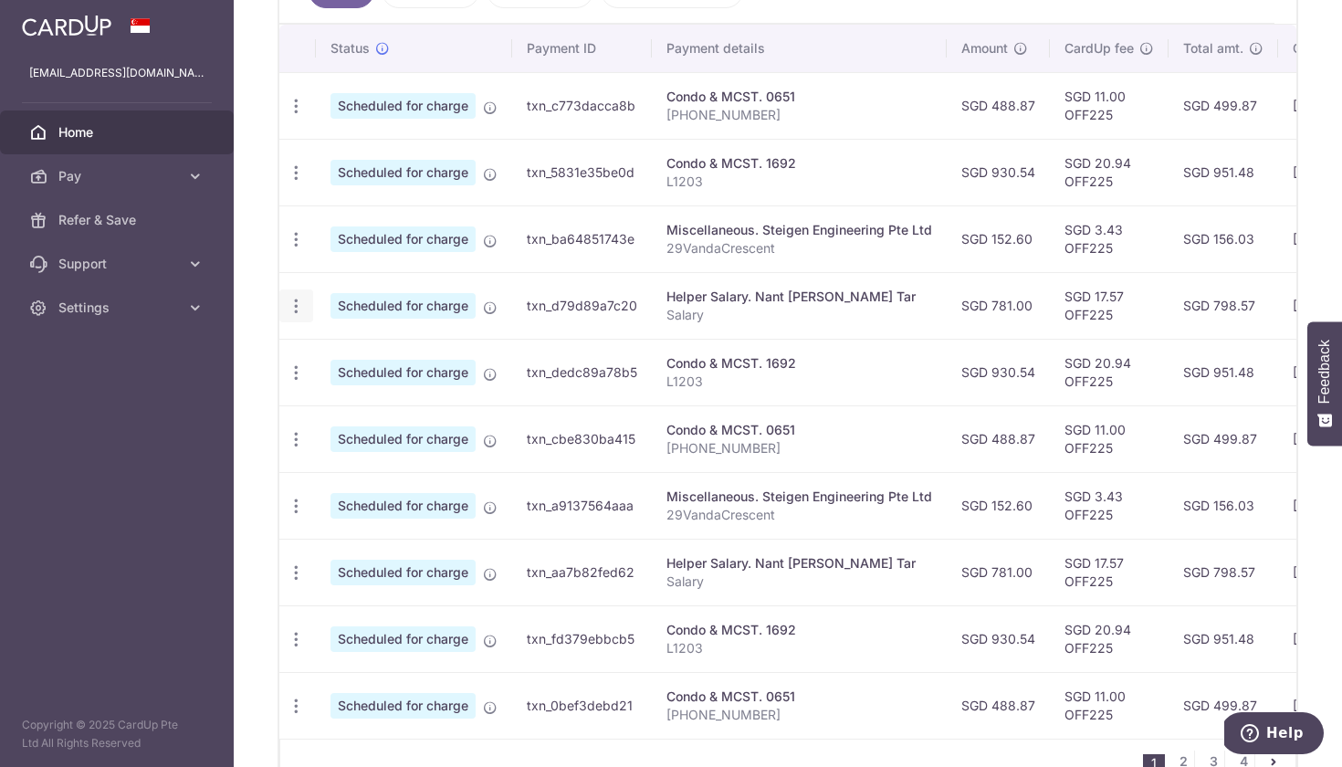
click at [297, 116] on icon "button" at bounding box center [296, 106] width 19 height 19
click at [364, 356] on span "Update payment" at bounding box center [393, 356] width 124 height 22
radio input "true"
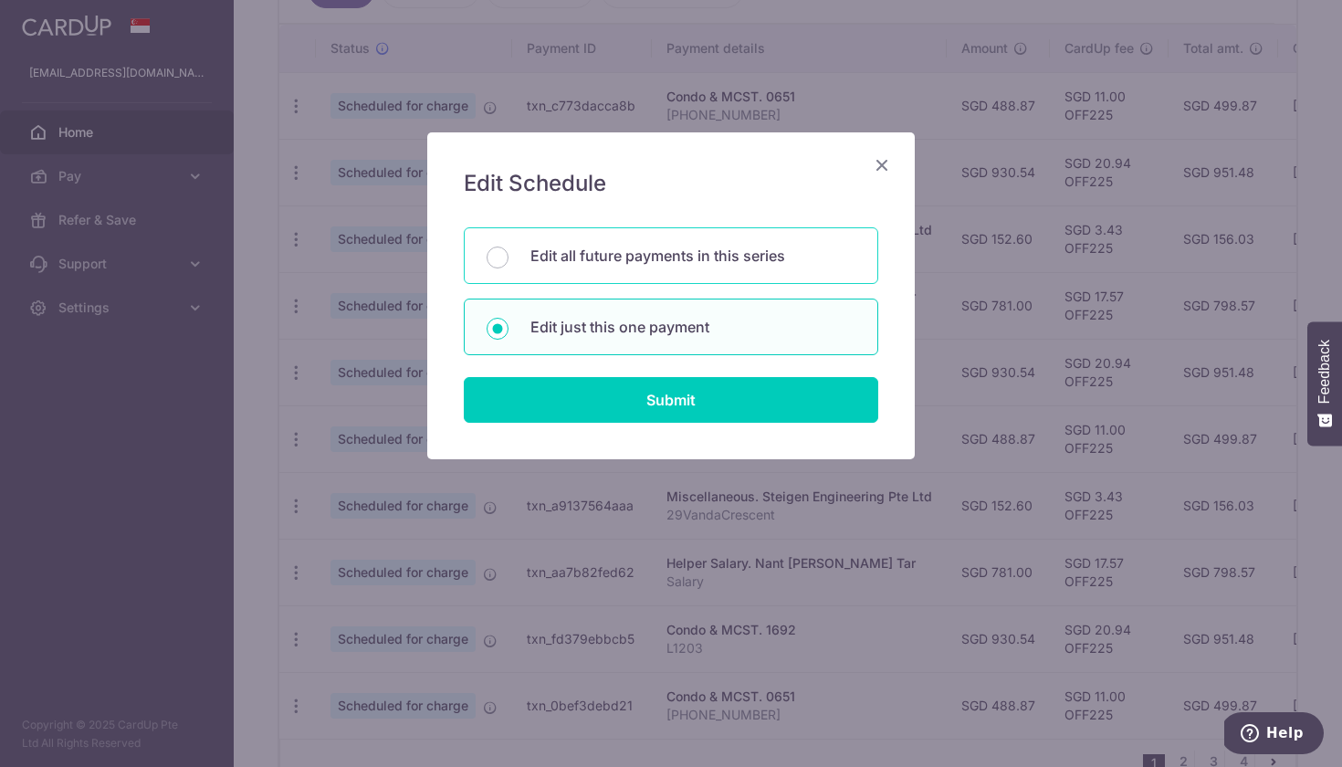
click at [684, 245] on p "Edit all future payments in this series" at bounding box center [693, 256] width 325 height 22
click at [509, 247] on input "Edit all future payments in this series" at bounding box center [498, 258] width 22 height 22
radio input "true"
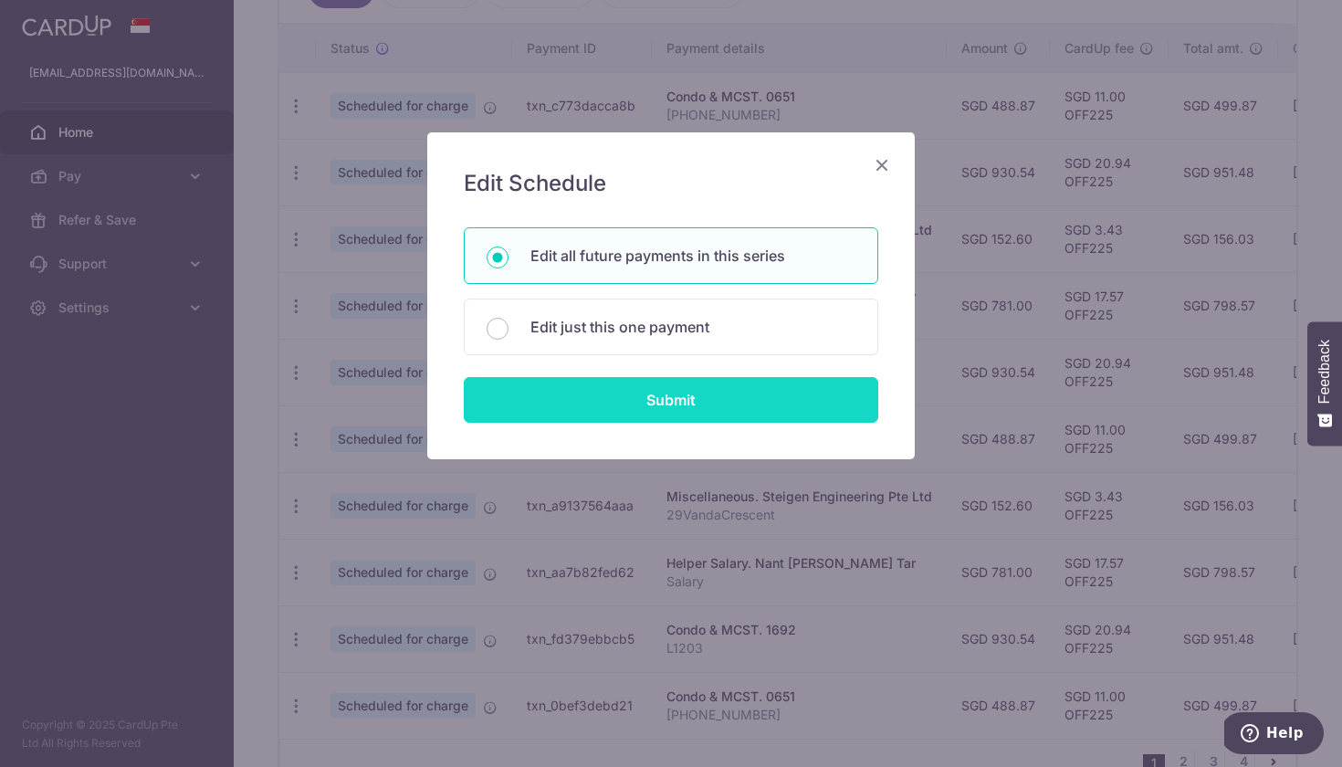
click at [676, 408] on input "Submit" at bounding box center [671, 400] width 415 height 46
radio input "true"
type input "781.00"
type input "Salary"
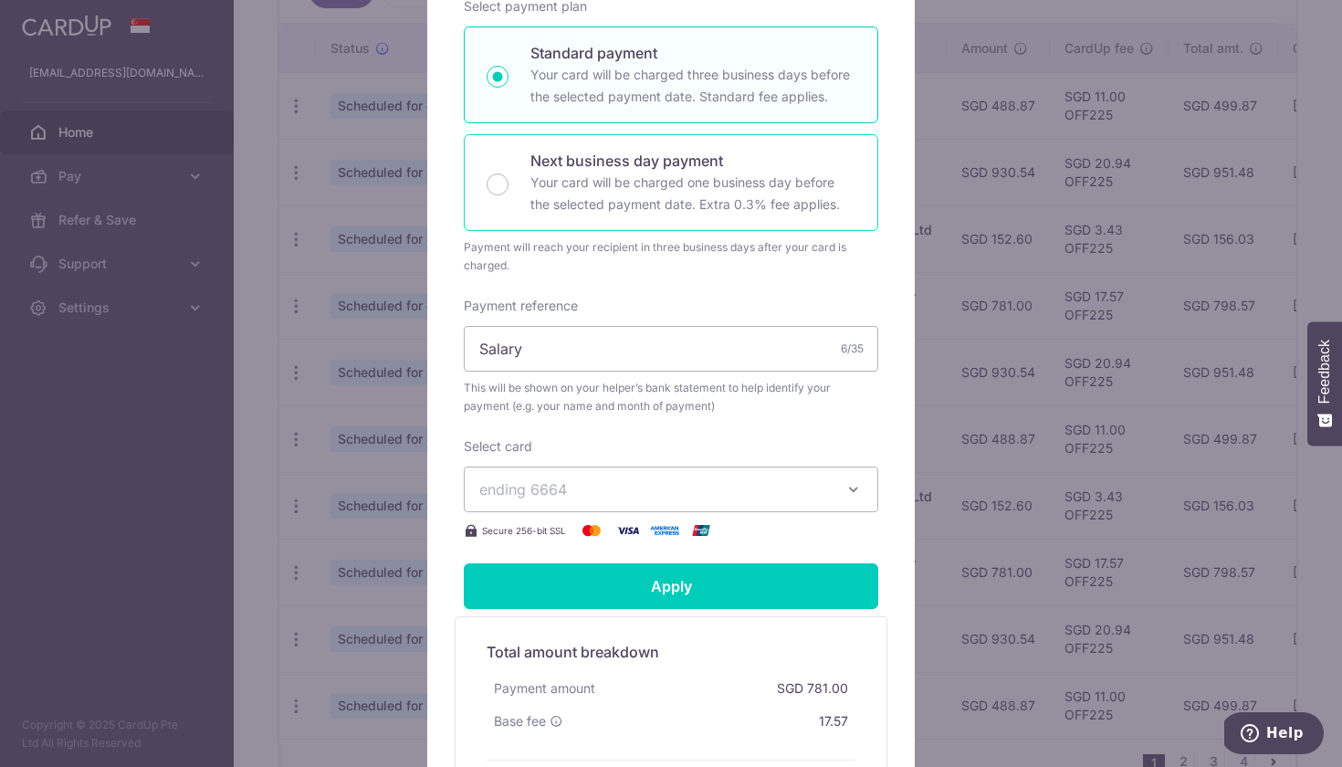
scroll to position [395, 0]
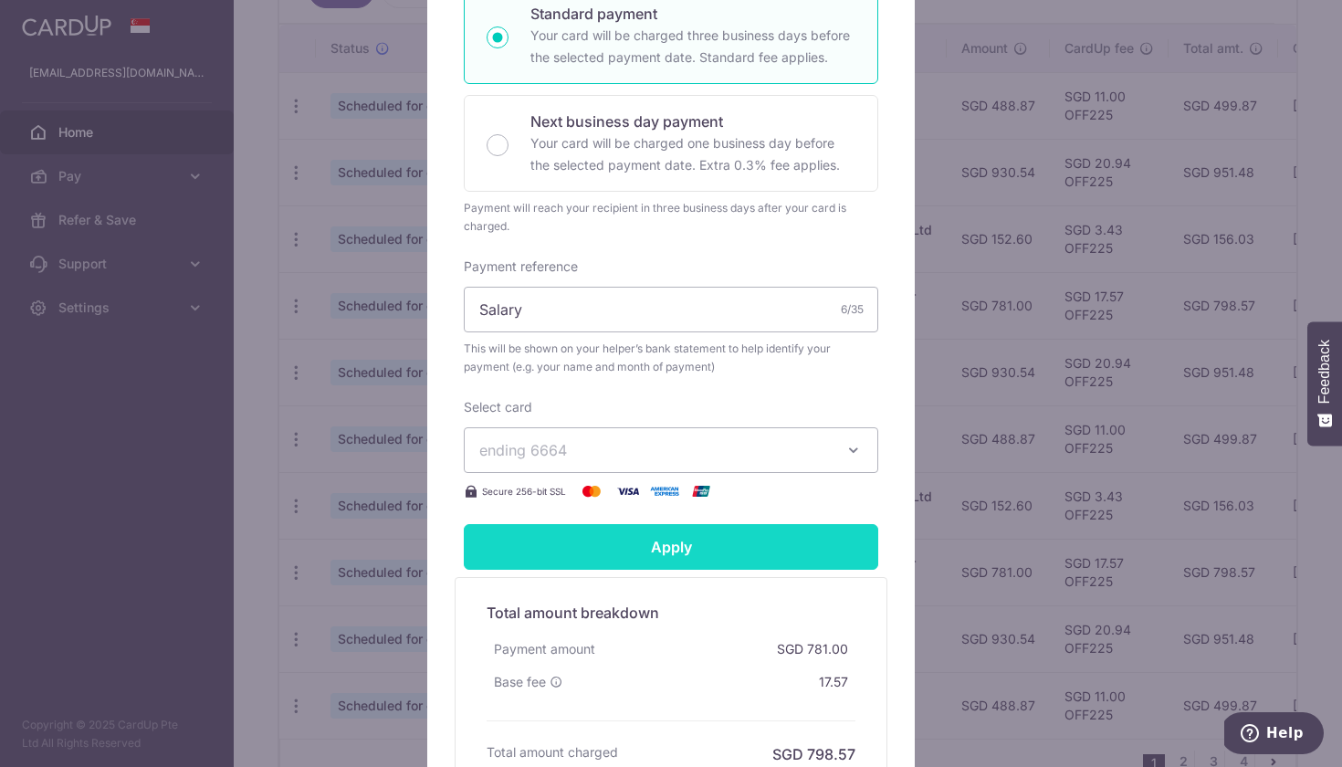
click at [721, 564] on input "Apply" at bounding box center [671, 547] width 415 height 46
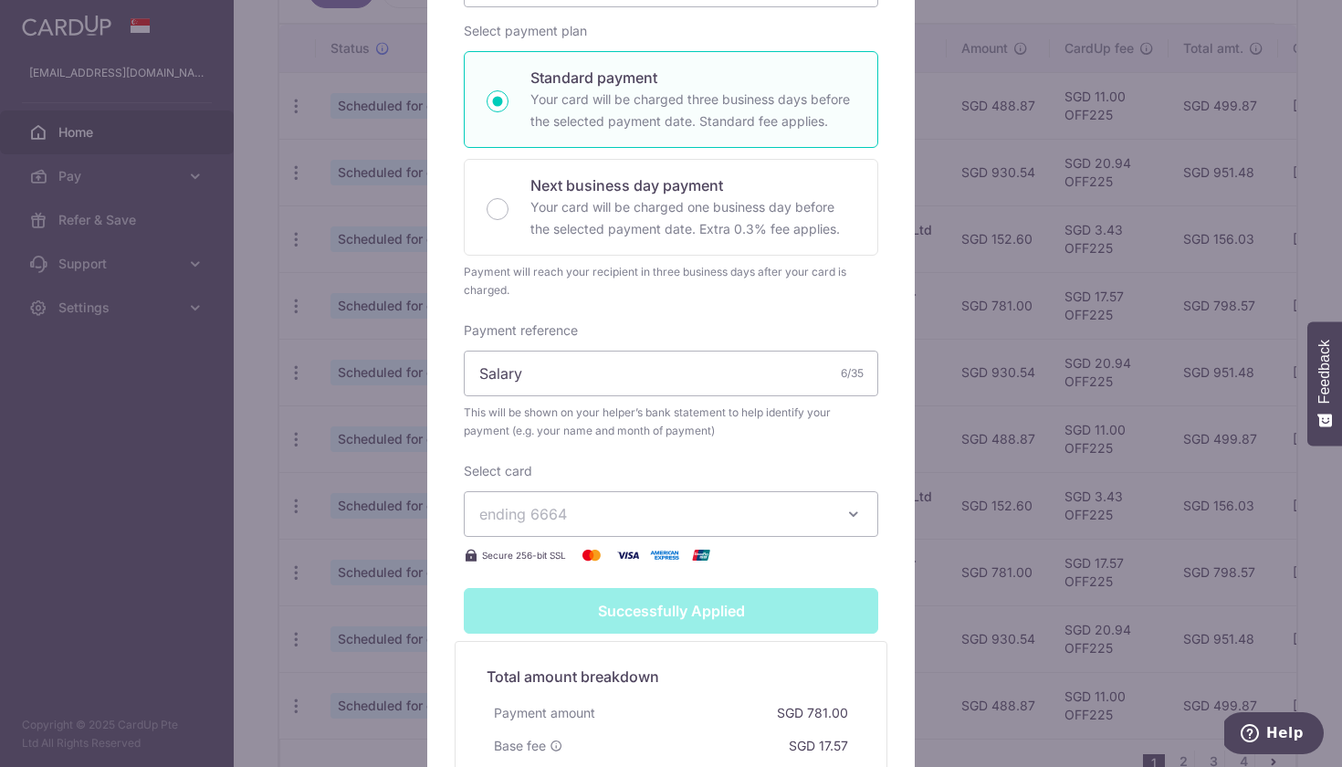
click at [731, 533] on button "ending 6664" at bounding box center [671, 514] width 415 height 46
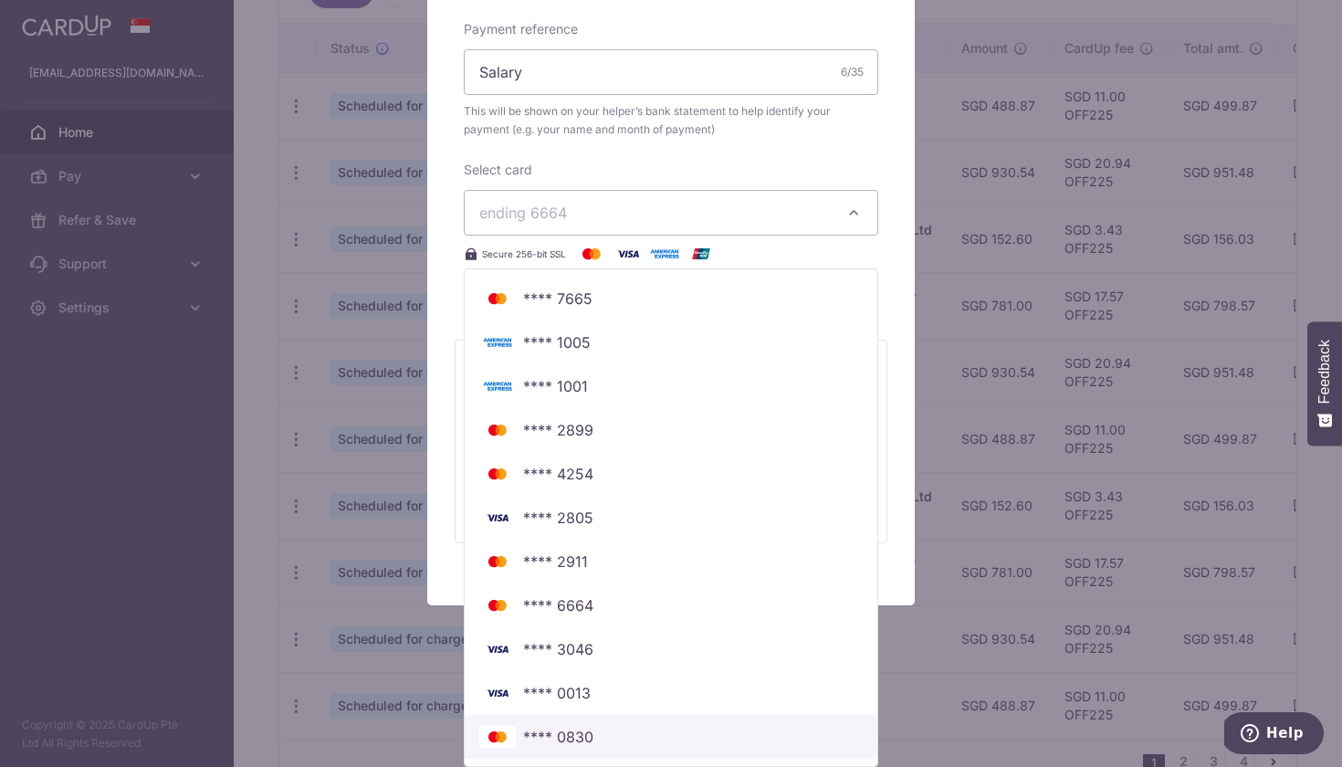
click at [669, 743] on span "**** 0830" at bounding box center [671, 737] width 384 height 22
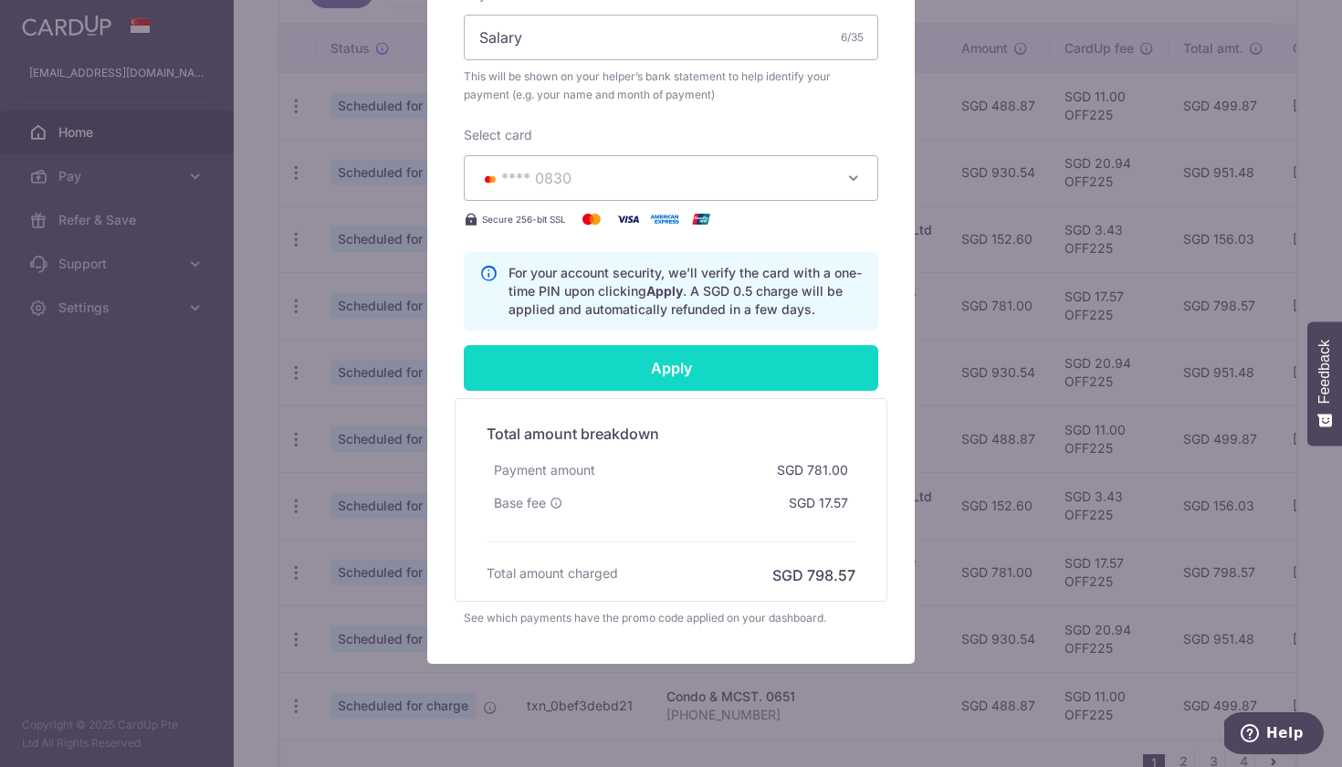
click at [655, 373] on input "Apply" at bounding box center [671, 368] width 415 height 46
click at [648, 381] on input "Apply" at bounding box center [671, 368] width 415 height 46
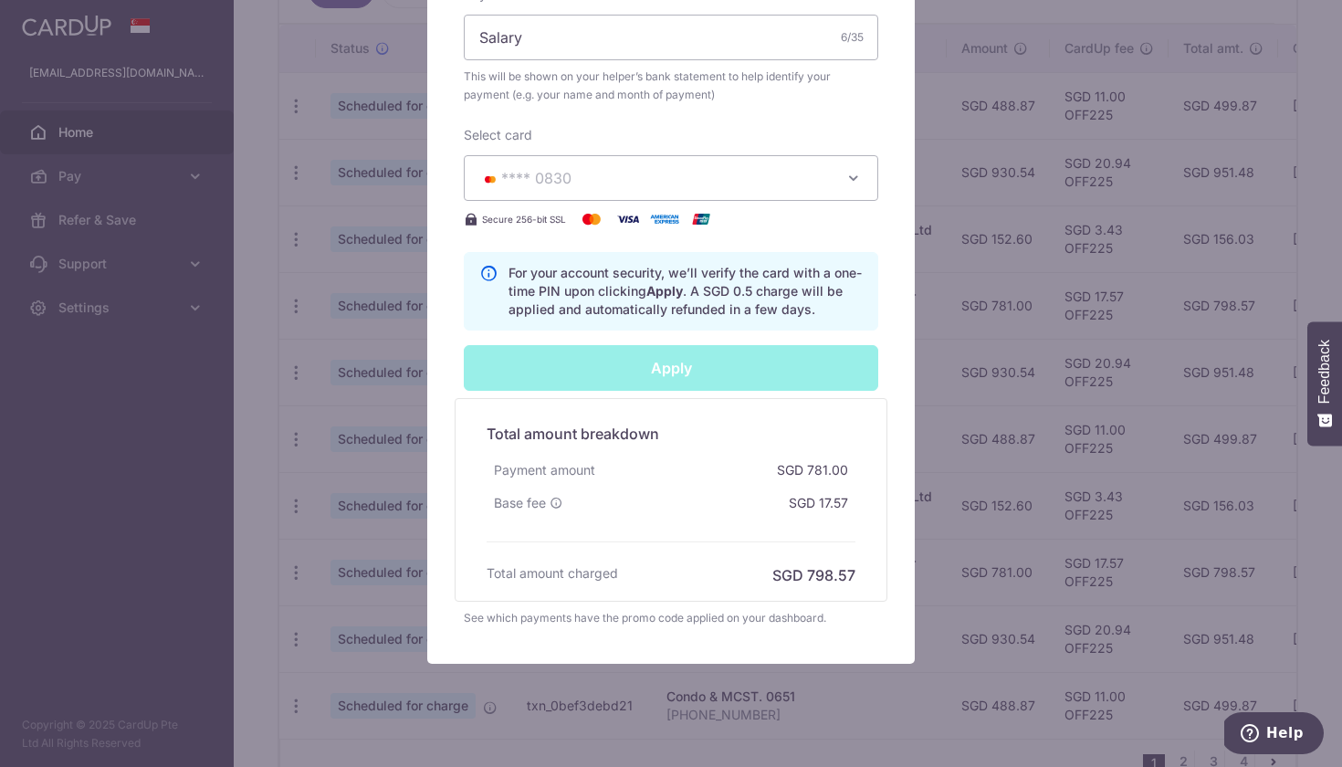
type input "Successfully Applied"
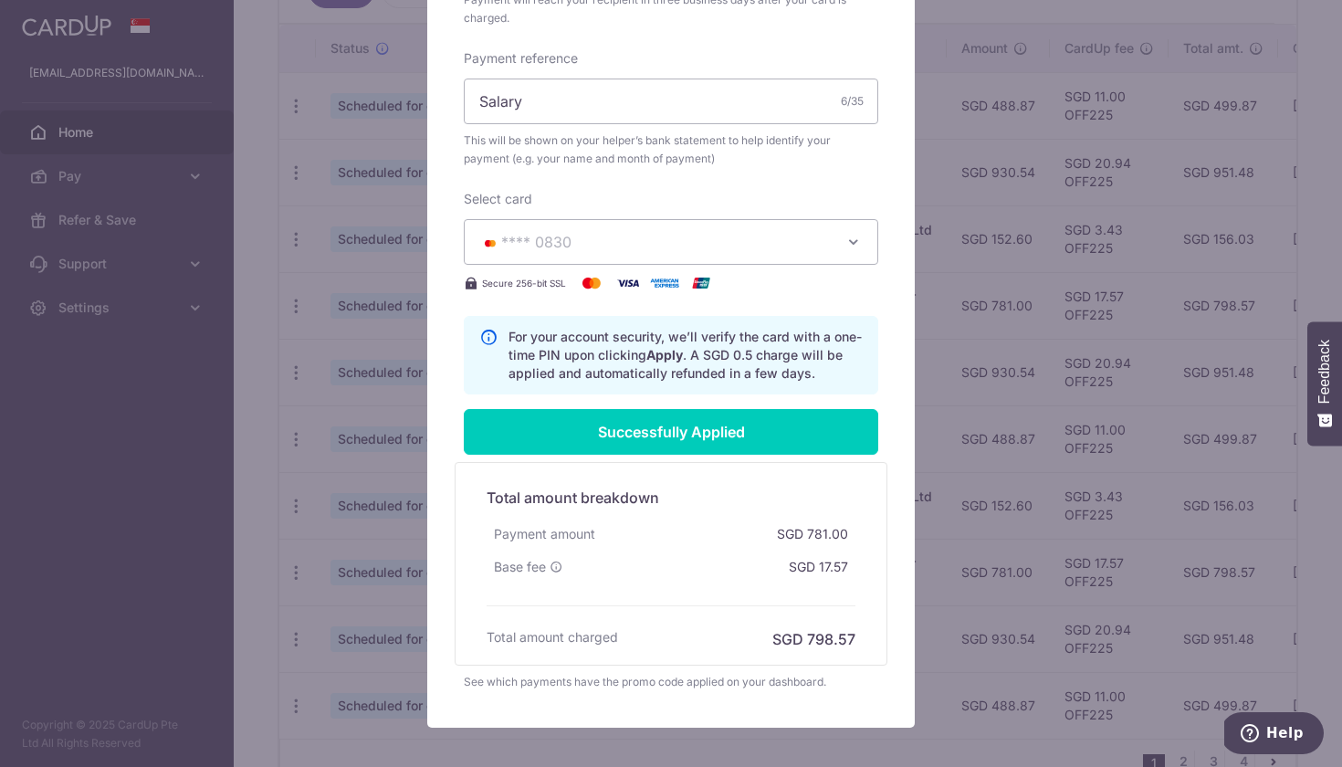
click at [232, 559] on div "Edit payment By clicking apply, you will make changes to all 12 payments to Nan…" at bounding box center [671, 383] width 1342 height 767
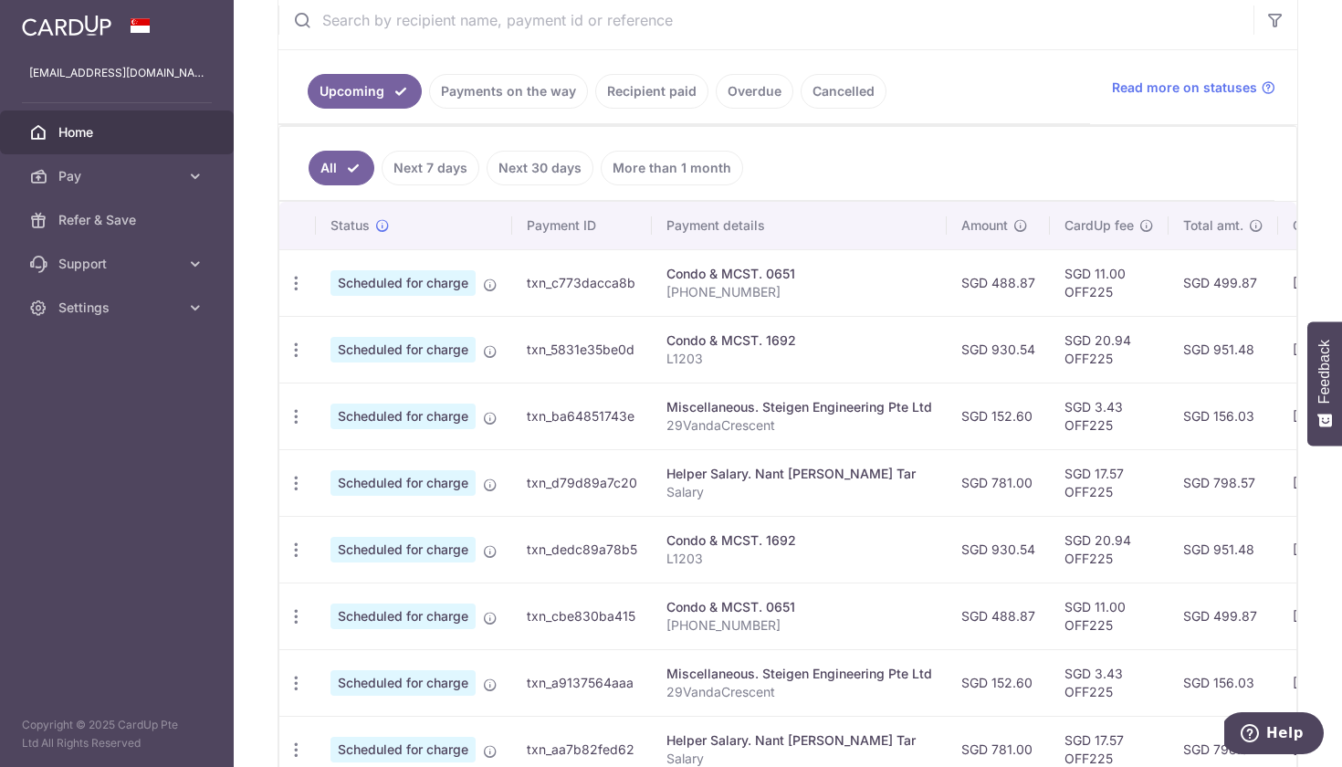
scroll to position [371, 0]
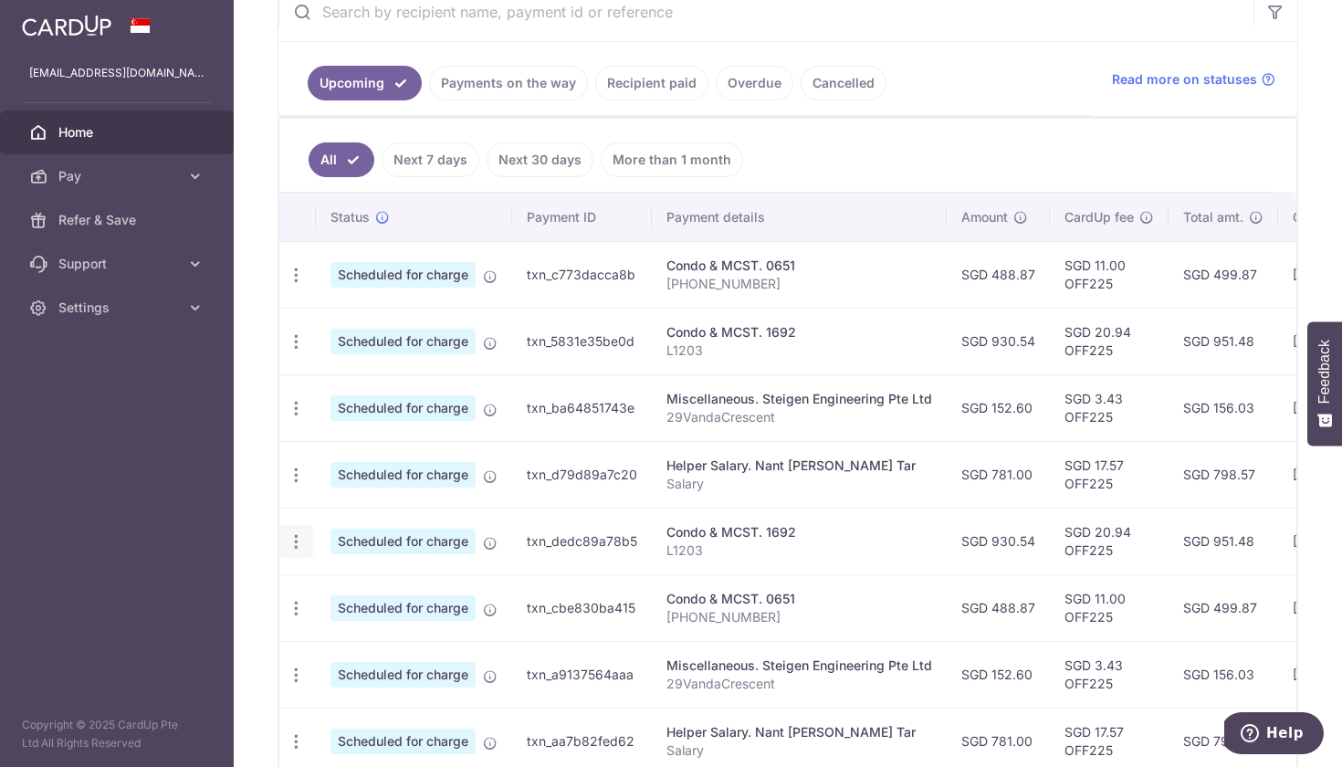
click at [293, 285] on icon "button" at bounding box center [296, 275] width 19 height 19
click at [355, 602] on span "Update payment" at bounding box center [393, 592] width 124 height 22
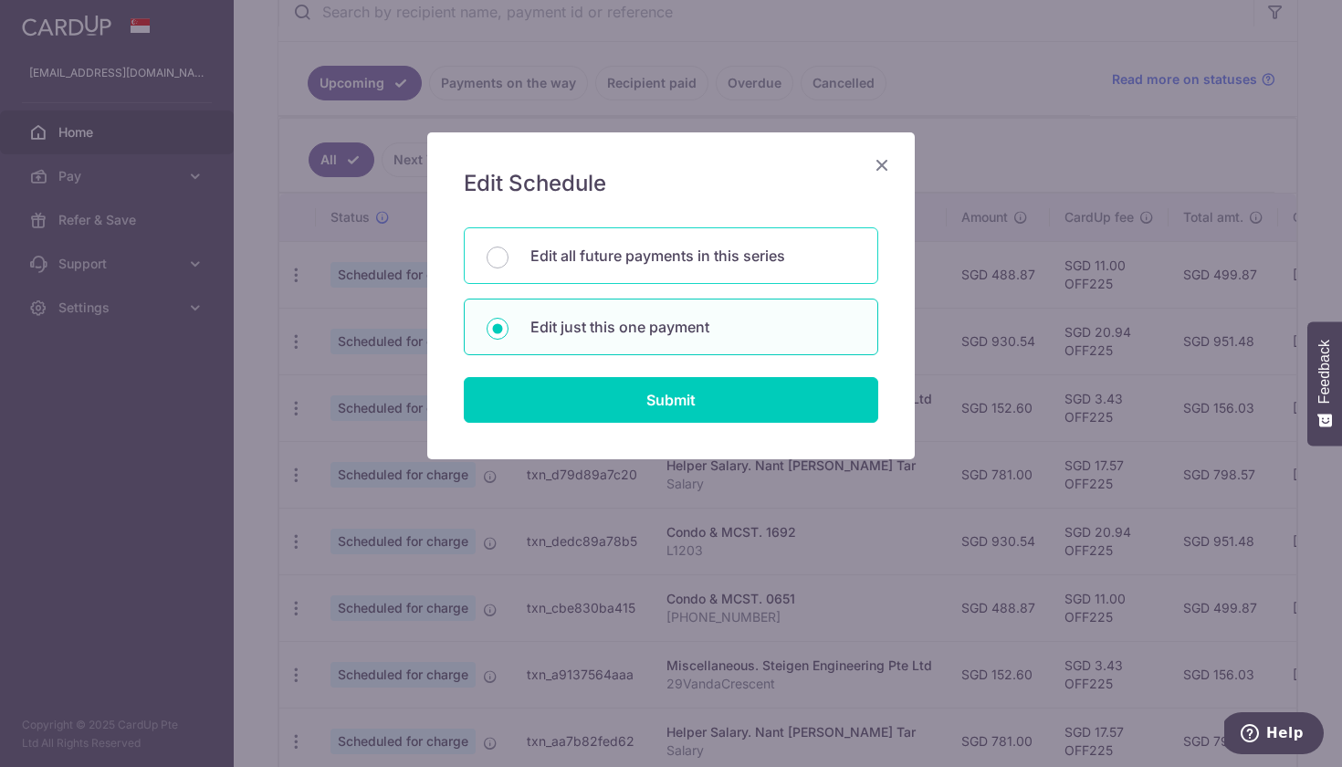
click at [596, 260] on p "Edit all future payments in this series" at bounding box center [693, 256] width 325 height 22
click at [509, 260] on input "Edit all future payments in this series" at bounding box center [498, 258] width 22 height 22
radio input "true"
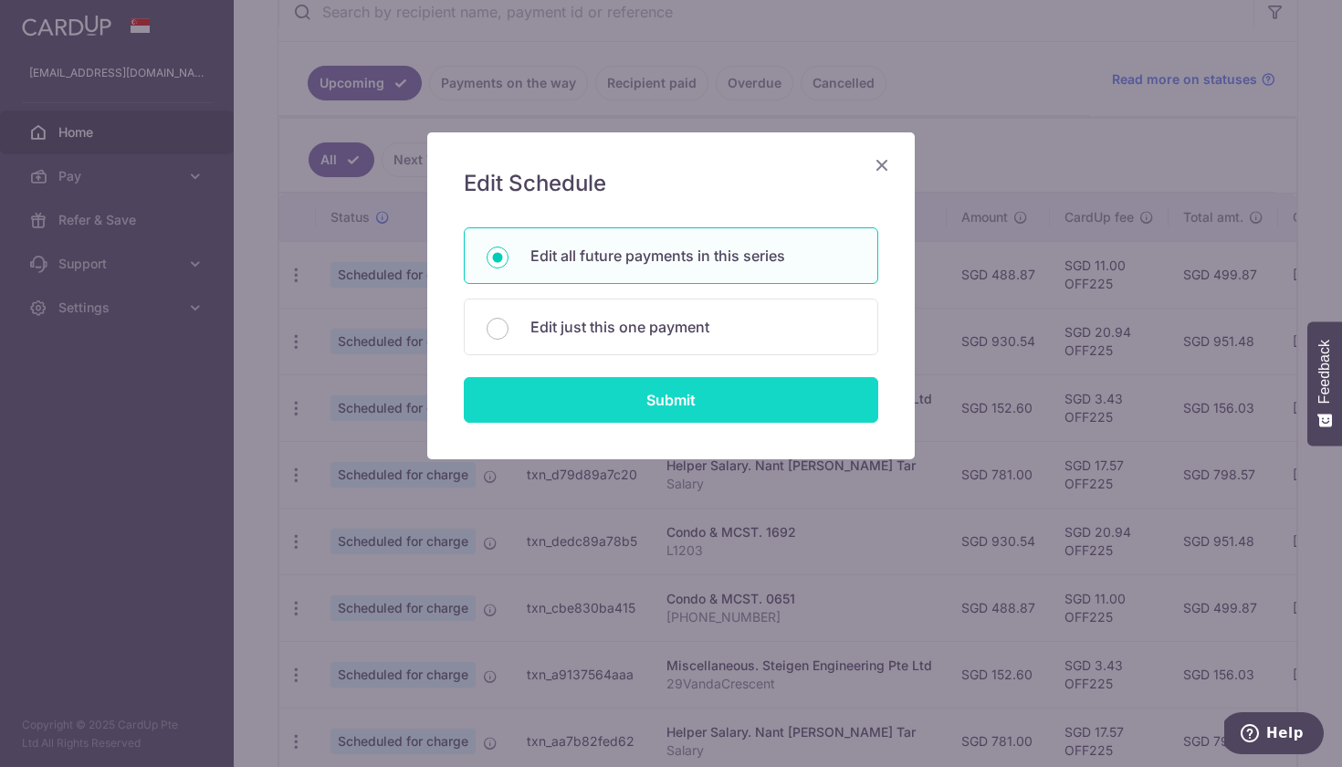
click at [608, 399] on input "Submit" at bounding box center [671, 400] width 415 height 46
radio input "true"
type input "930.54"
type input "L1203"
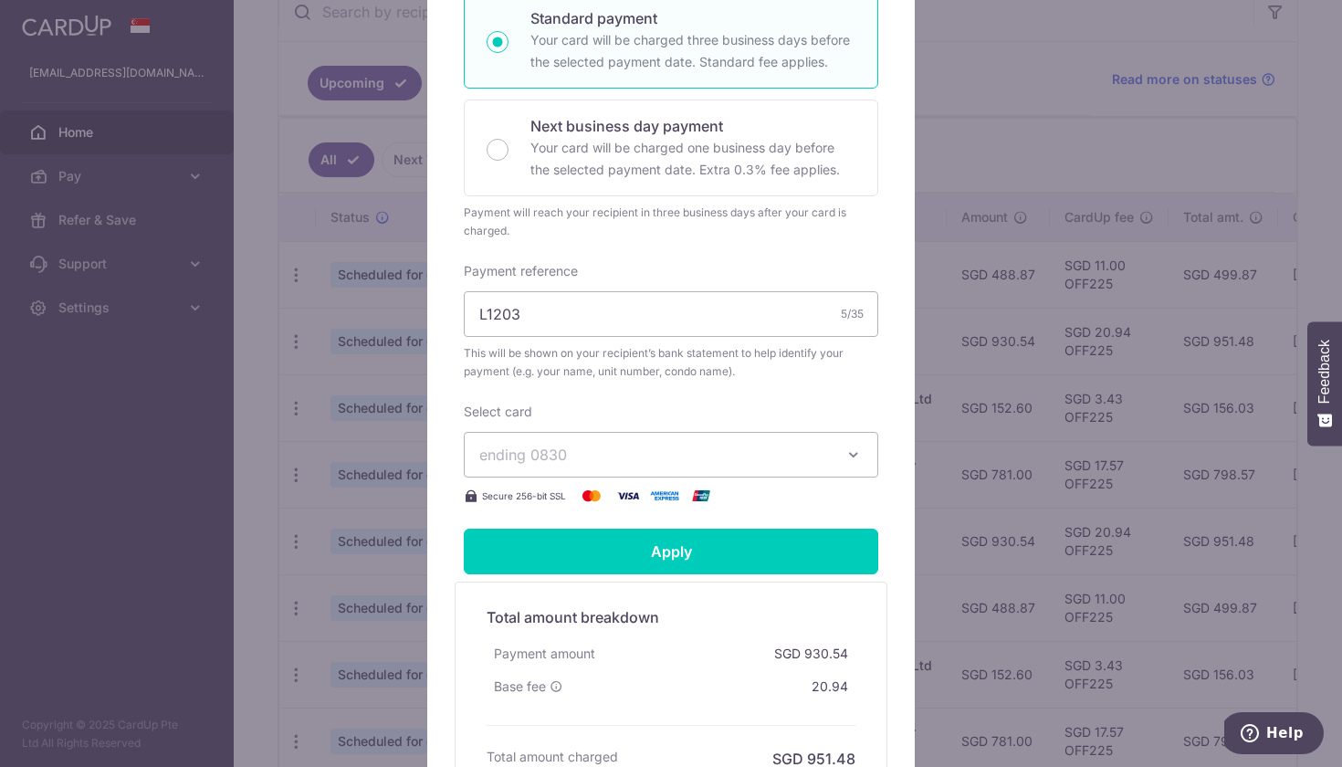
scroll to position [394, 0]
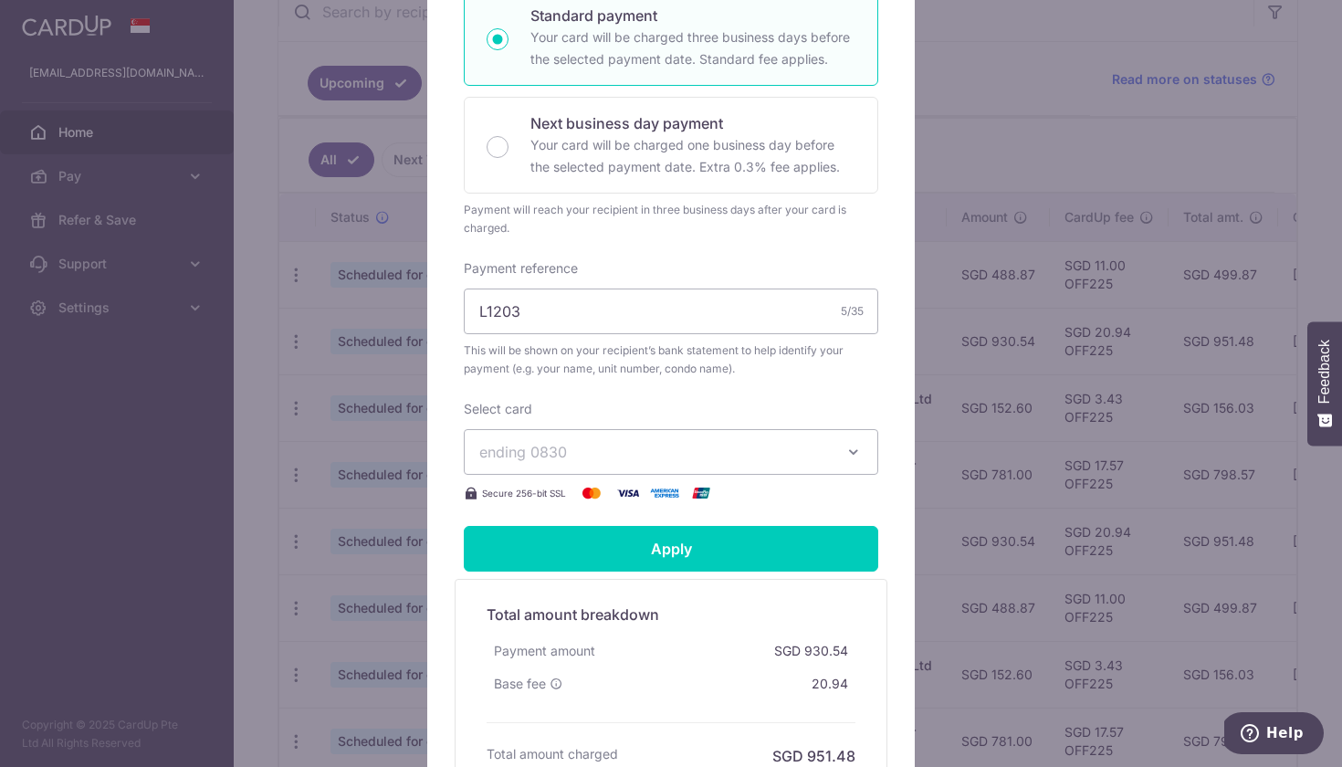
click at [242, 548] on div "Edit payment By clicking apply, you will make changes to all 5 payments to 1692…" at bounding box center [671, 383] width 1342 height 767
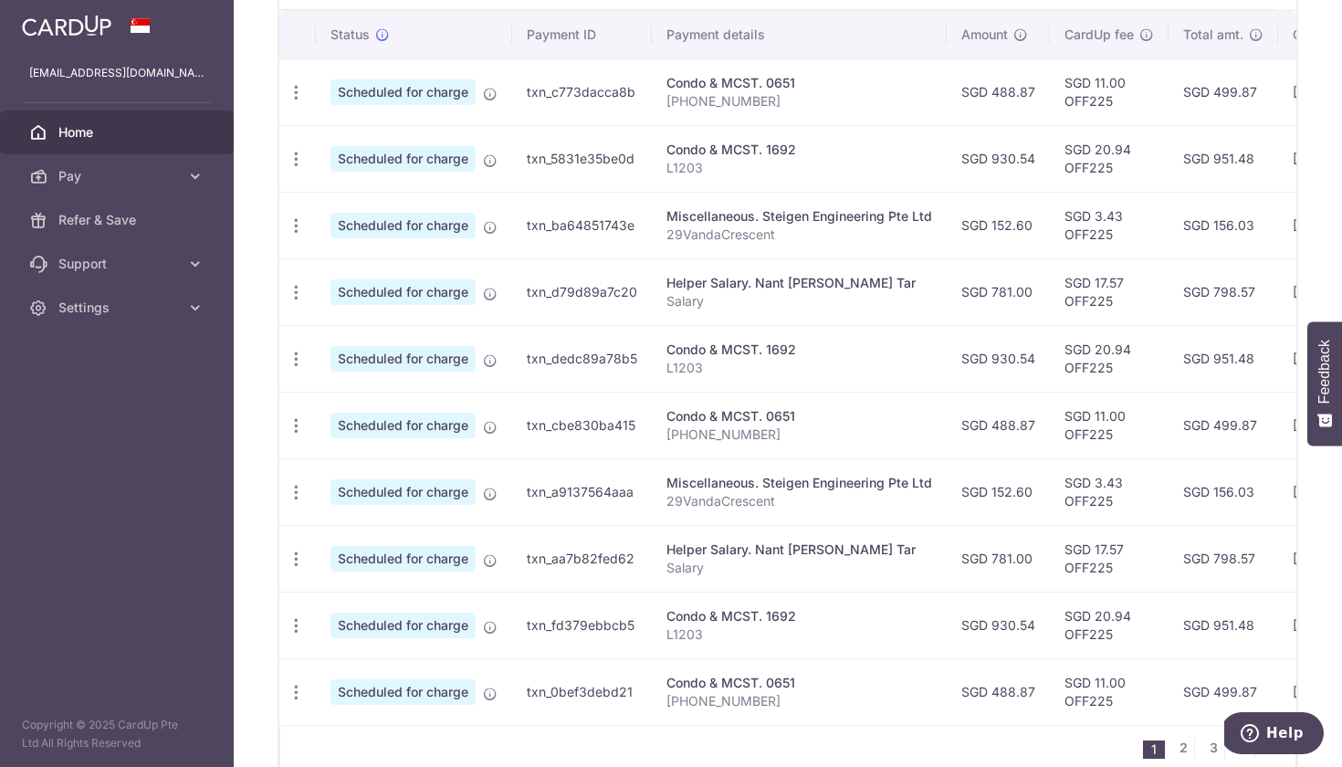
scroll to position [574, 0]
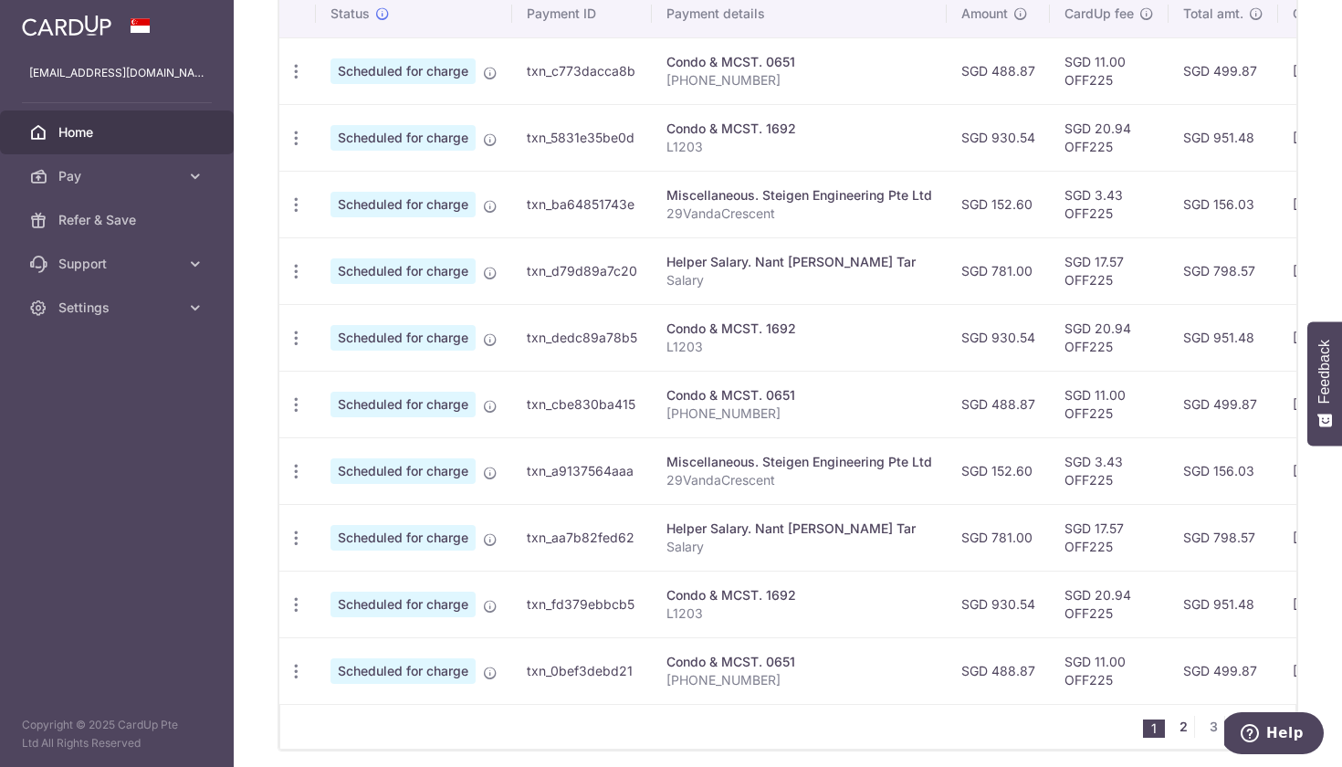
click at [1177, 735] on link "2" at bounding box center [1183, 727] width 22 height 22
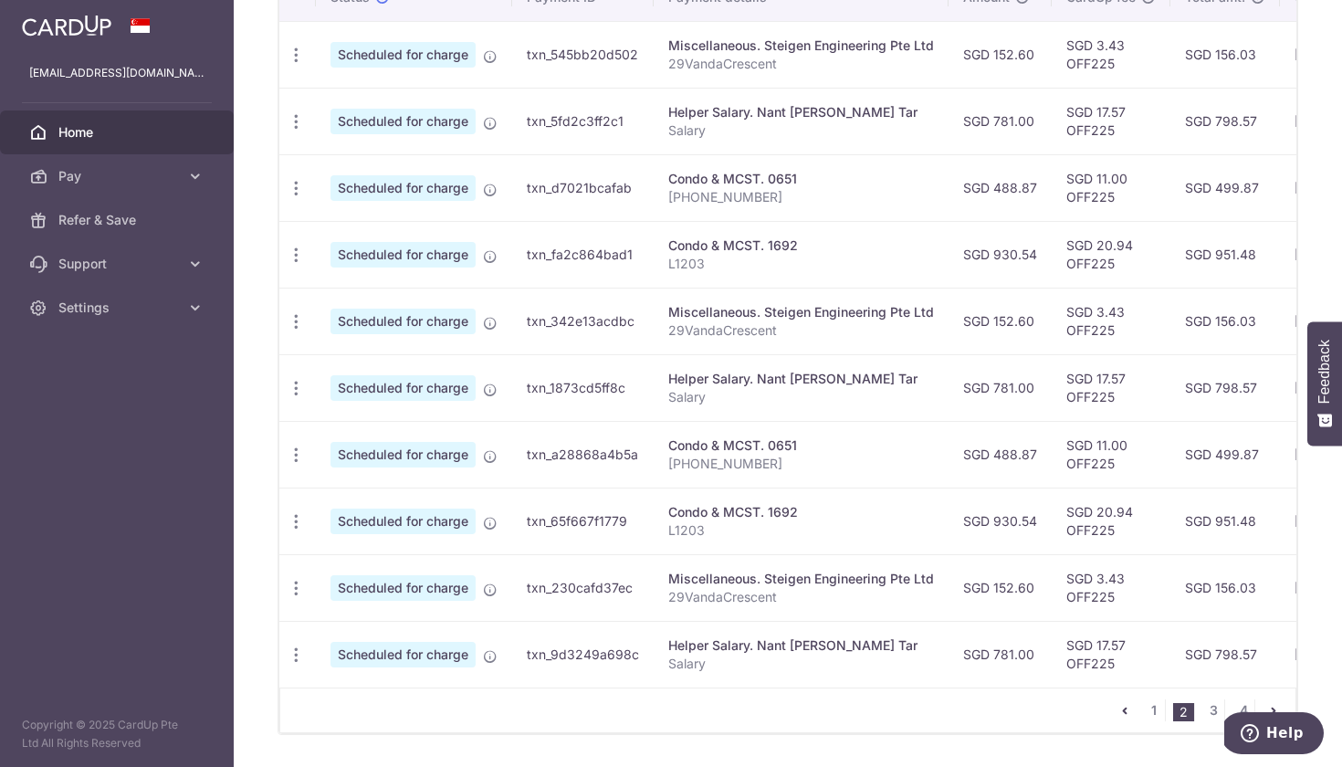
scroll to position [592, 0]
click at [1206, 715] on link "3" at bounding box center [1214, 710] width 22 height 22
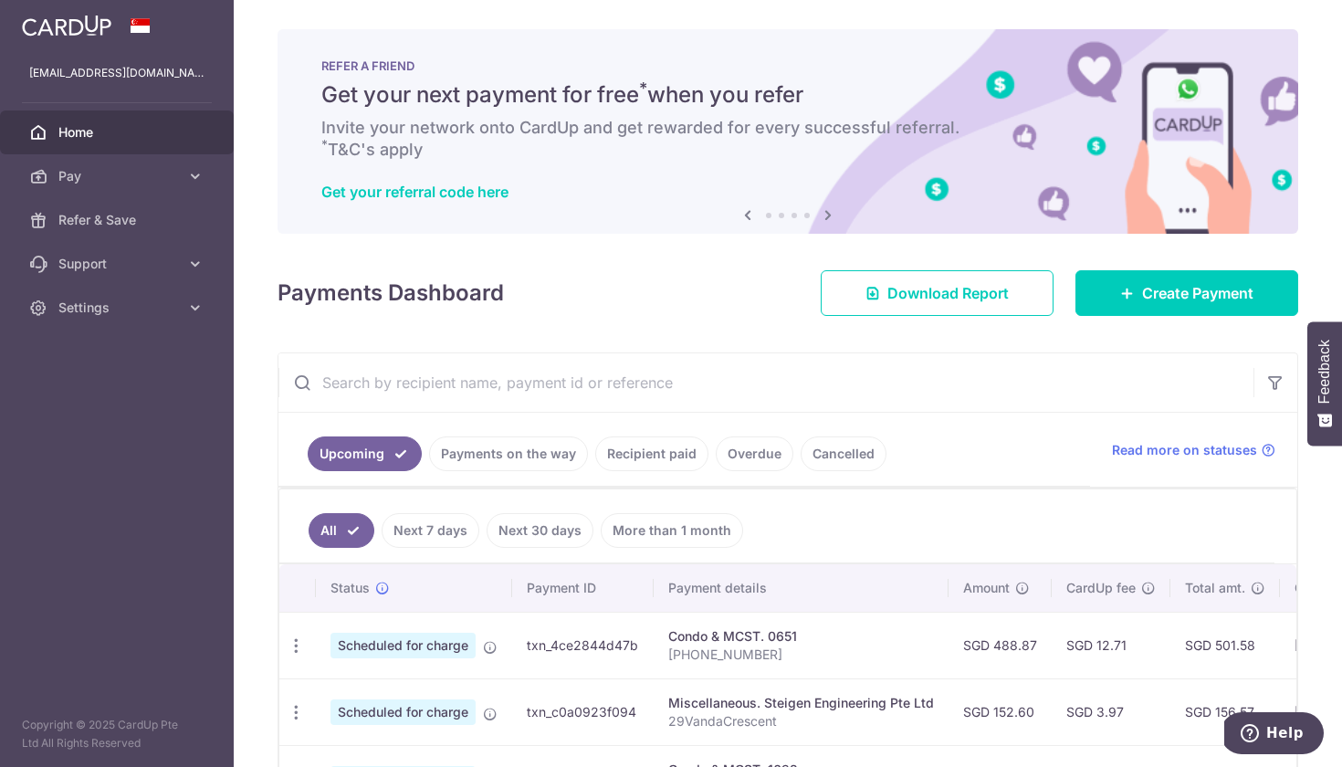
scroll to position [0, 0]
